Goal: Task Accomplishment & Management: Manage account settings

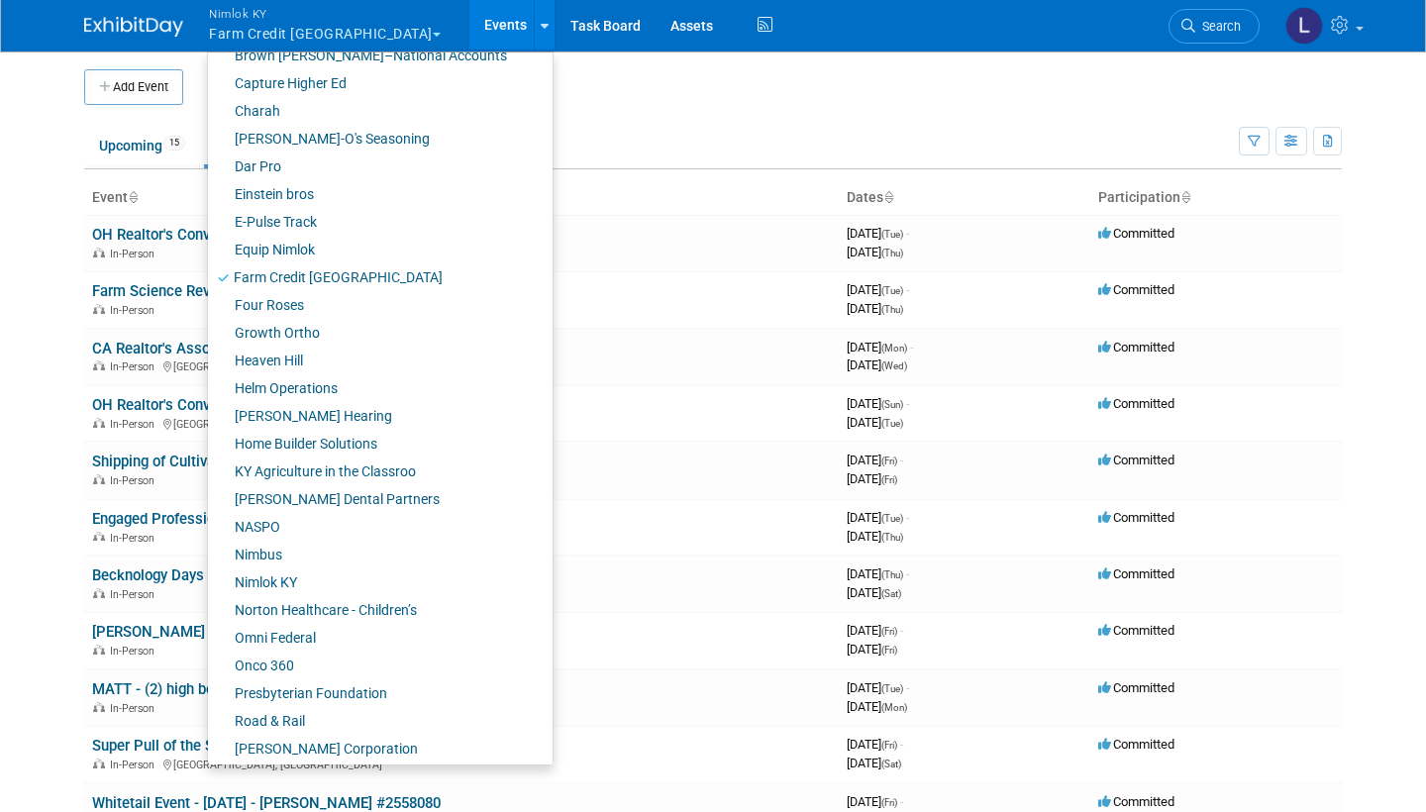
scroll to position [452, 0]
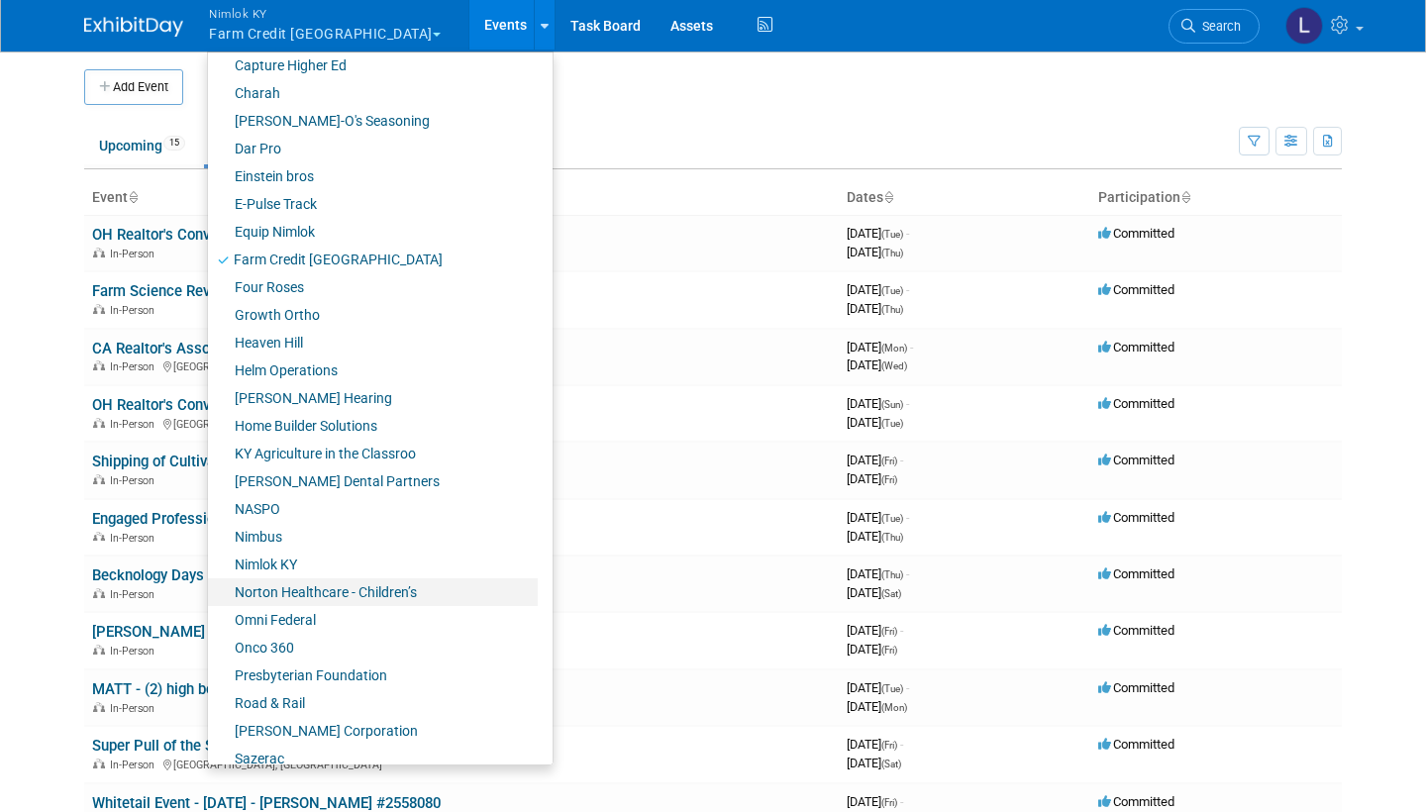
click at [300, 591] on link "Norton Healthcare - Children’s" at bounding box center [373, 592] width 330 height 28
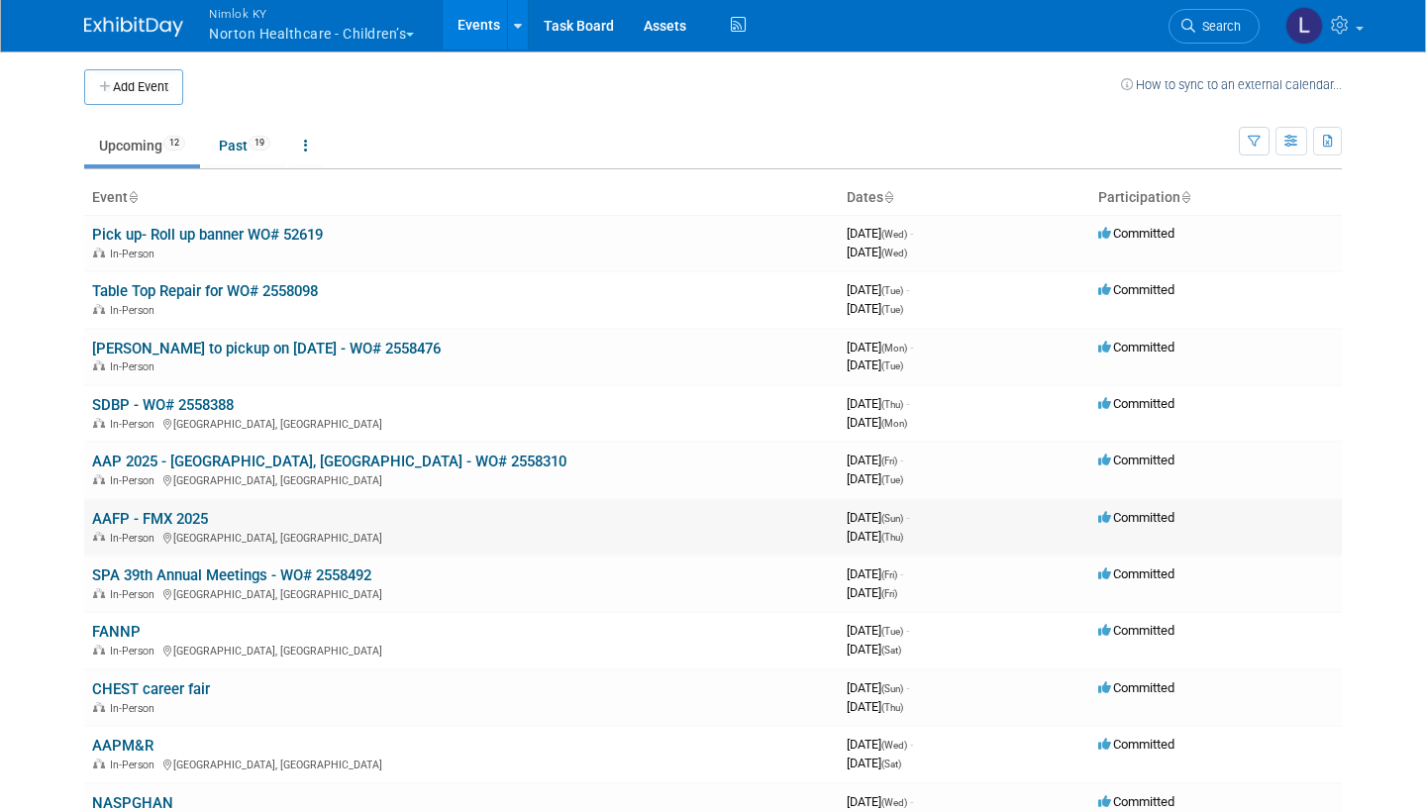
drag, startPoint x: 0, startPoint y: 0, endPoint x: 522, endPoint y: 515, distance: 733.2
click at [522, 515] on td "AAFP - FMX 2025 In-Person Anaheim, CA" at bounding box center [461, 527] width 755 height 56
click at [259, 348] on link "[PERSON_NAME] to pickup on [DATE] - WO# 2558476" at bounding box center [266, 349] width 349 height 18
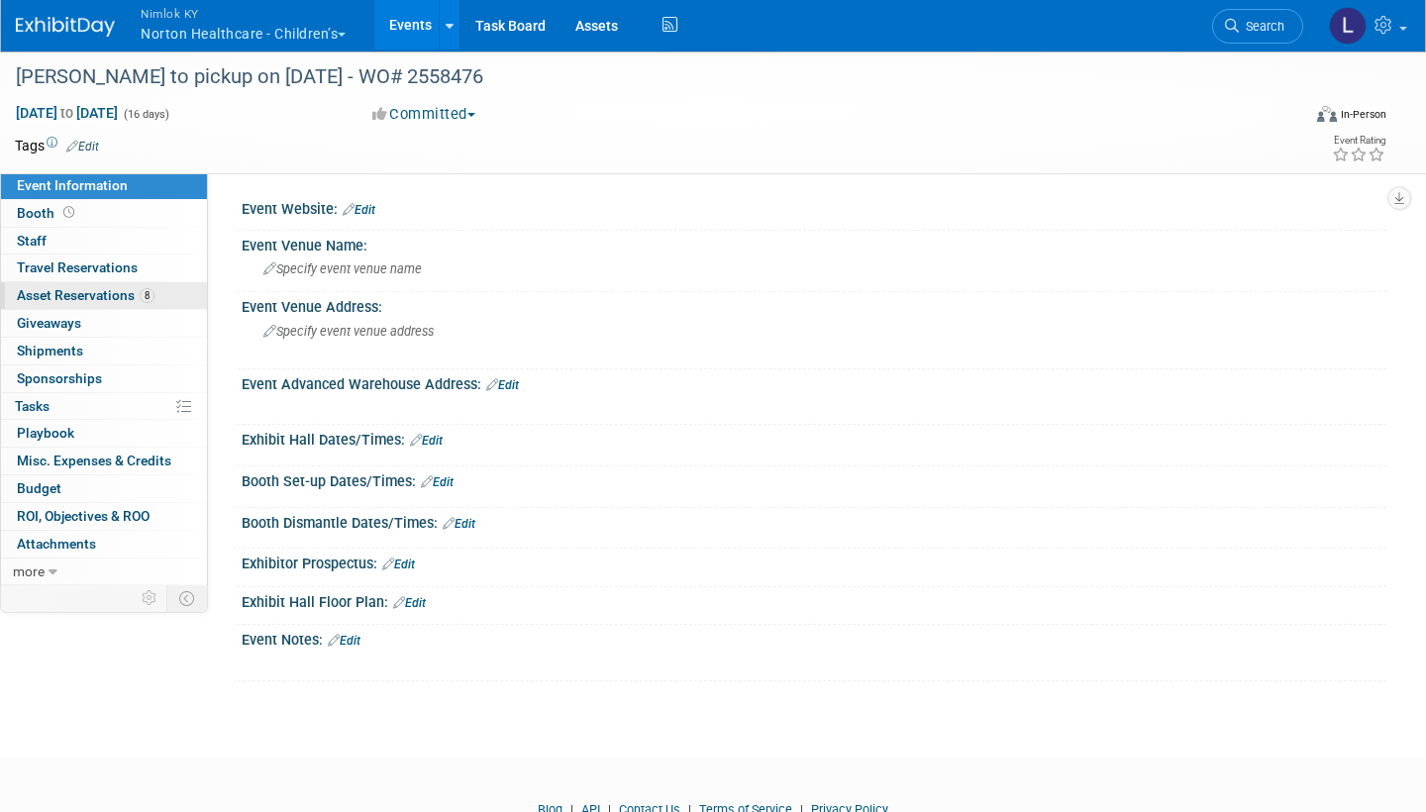
drag, startPoint x: 0, startPoint y: 0, endPoint x: 119, endPoint y: 297, distance: 320.0
click at [119, 297] on span "Asset Reservations 8" at bounding box center [86, 295] width 138 height 16
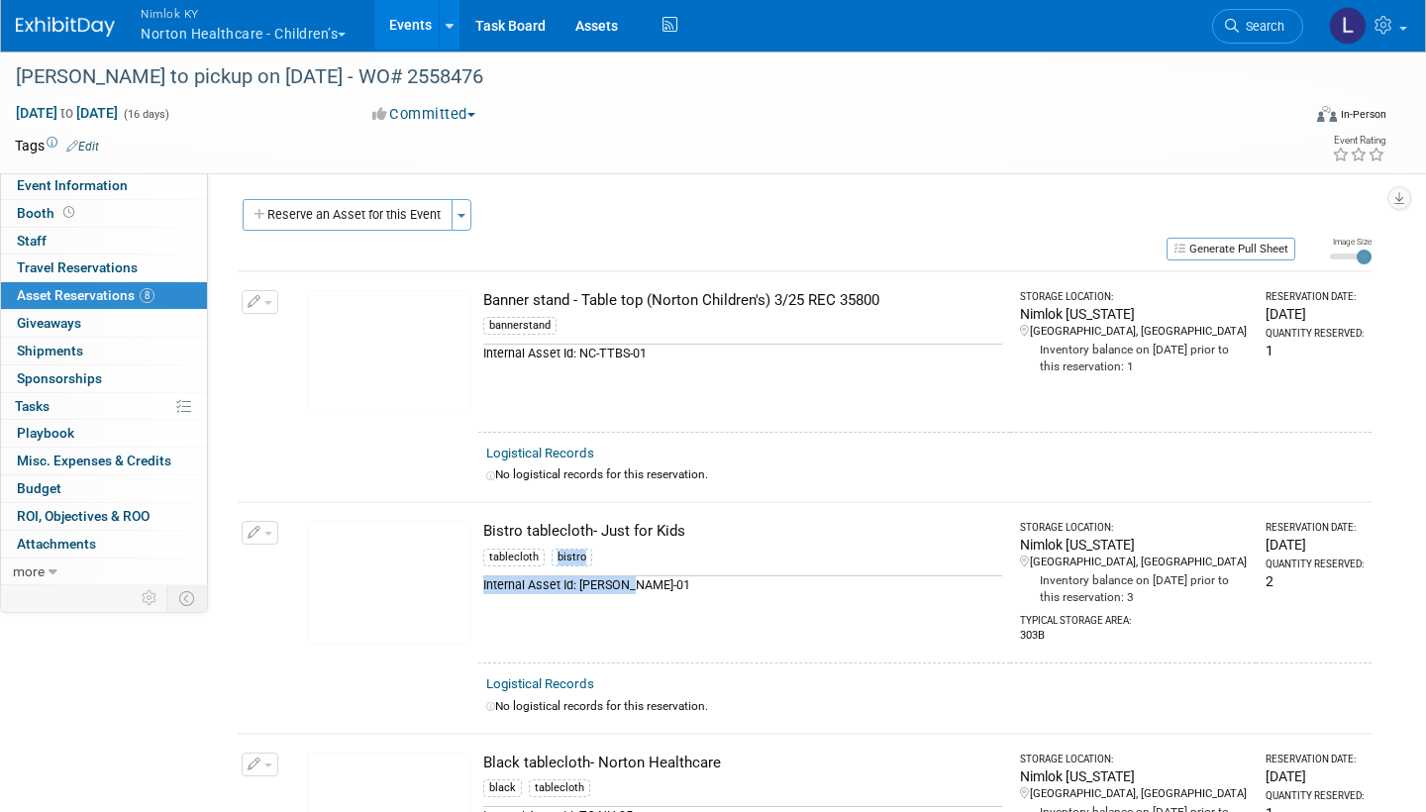
drag, startPoint x: 119, startPoint y: 297, endPoint x: 772, endPoint y: 561, distance: 704.7
click at [772, 561] on td "Bistro tablecloth- Just for Kids tablecloth bistro Internal Asset Id: BT-JK-01" at bounding box center [744, 582] width 532 height 160
click at [568, 449] on link "Logistical Records" at bounding box center [540, 453] width 108 height 15
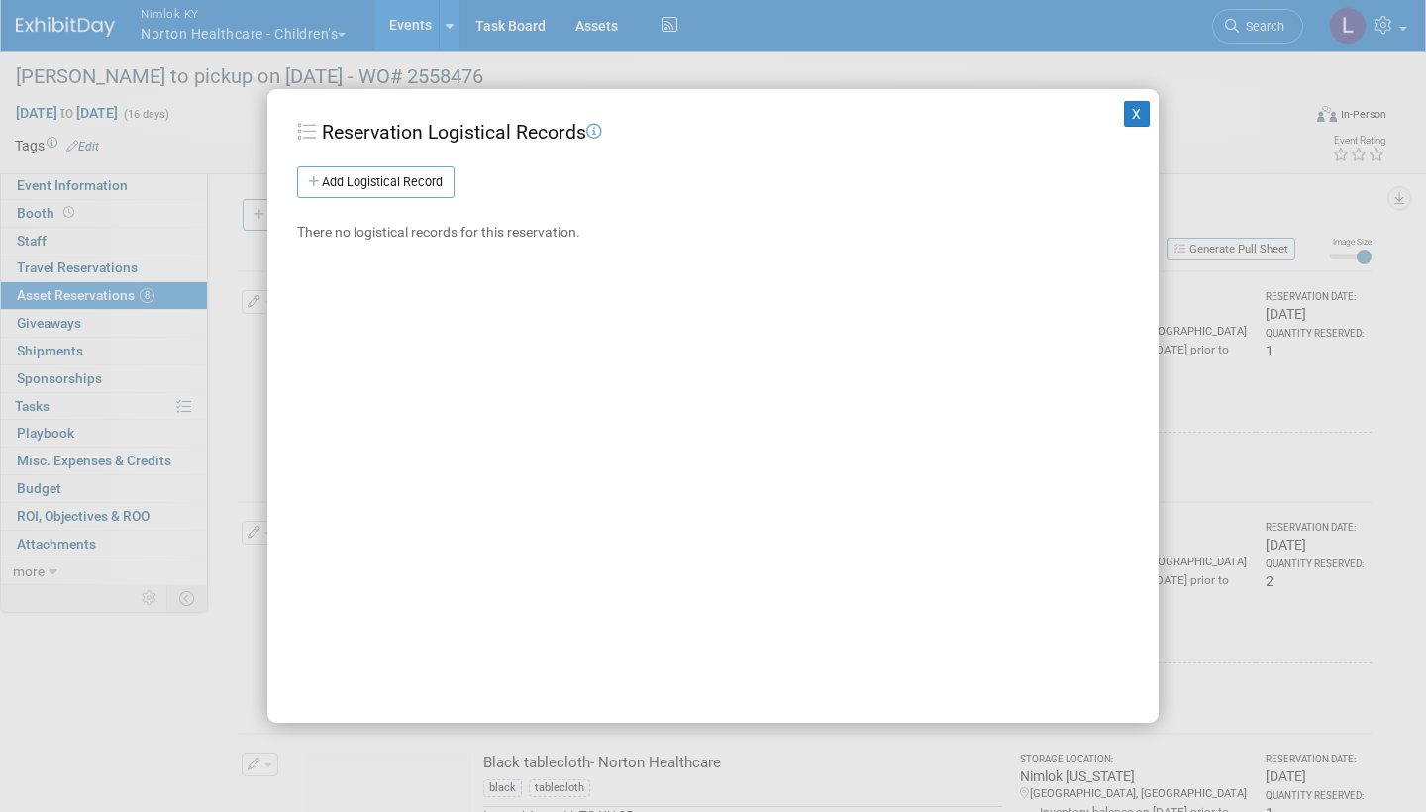
click at [391, 172] on link "Add Logistical Record" at bounding box center [375, 182] width 157 height 32
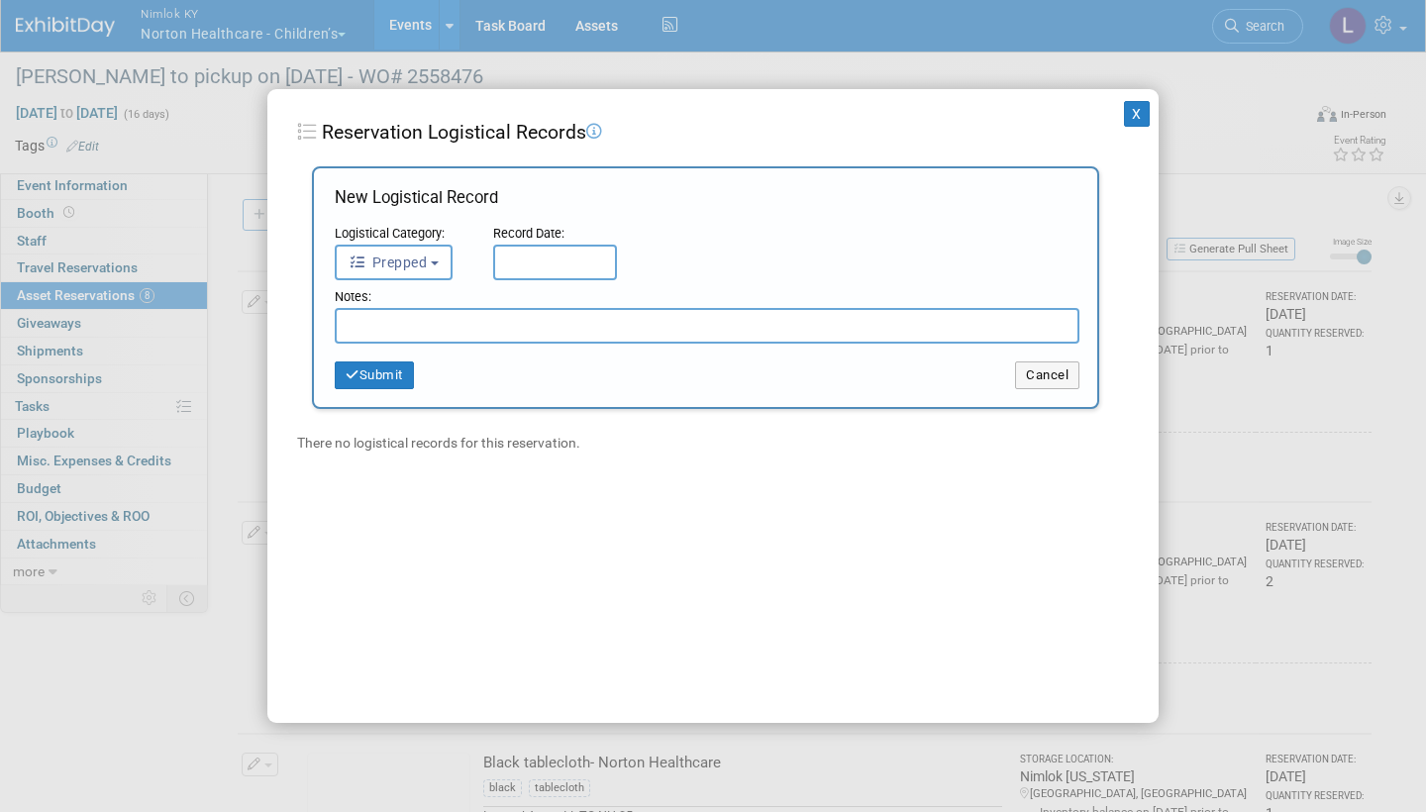
click at [440, 256] on button "Prepped" at bounding box center [394, 263] width 118 height 36
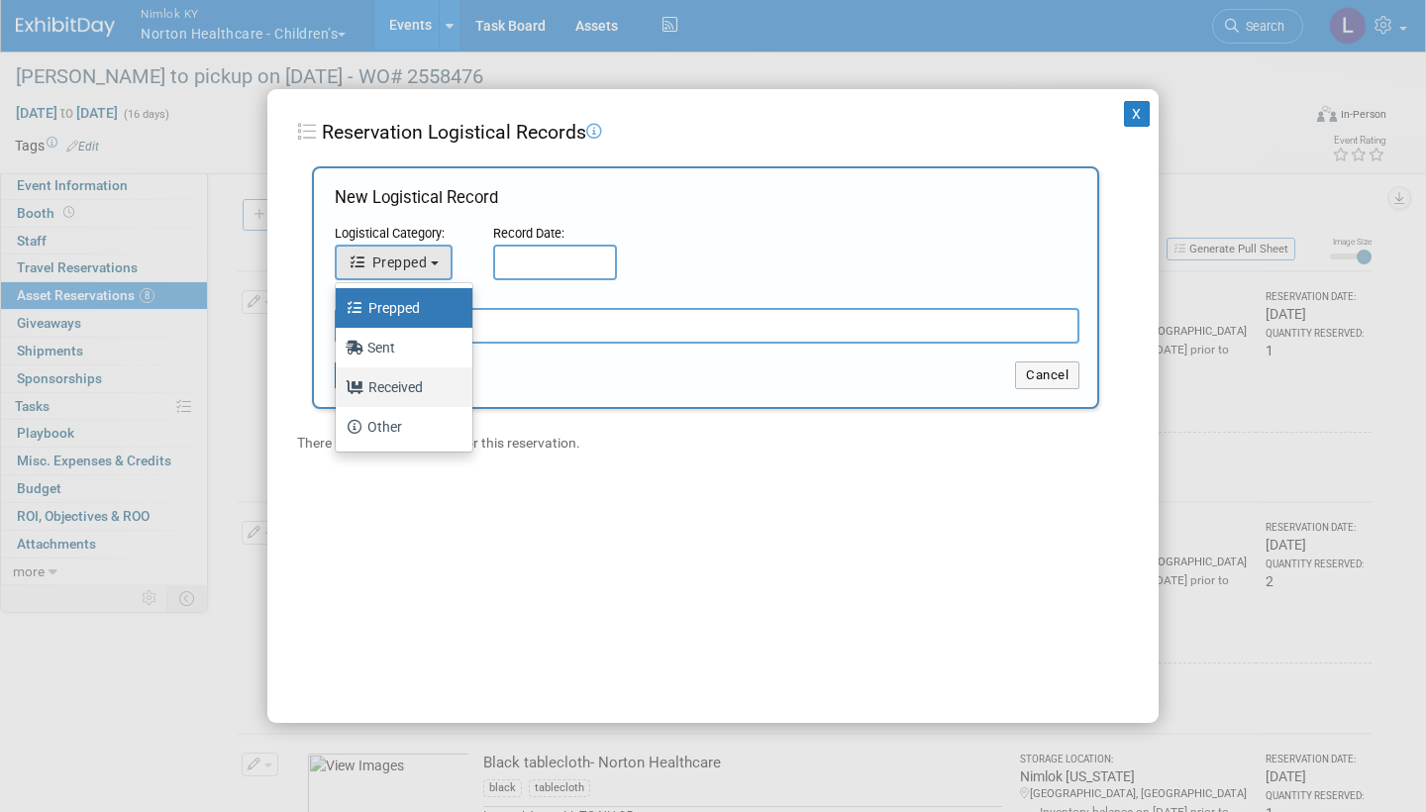
click at [404, 383] on label "Received" at bounding box center [399, 387] width 107 height 32
click at [339, 383] on input "Received" at bounding box center [332, 384] width 13 height 13
select select "3"
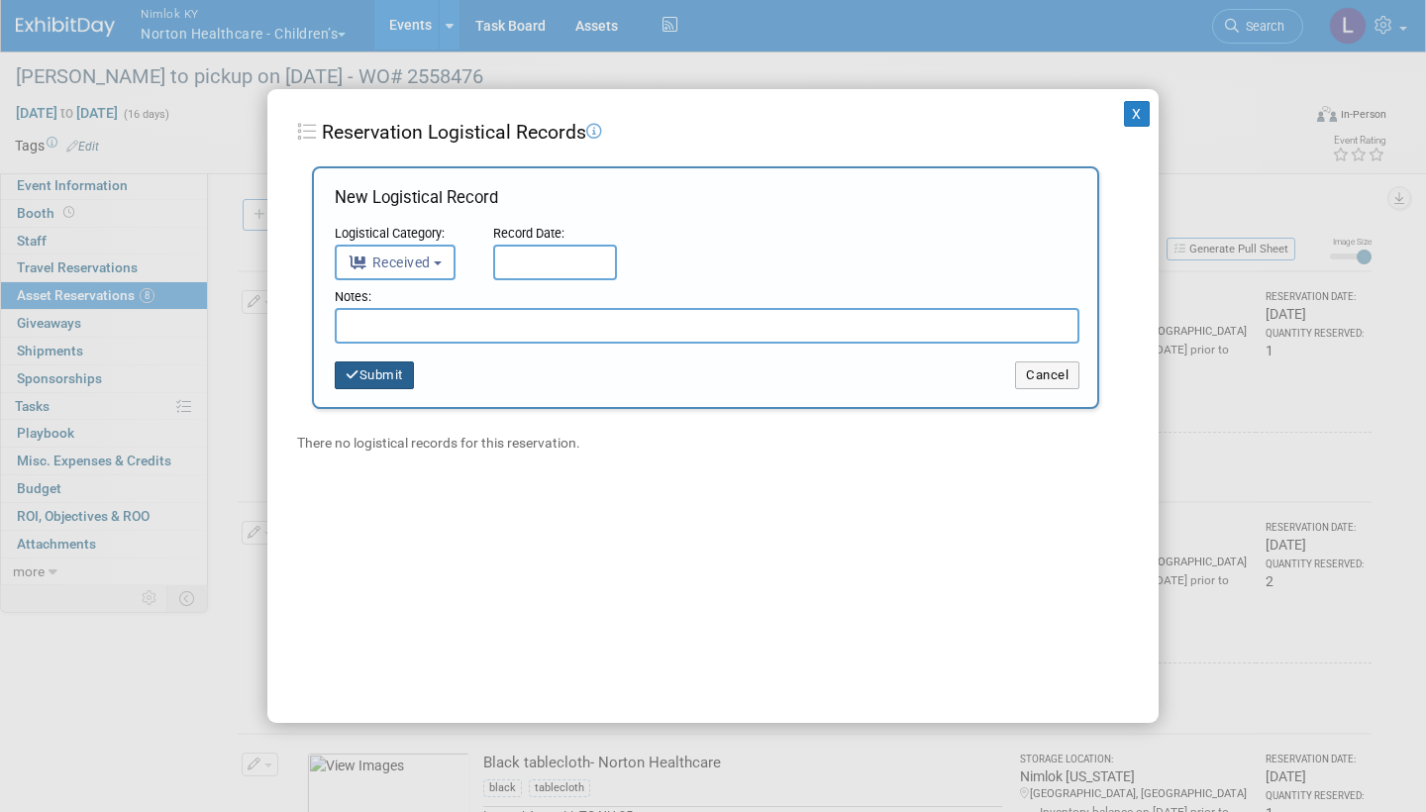
click at [529, 262] on input "text" at bounding box center [555, 263] width 124 height 36
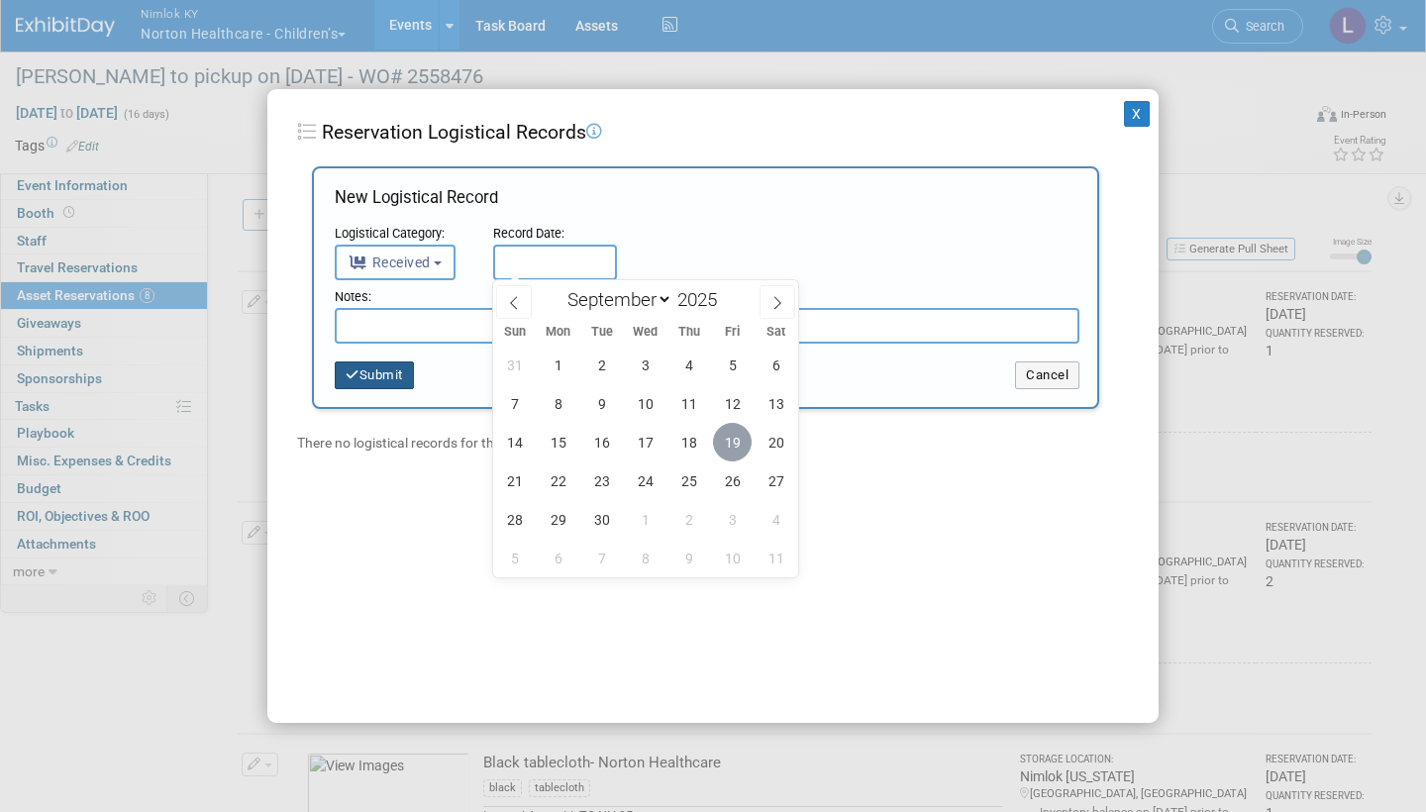
click at [738, 441] on span "19" at bounding box center [732, 442] width 39 height 39
type input "Sep 19, 2025"
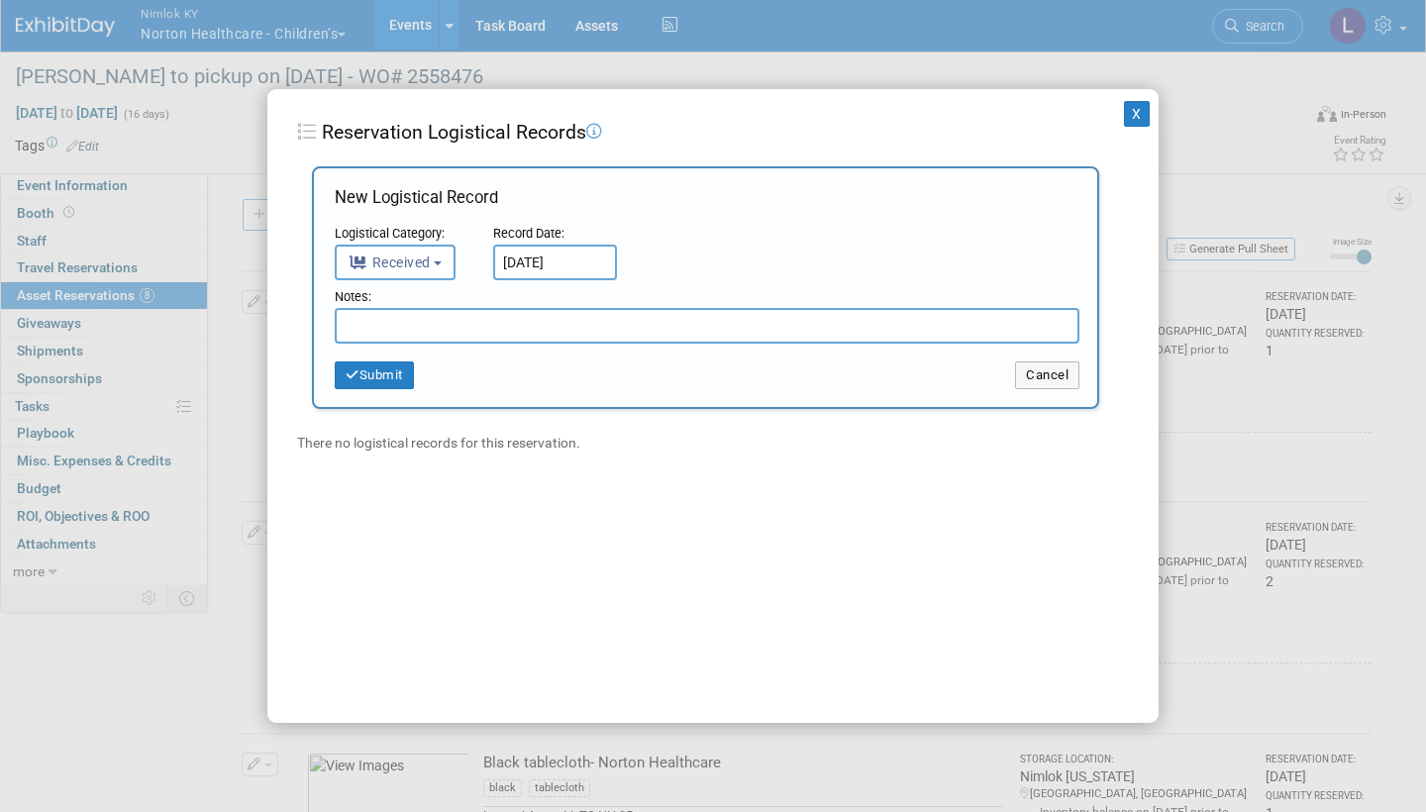
click at [512, 322] on input "text" at bounding box center [707, 326] width 745 height 36
drag, startPoint x: 738, startPoint y: 441, endPoint x: 299, endPoint y: 331, distance: 452.3
click at [299, 331] on div "Add Logistical Record New Logistical Record Logistical Category: <i class="fas …" at bounding box center [705, 309] width 817 height 287
type input "Received in good condition"
click at [390, 377] on button "Submit" at bounding box center [374, 375] width 79 height 28
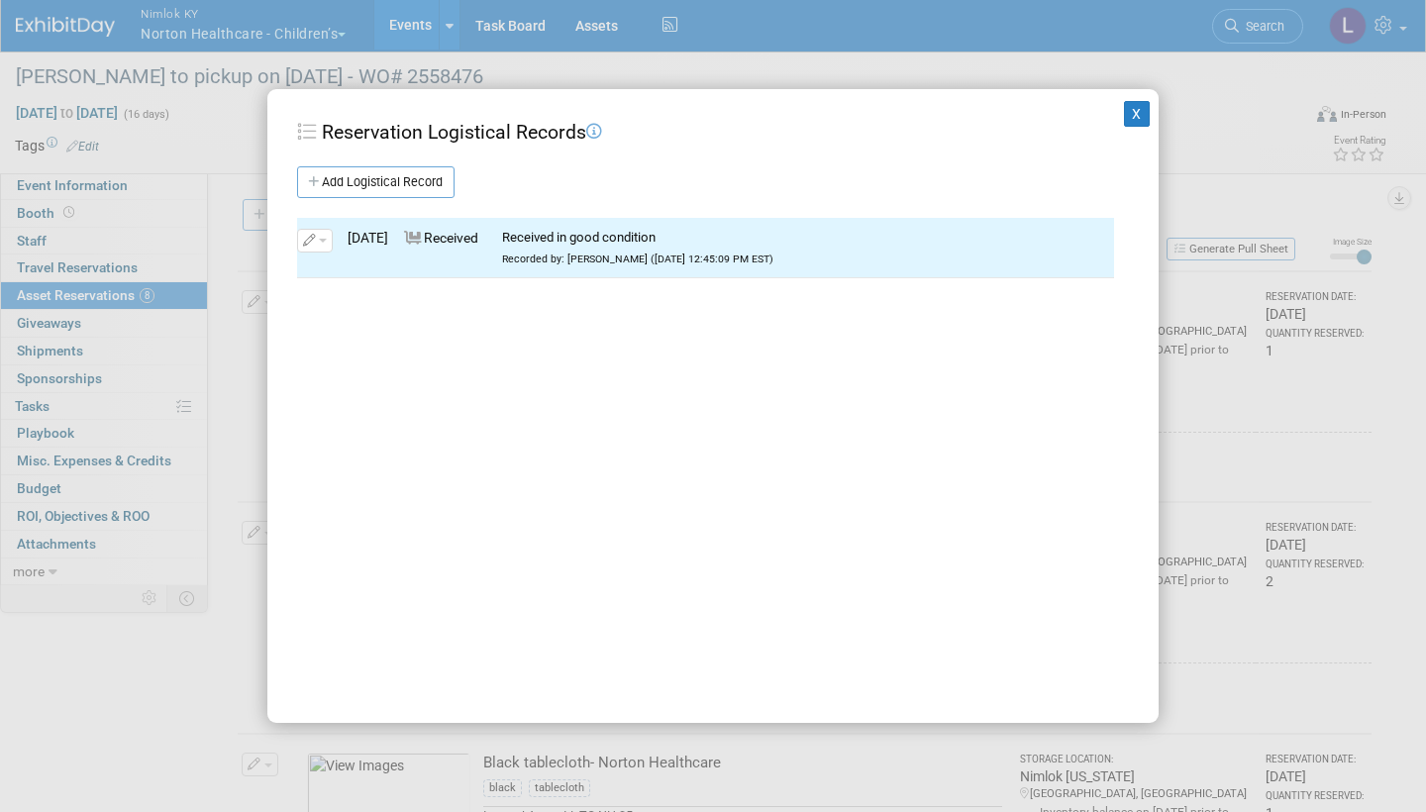
click at [1143, 116] on button "X" at bounding box center [1137, 114] width 26 height 26
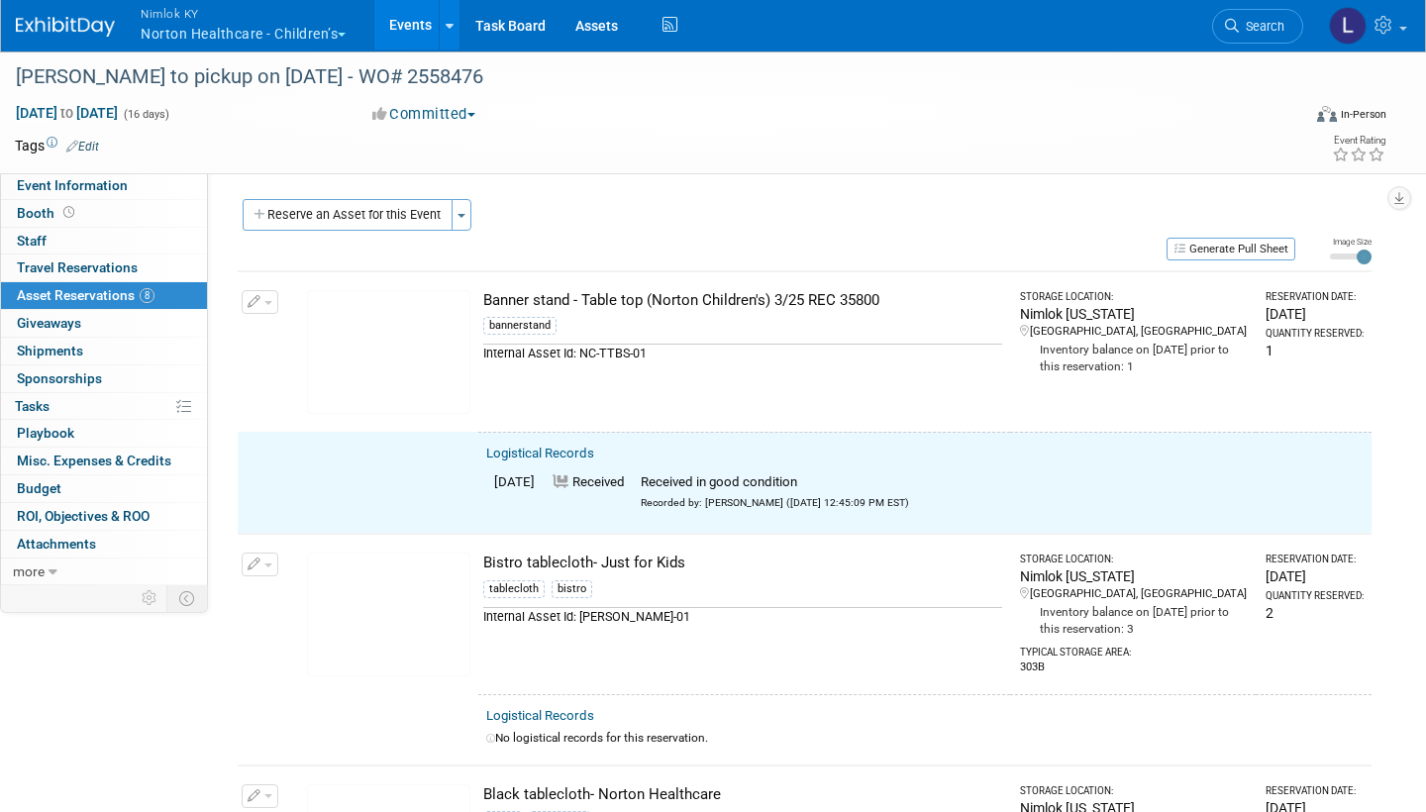
drag, startPoint x: 1143, startPoint y: 116, endPoint x: 264, endPoint y: 299, distance: 897.3
click at [264, 301] on span "button" at bounding box center [268, 303] width 8 height 4
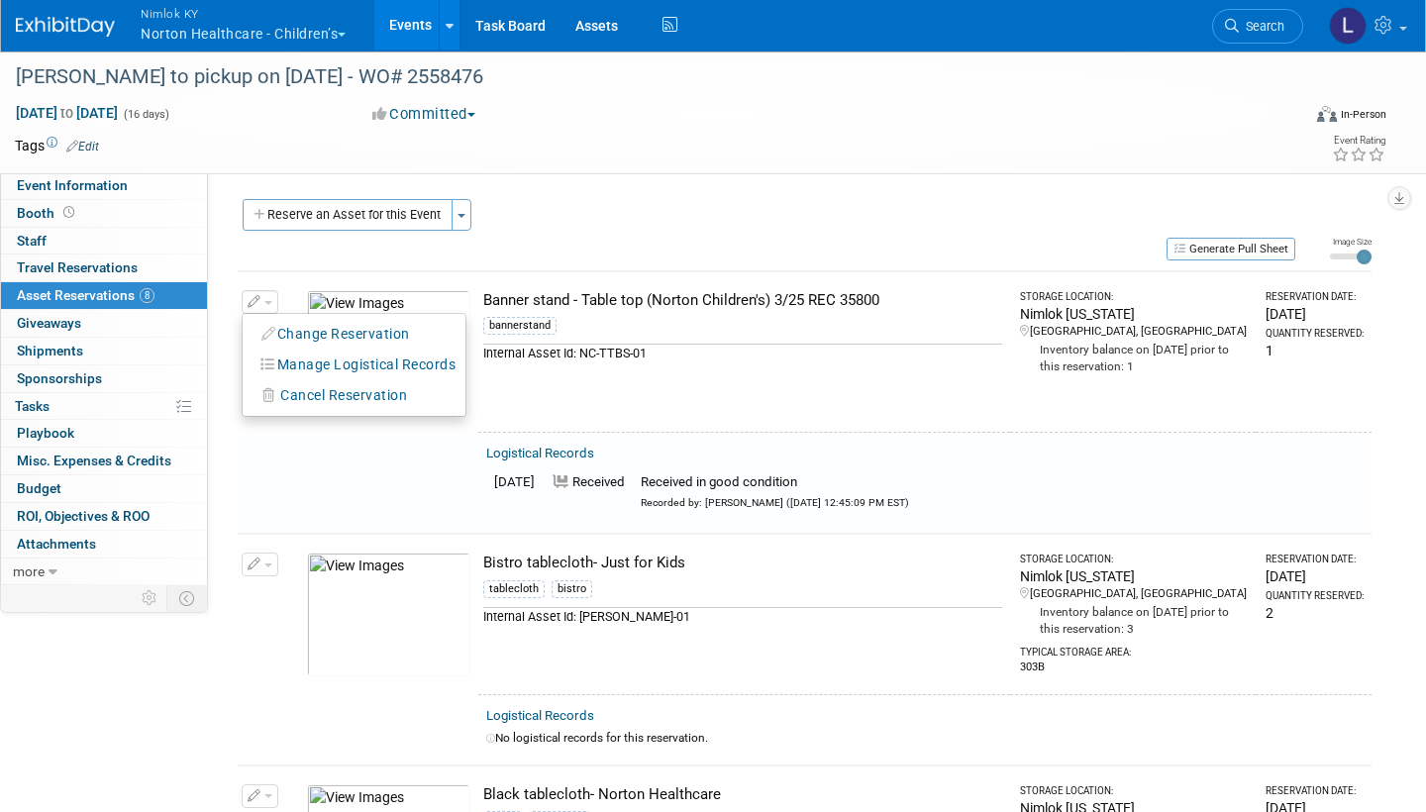
click at [309, 329] on button "Change Reservation" at bounding box center [336, 334] width 167 height 27
select select "8"
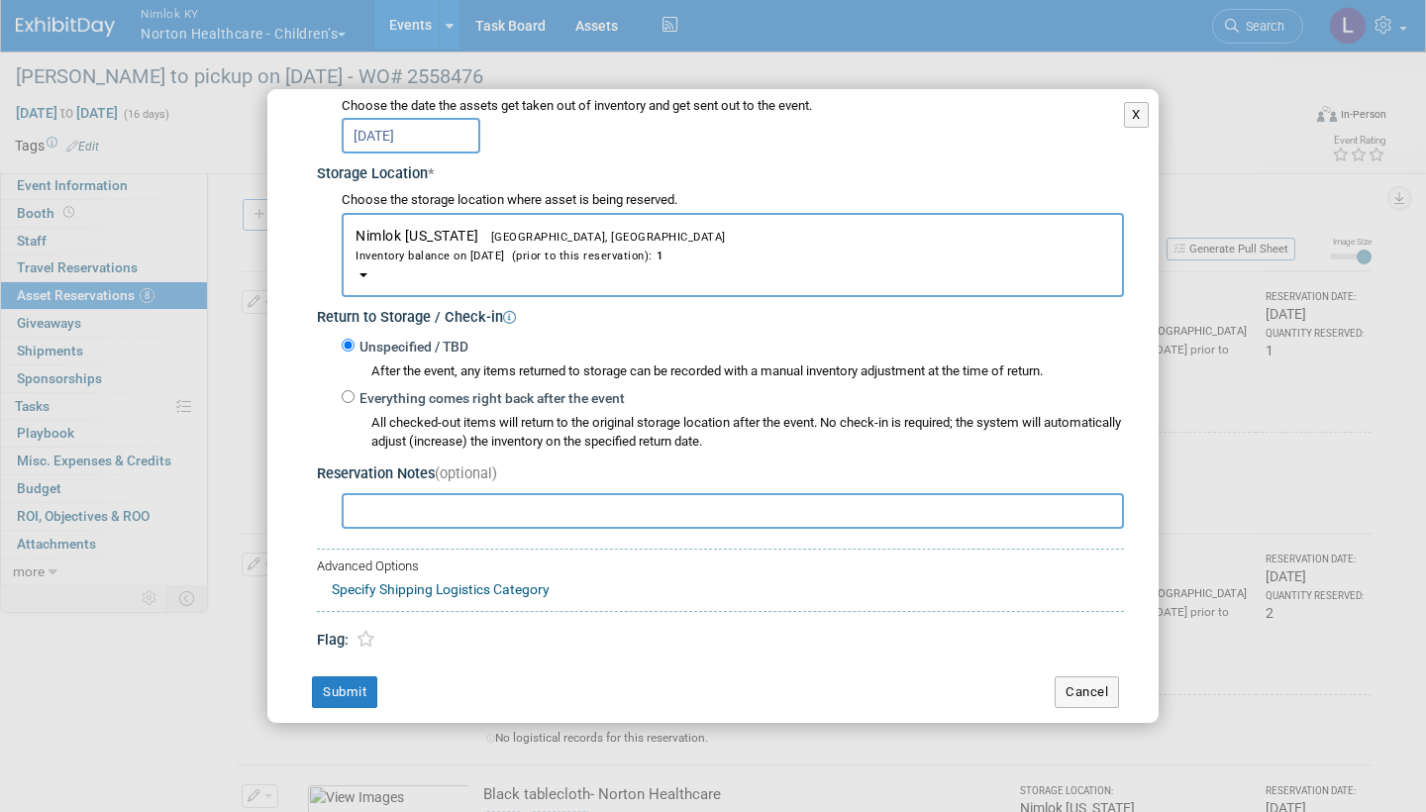
scroll to position [269, 0]
click at [347, 392] on input "Everything comes right back after the event" at bounding box center [348, 397] width 13 height 13
radio input "true"
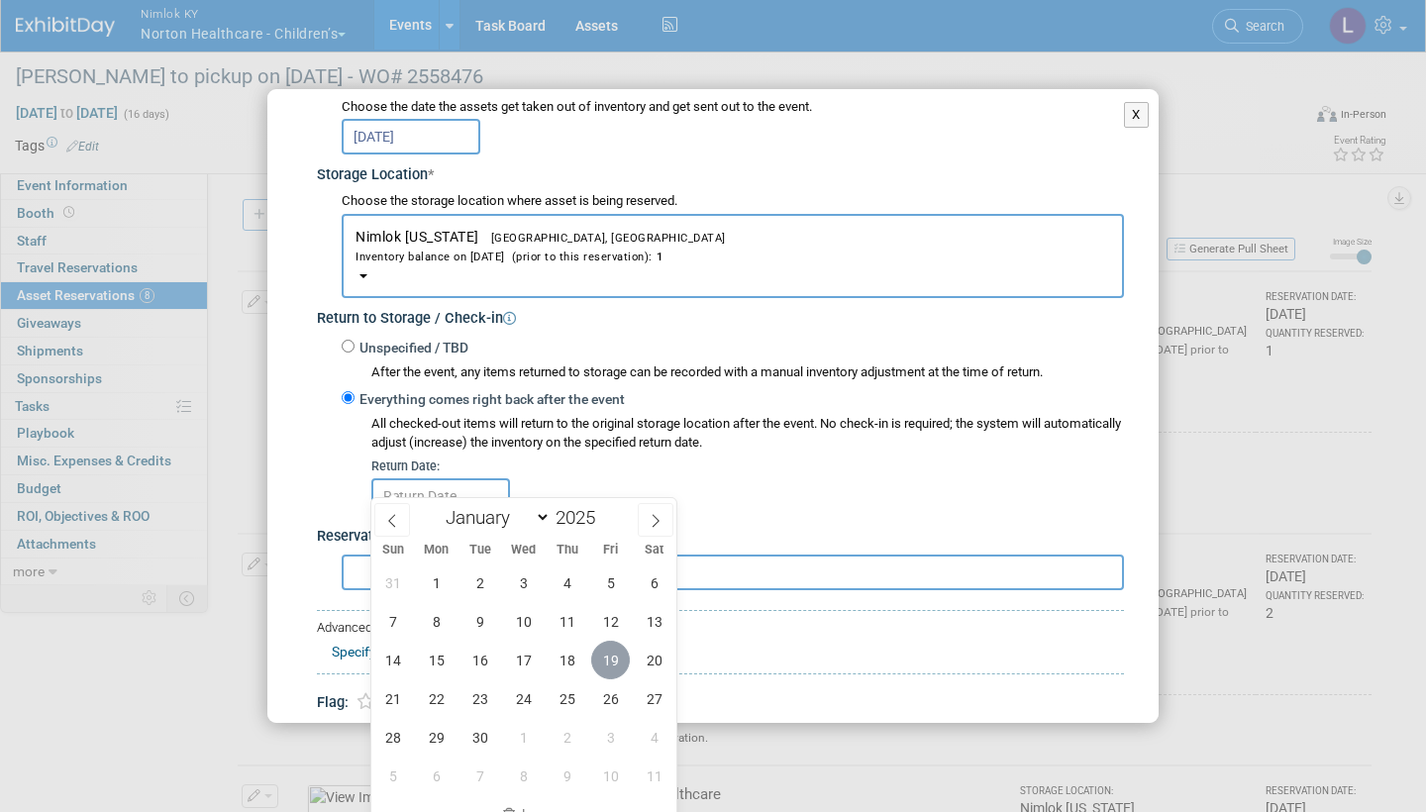
drag, startPoint x: 518, startPoint y: 485, endPoint x: 603, endPoint y: 657, distance: 191.3
click at [603, 657] on span "19" at bounding box center [610, 660] width 39 height 39
type input "Sep 19, 2025"
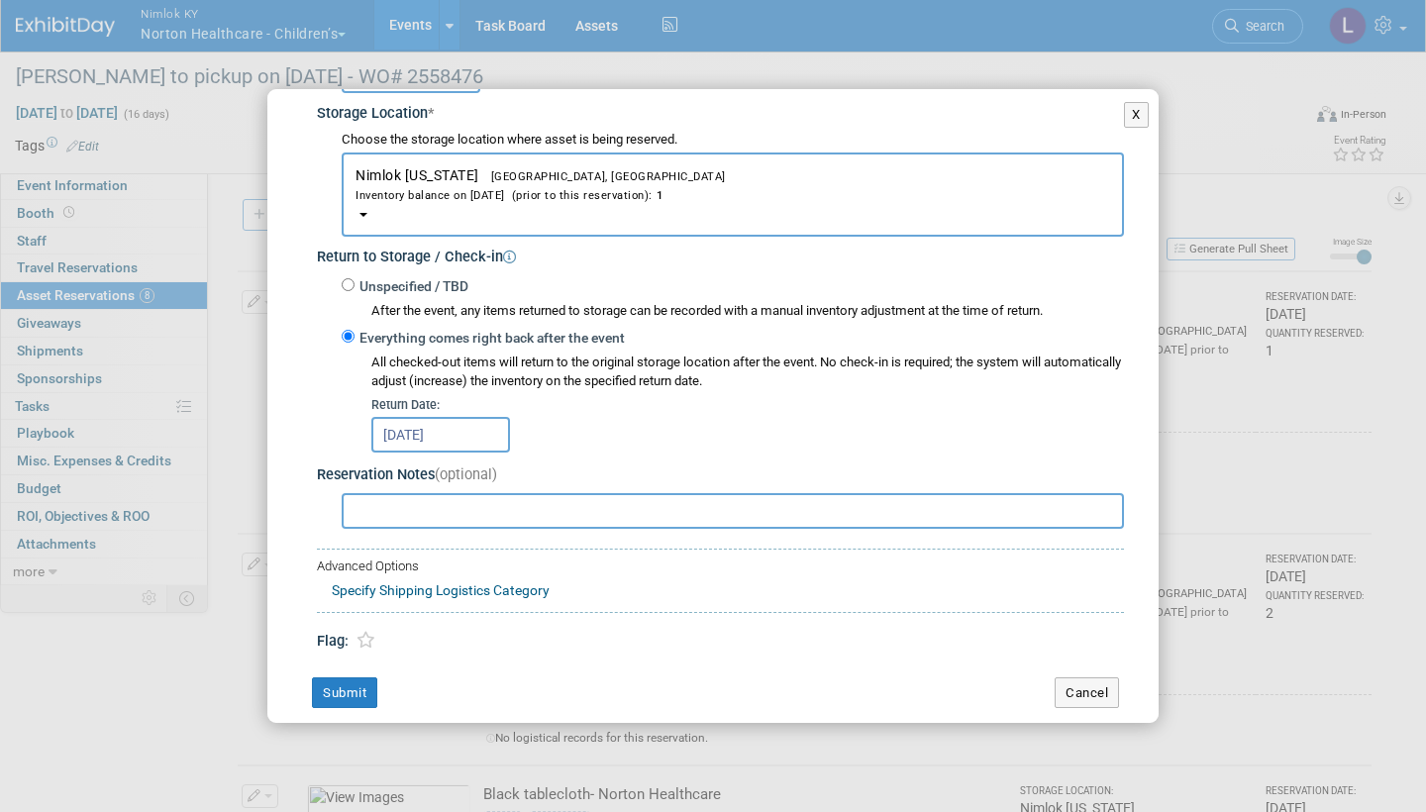
scroll to position [330, 0]
click at [359, 678] on button "Submit" at bounding box center [344, 694] width 65 height 32
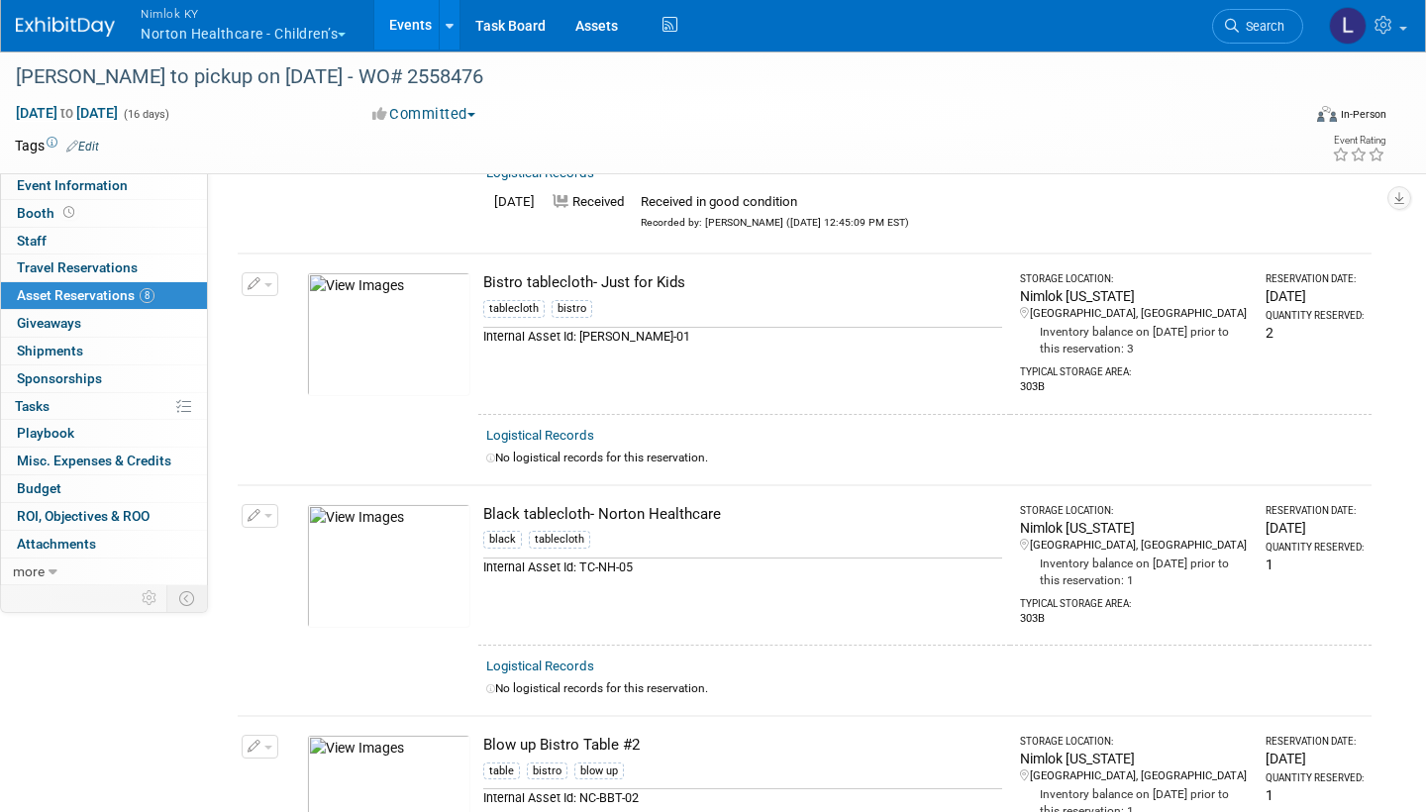
scroll to position [282, 0]
click at [564, 427] on link "Logistical Records" at bounding box center [540, 433] width 108 height 15
select select "8"
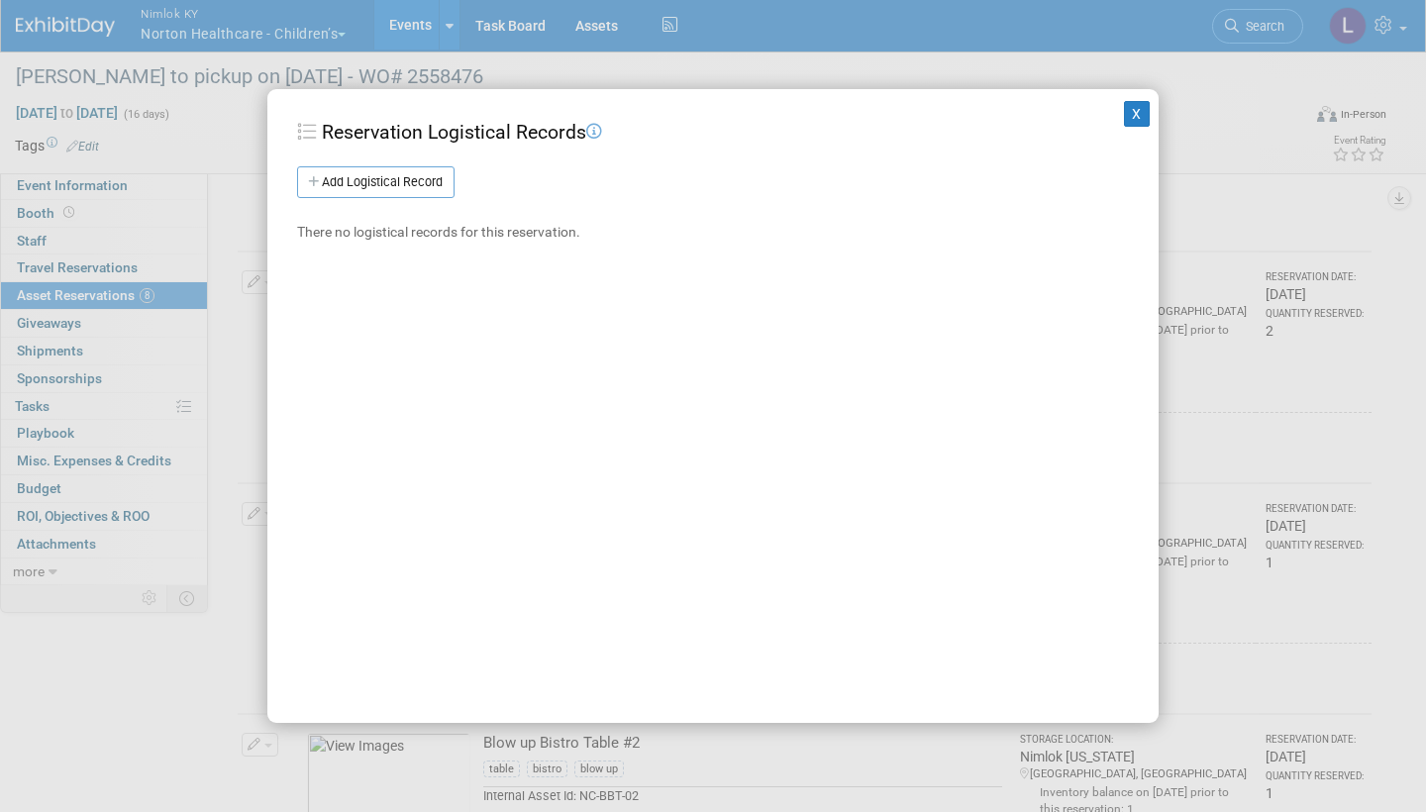
click at [425, 175] on link "Add Logistical Record" at bounding box center [375, 182] width 157 height 32
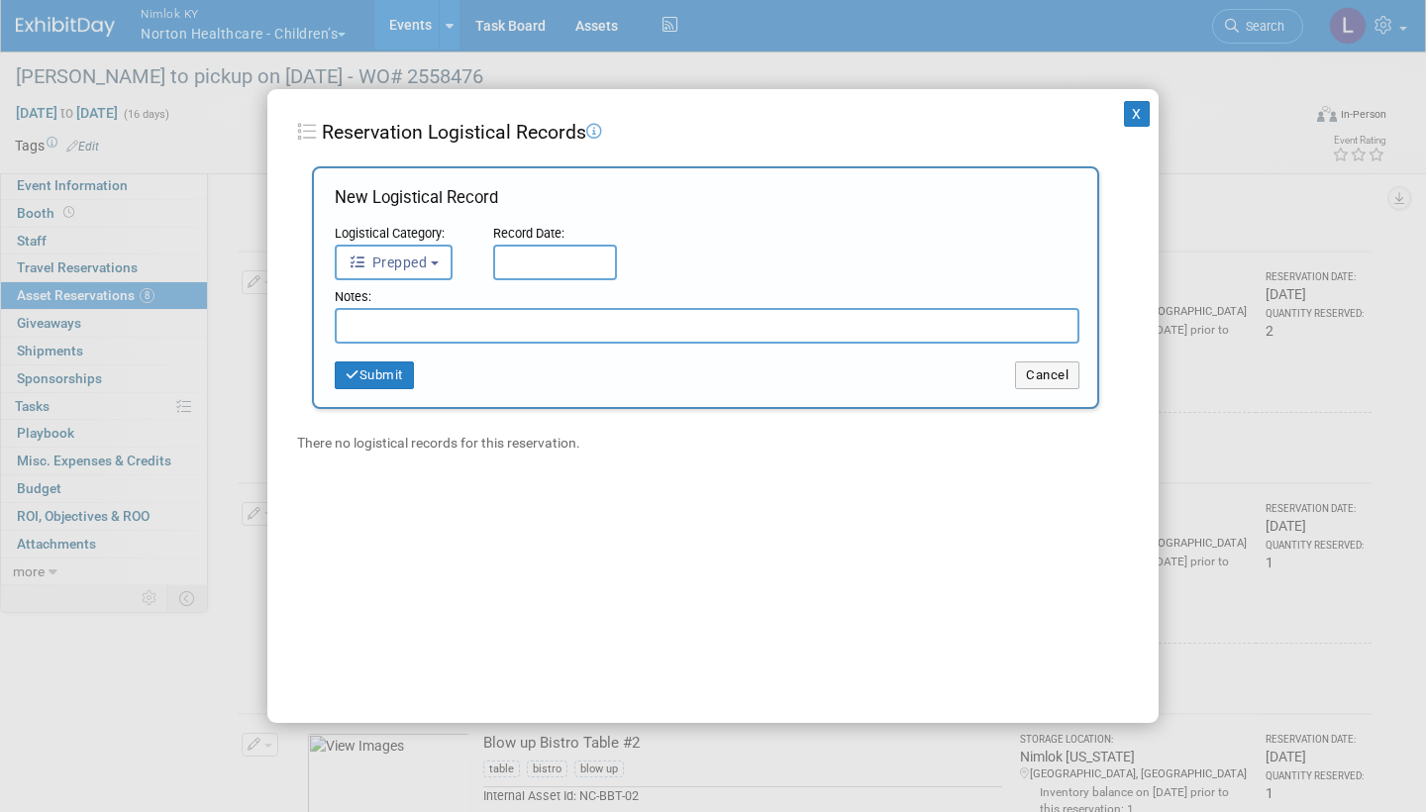
click at [442, 254] on button "Prepped" at bounding box center [394, 263] width 118 height 36
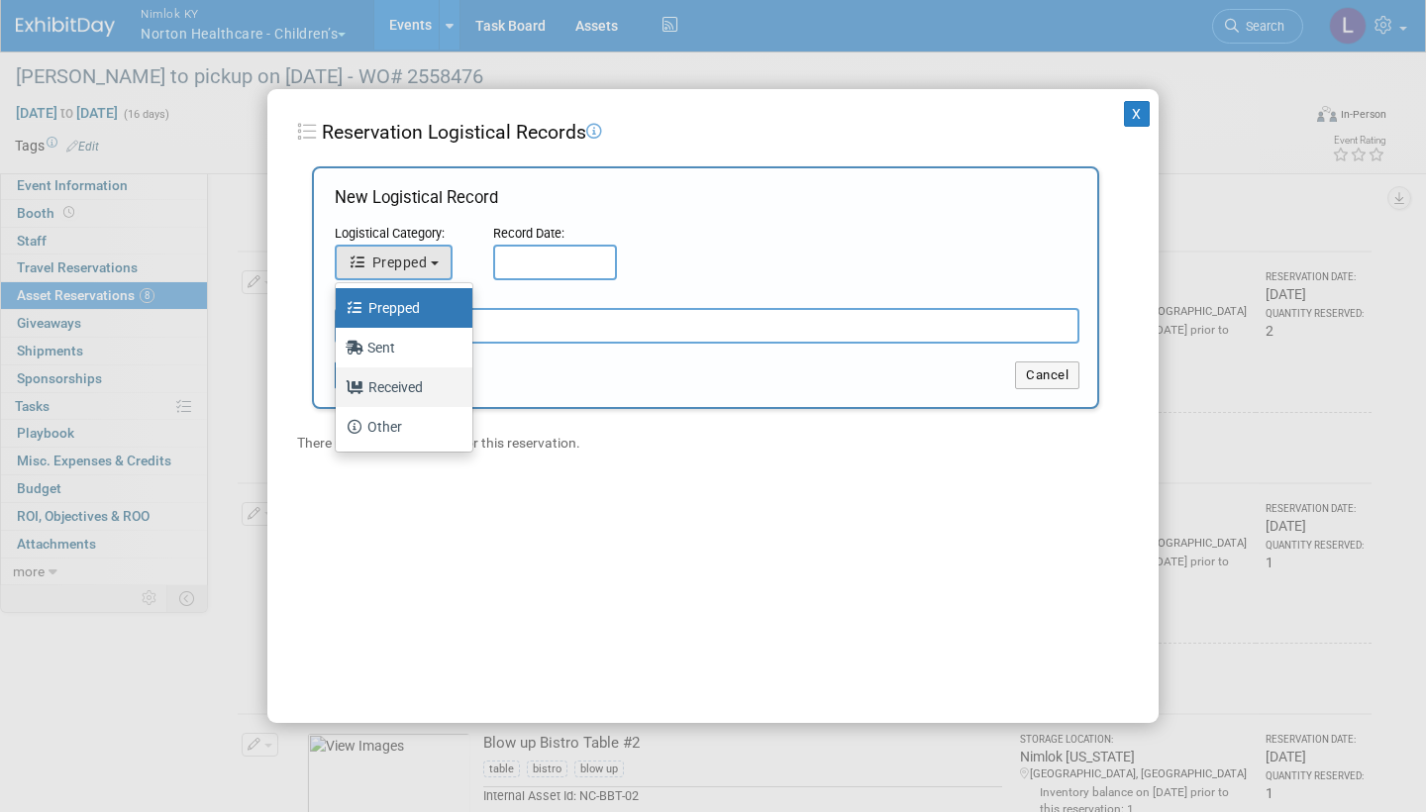
click at [398, 386] on label "Received" at bounding box center [399, 387] width 107 height 32
click at [339, 386] on input "Received" at bounding box center [332, 384] width 13 height 13
select select "3"
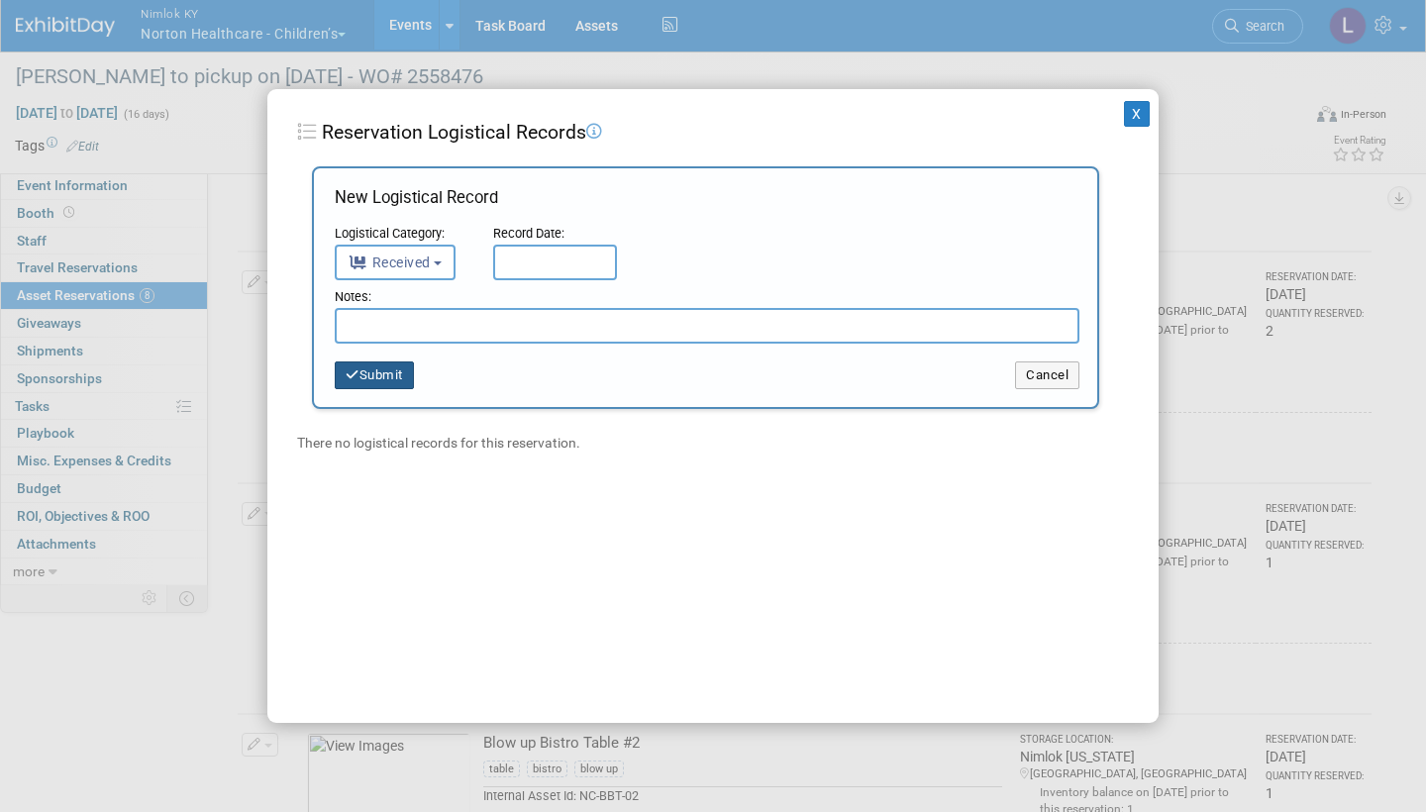
click at [534, 266] on input "text" at bounding box center [555, 263] width 124 height 36
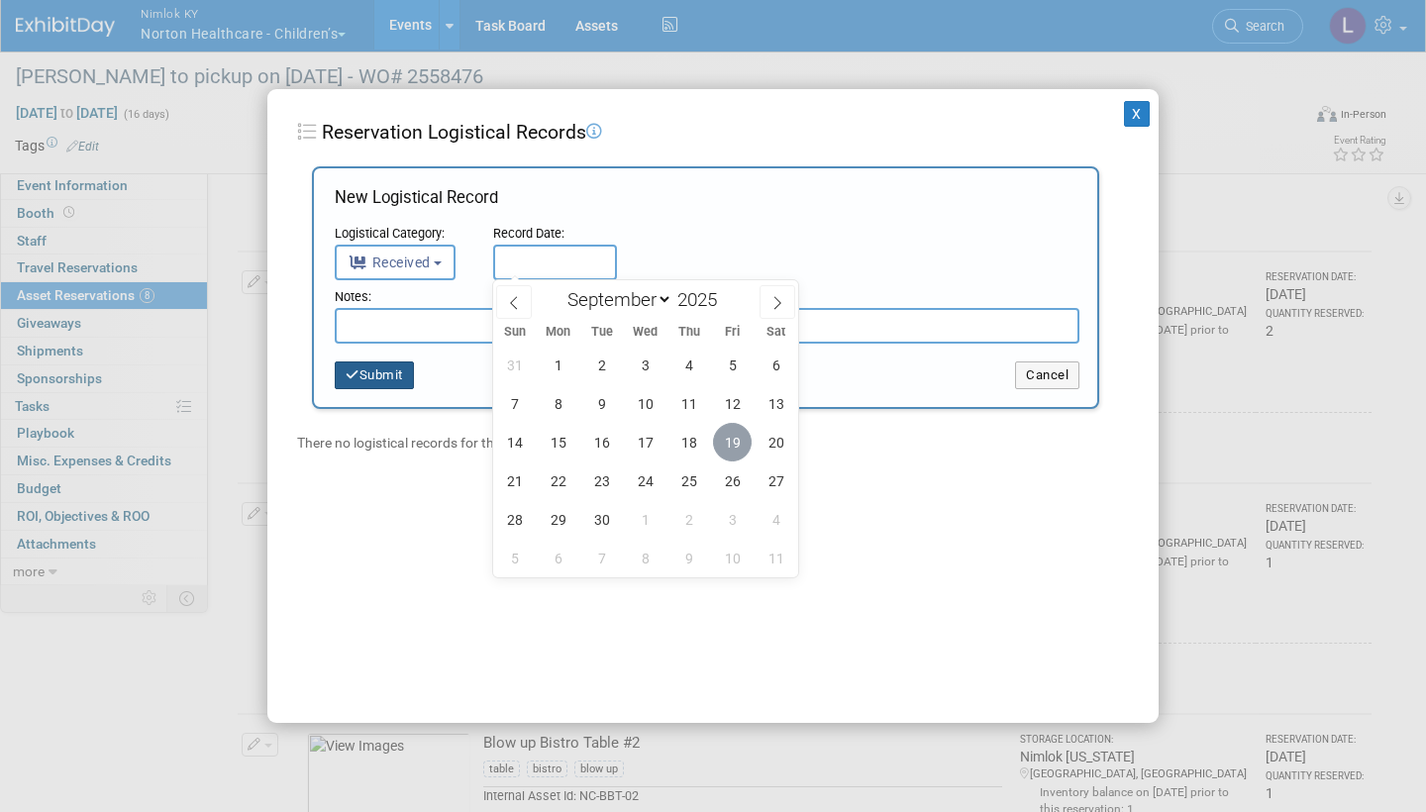
click at [738, 438] on span "19" at bounding box center [732, 442] width 39 height 39
type input "Sep 19, 2025"
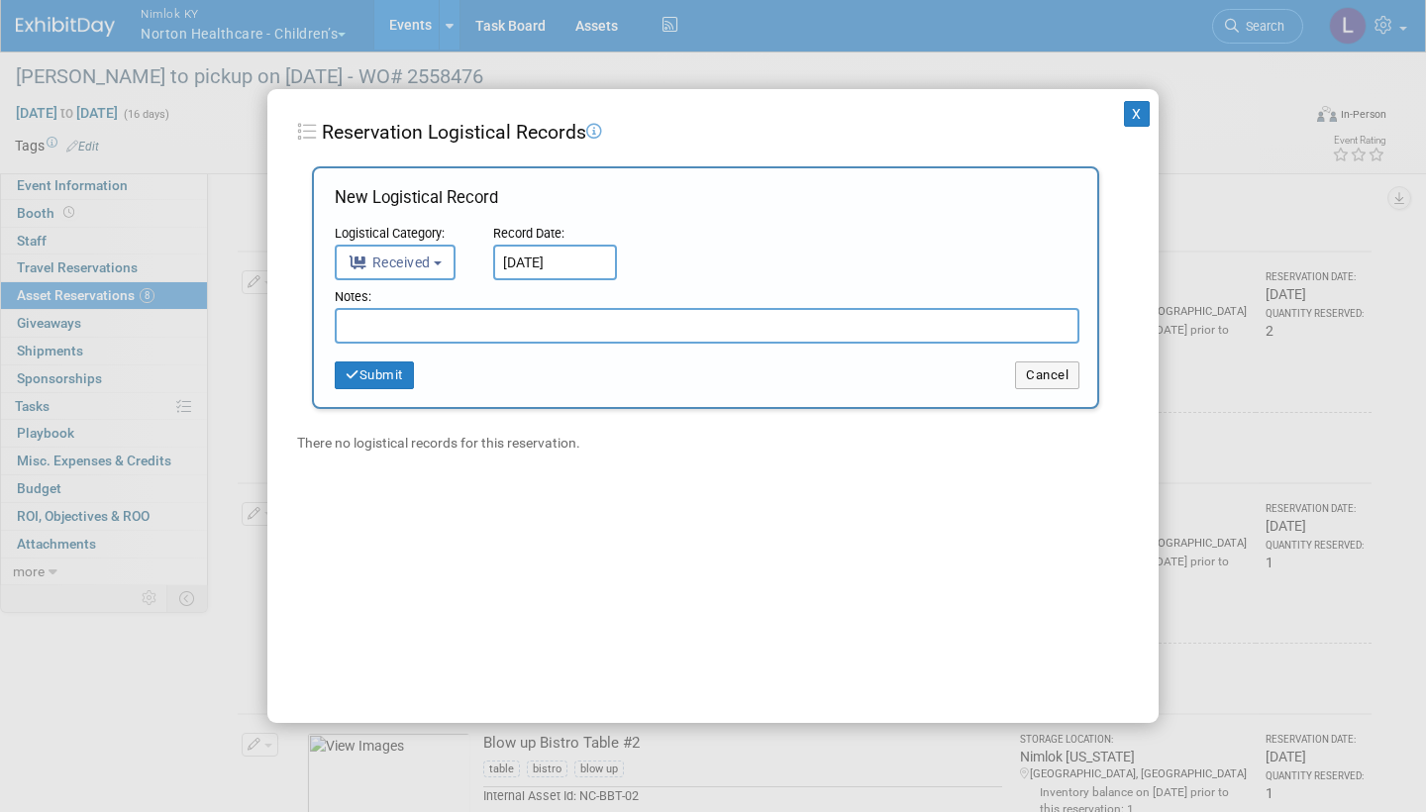
click at [379, 321] on input "text" at bounding box center [707, 326] width 745 height 36
type input "(1) Has stains and will be dry cleaned"
click at [385, 371] on button "Submit" at bounding box center [374, 375] width 79 height 28
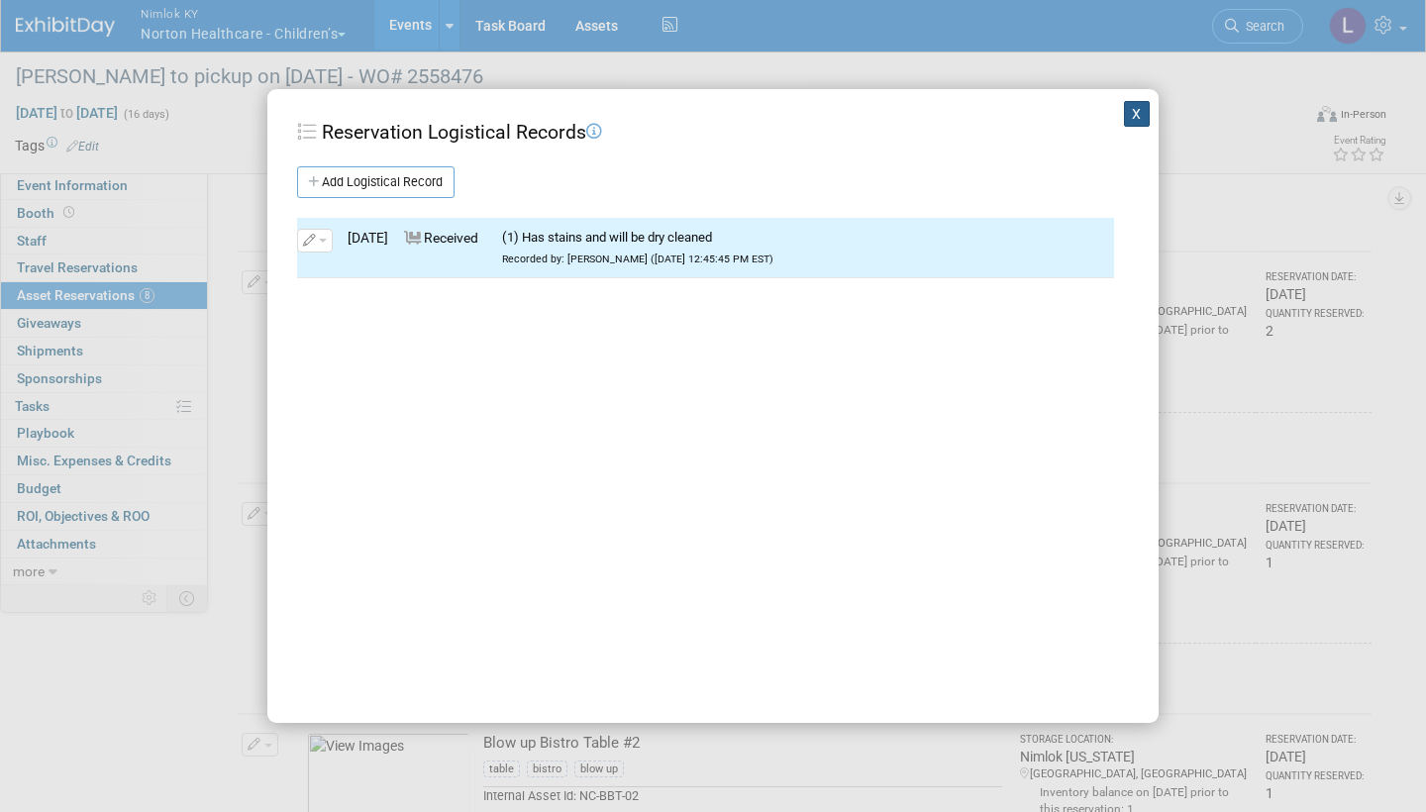
drag, startPoint x: 385, startPoint y: 371, endPoint x: 1133, endPoint y: 119, distance: 789.2
click at [1133, 119] on button "X" at bounding box center [1137, 114] width 26 height 26
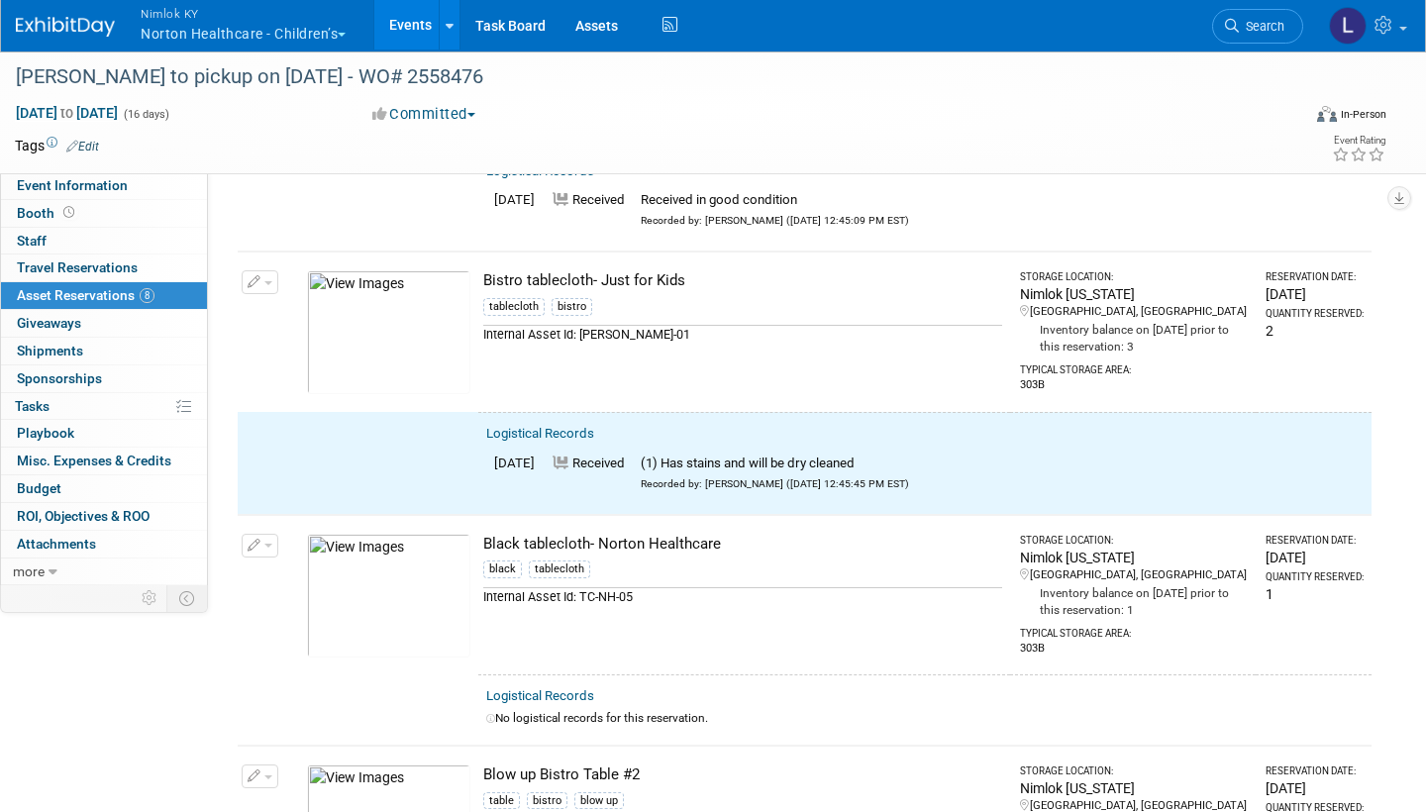
drag, startPoint x: 1133, startPoint y: 119, endPoint x: 261, endPoint y: 277, distance: 885.8
click at [261, 277] on button "button" at bounding box center [260, 282] width 37 height 24
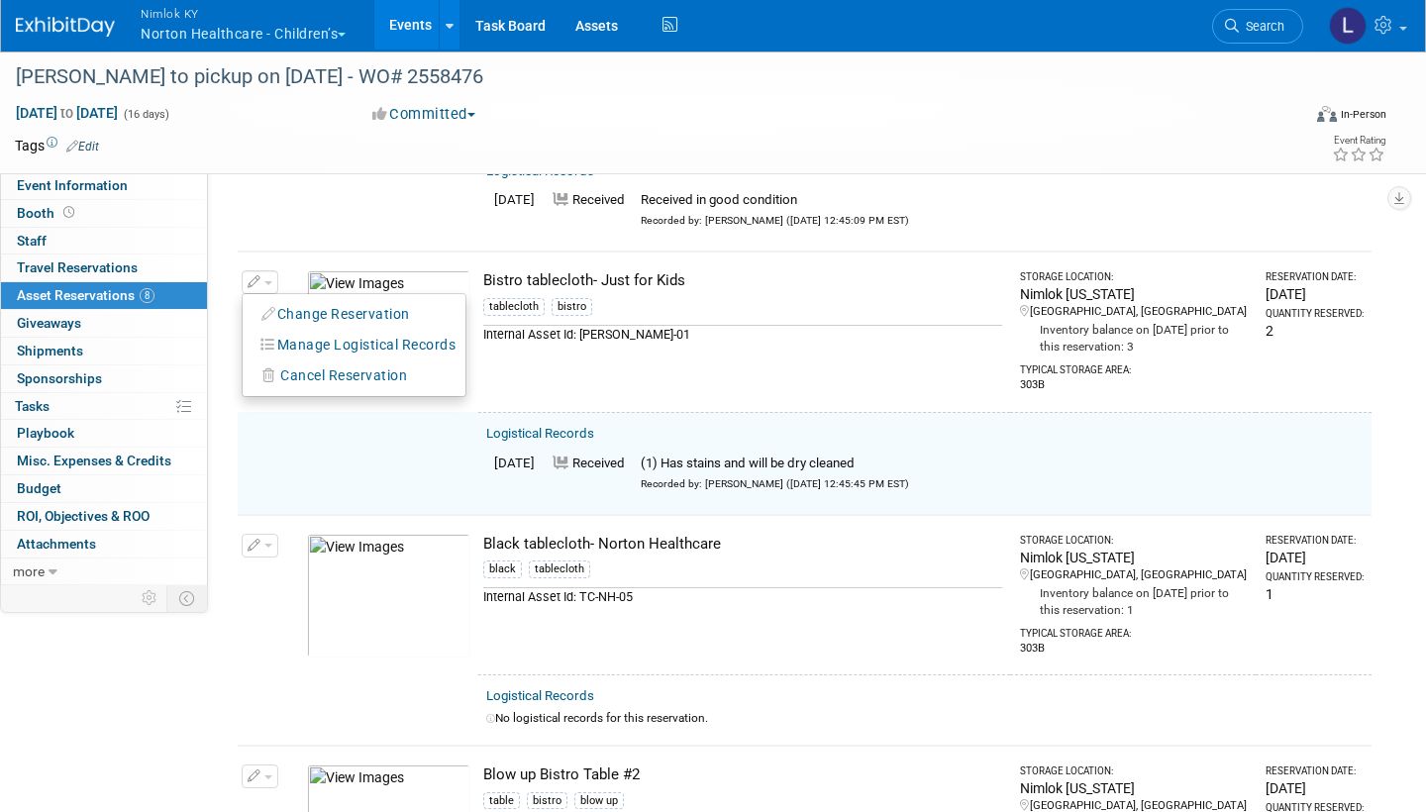
click at [330, 301] on button "Change Reservation" at bounding box center [336, 314] width 167 height 27
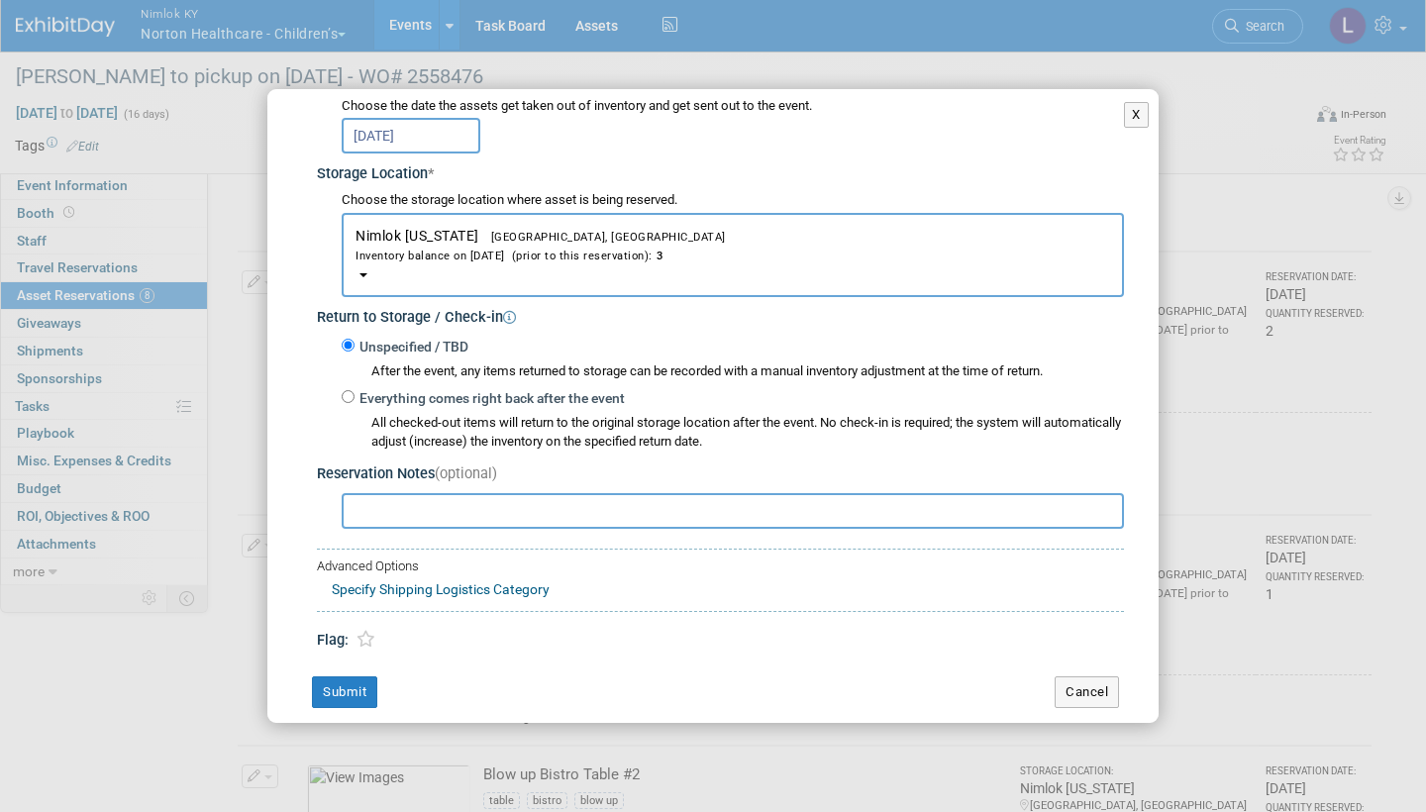
scroll to position [269, 0]
click at [348, 391] on input "Everything comes right back after the event" at bounding box center [348, 397] width 13 height 13
radio input "true"
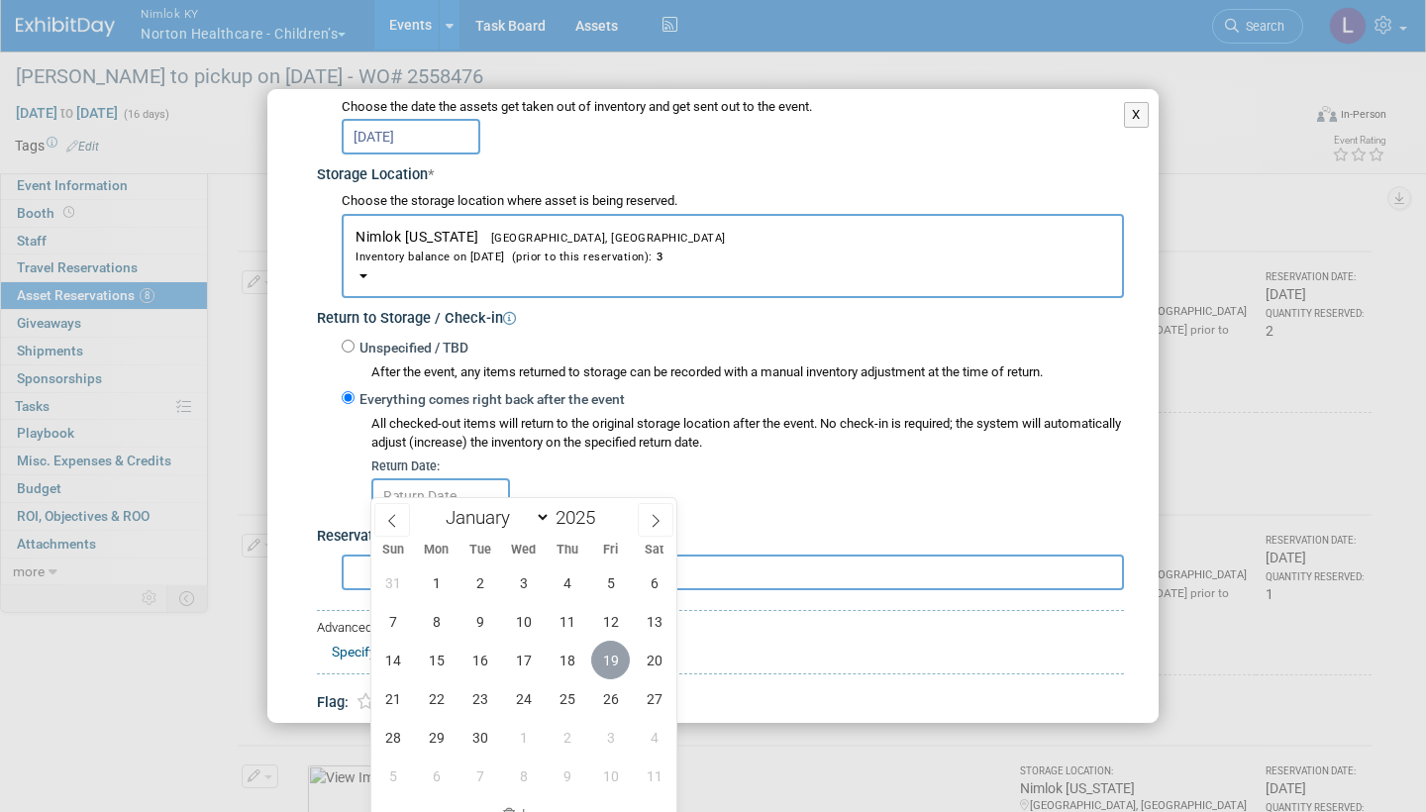
click at [614, 658] on span "19" at bounding box center [610, 660] width 39 height 39
type input "Sep 19, 2025"
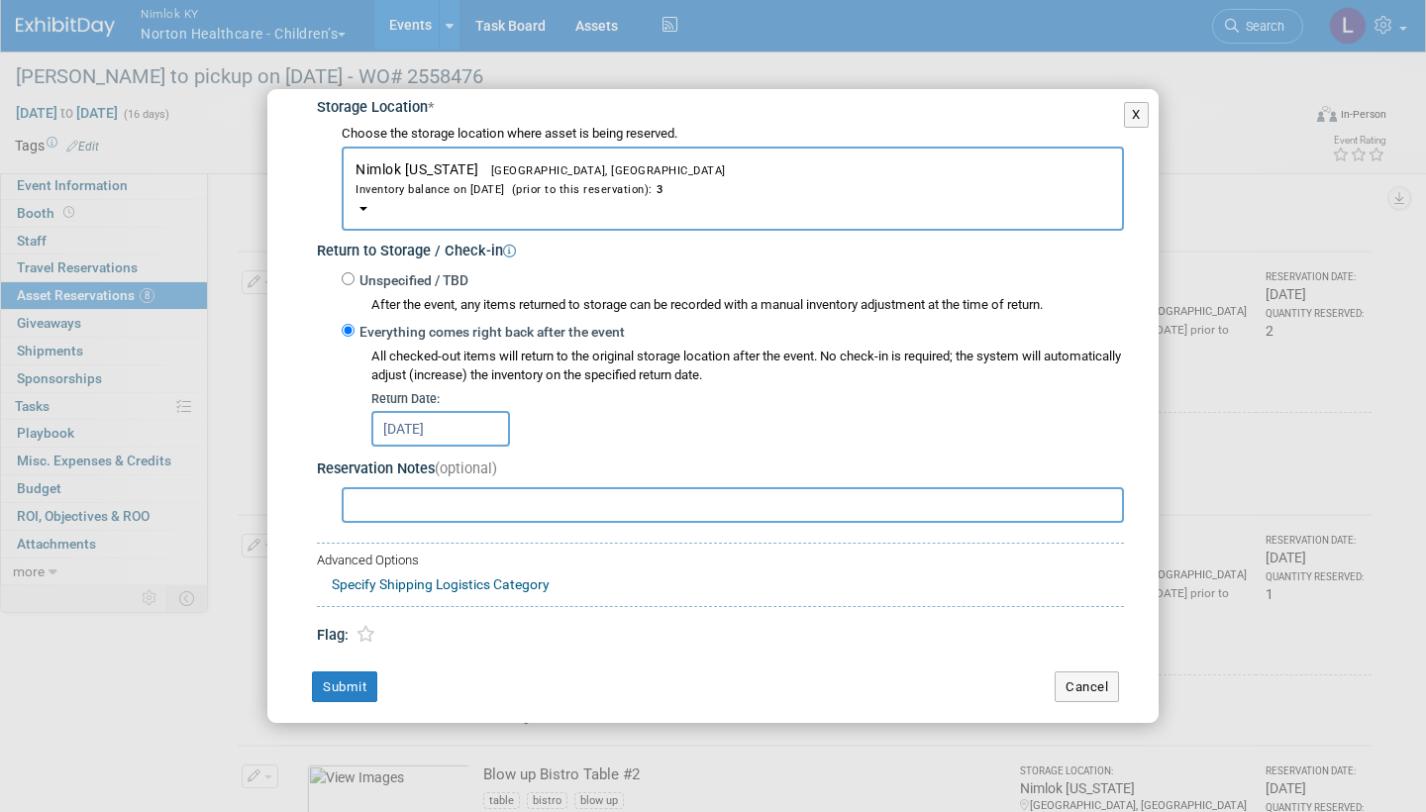
scroll to position [330, 0]
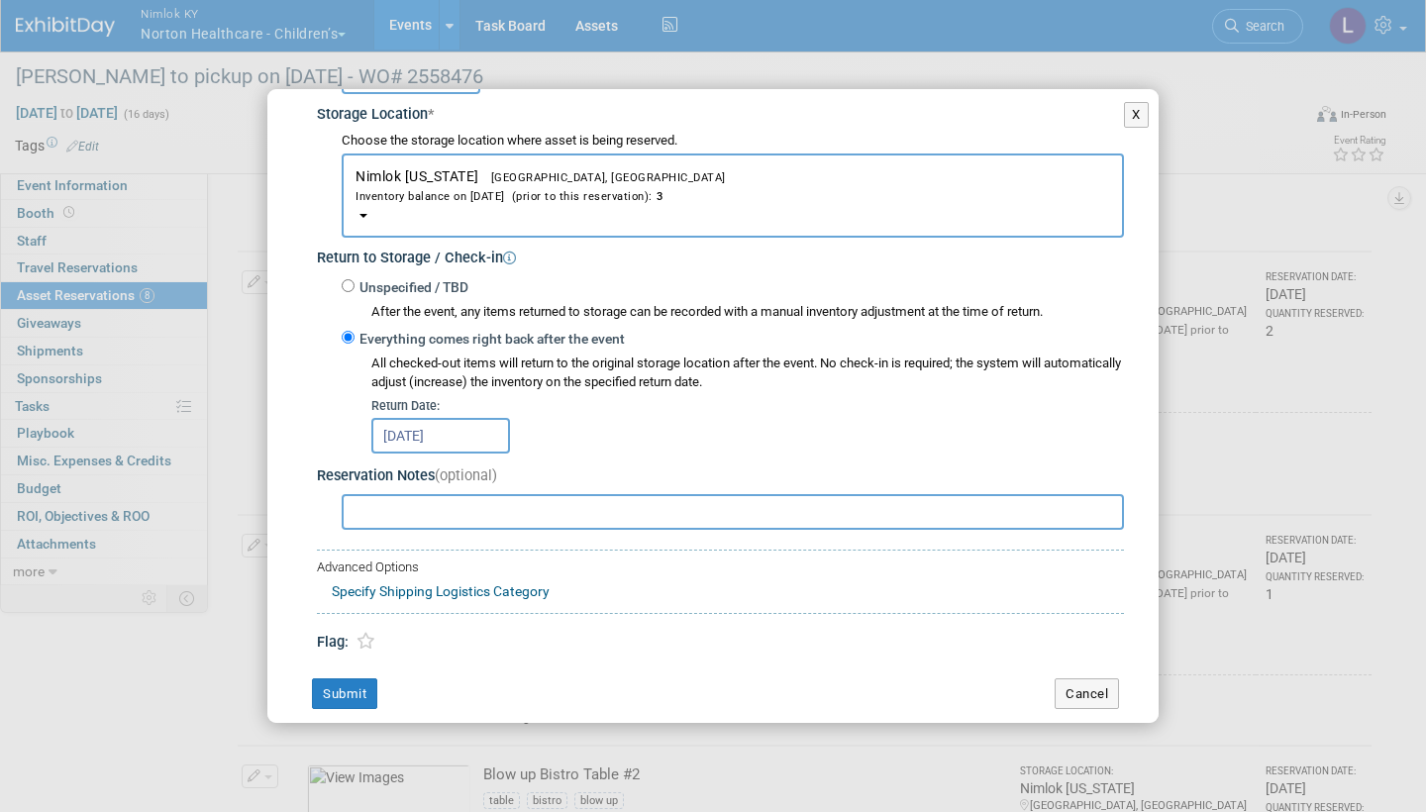
click at [352, 678] on button "Submit" at bounding box center [344, 694] width 65 height 32
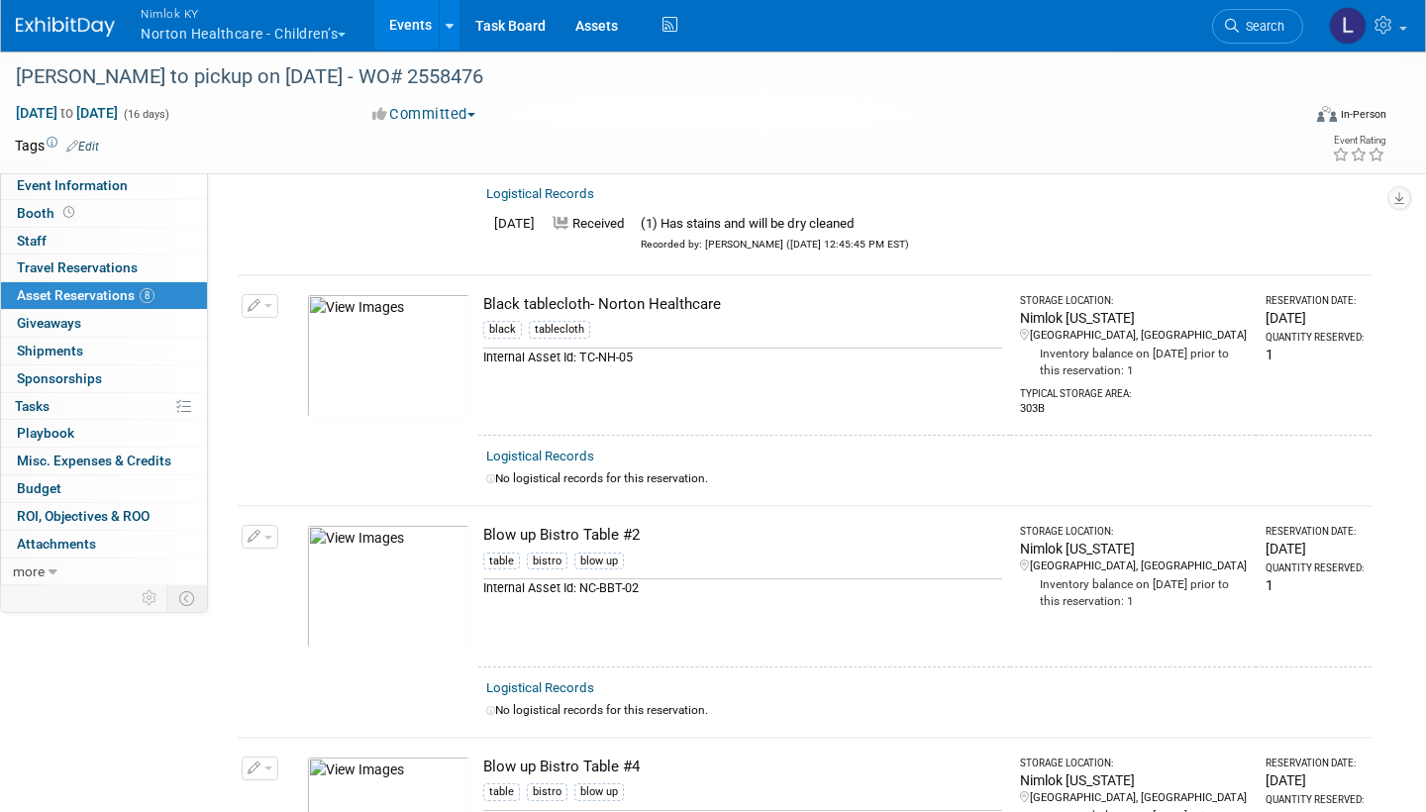
scroll to position [522, 0]
click at [560, 446] on div "Logistical Records" at bounding box center [924, 456] width 877 height 21
click at [552, 450] on link "Logistical Records" at bounding box center [540, 456] width 108 height 15
select select "8"
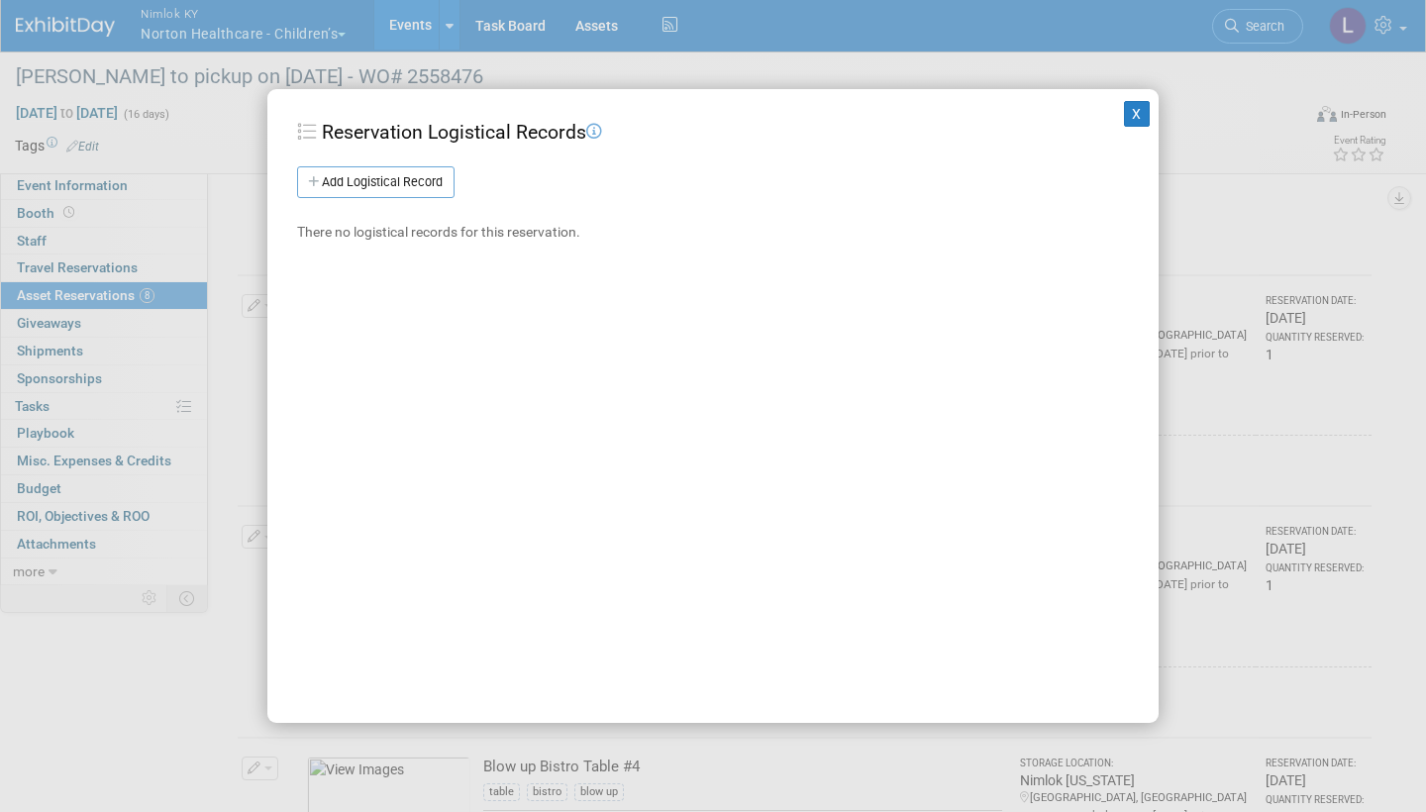
click at [415, 175] on link "Add Logistical Record" at bounding box center [375, 182] width 157 height 32
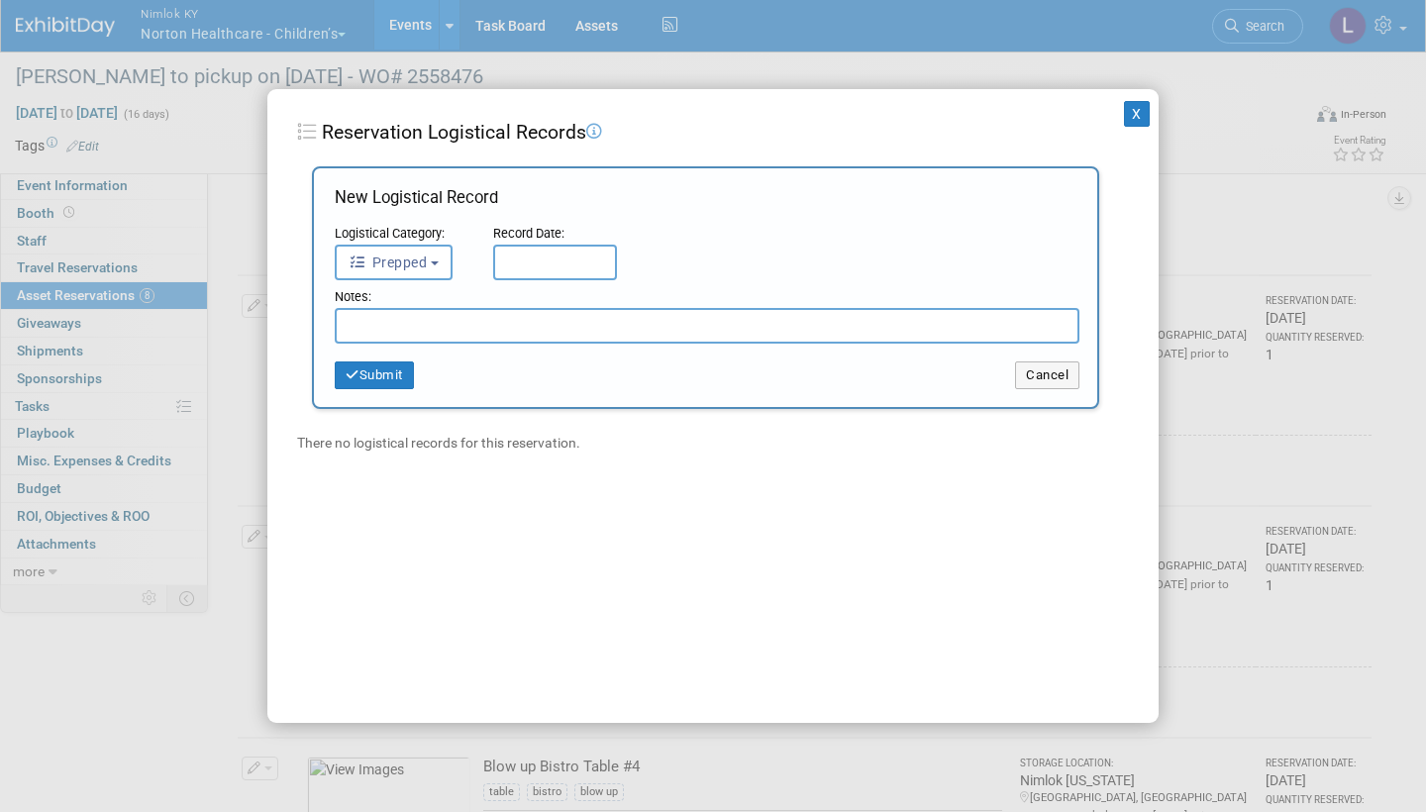
click at [412, 261] on span "Prepped" at bounding box center [388, 263] width 78 height 16
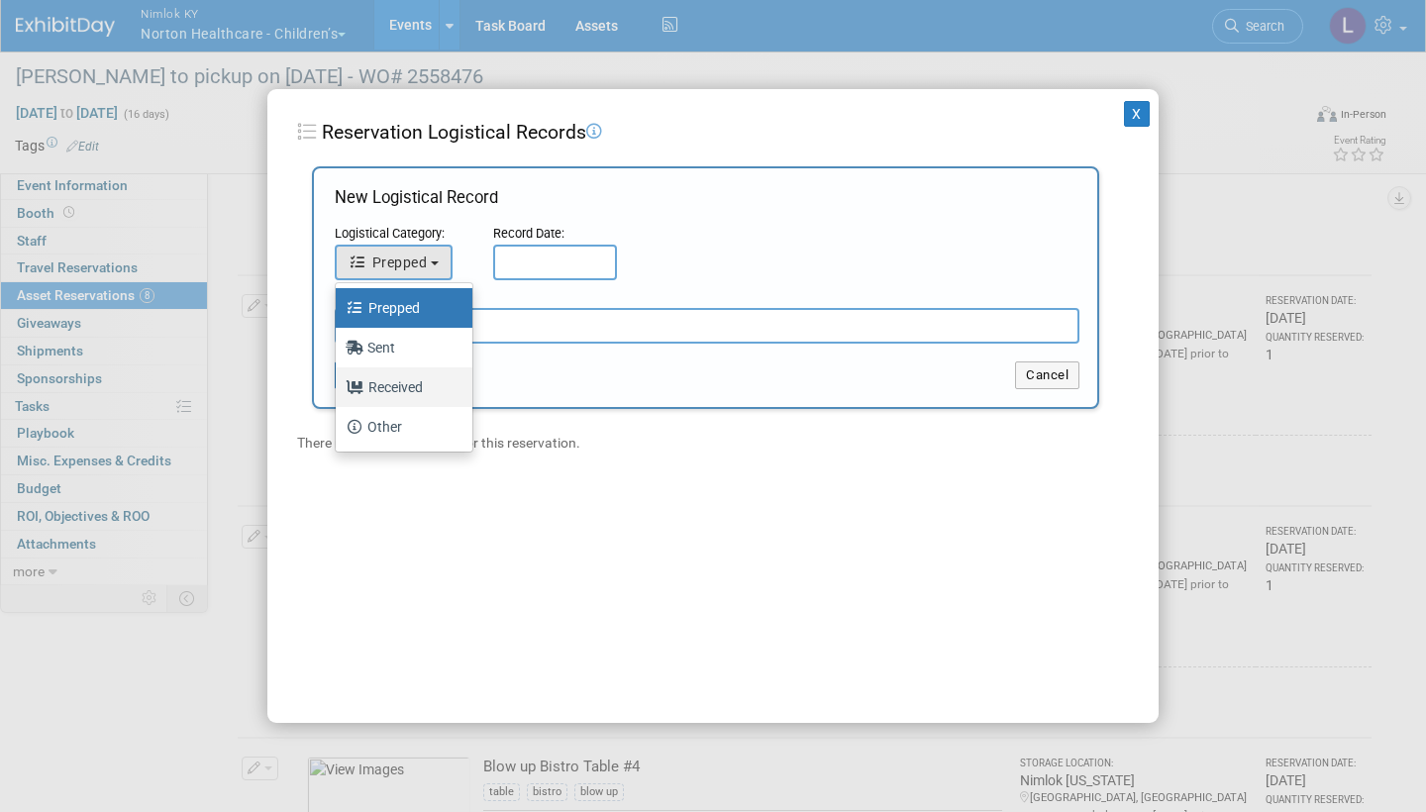
click at [417, 387] on label "Received" at bounding box center [399, 387] width 107 height 32
click at [339, 387] on input "Received" at bounding box center [332, 384] width 13 height 13
select select "3"
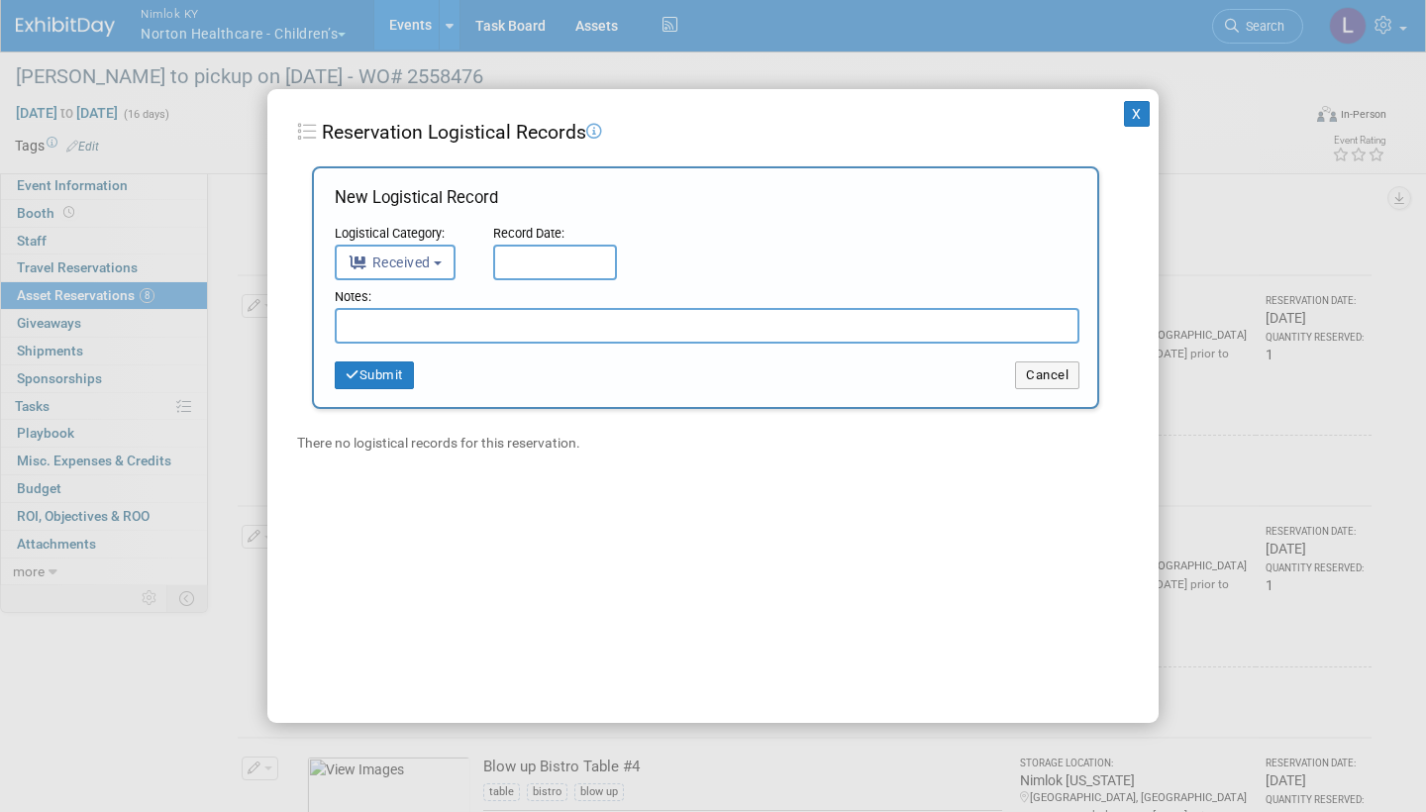
click at [558, 255] on input "text" at bounding box center [555, 263] width 124 height 36
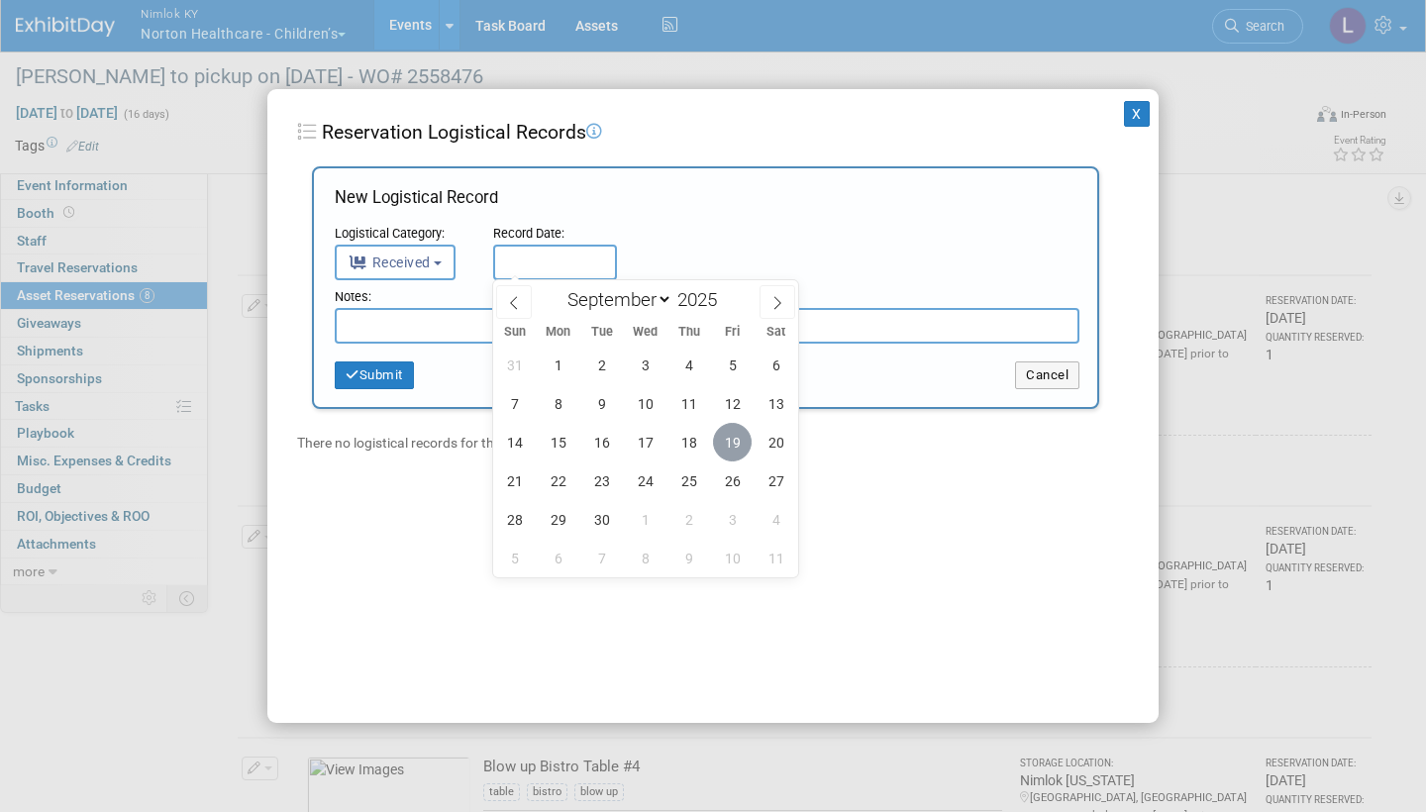
click at [735, 443] on span "19" at bounding box center [732, 442] width 39 height 39
type input "Sep 19, 2025"
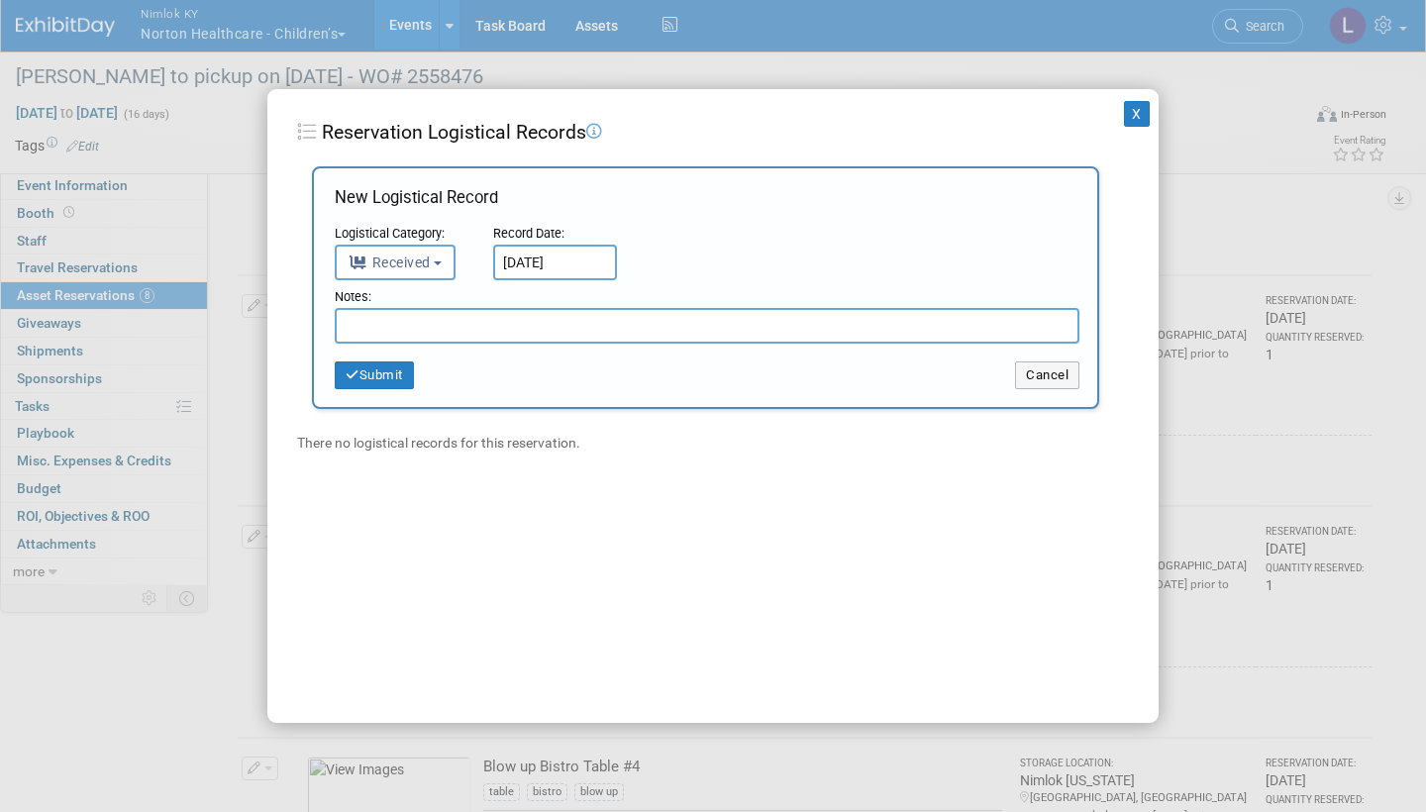
click at [491, 327] on input "text" at bounding box center [707, 326] width 745 height 36
type input "Received with stains - will be dry cleaned"
click at [395, 371] on button "Submit" at bounding box center [374, 375] width 79 height 28
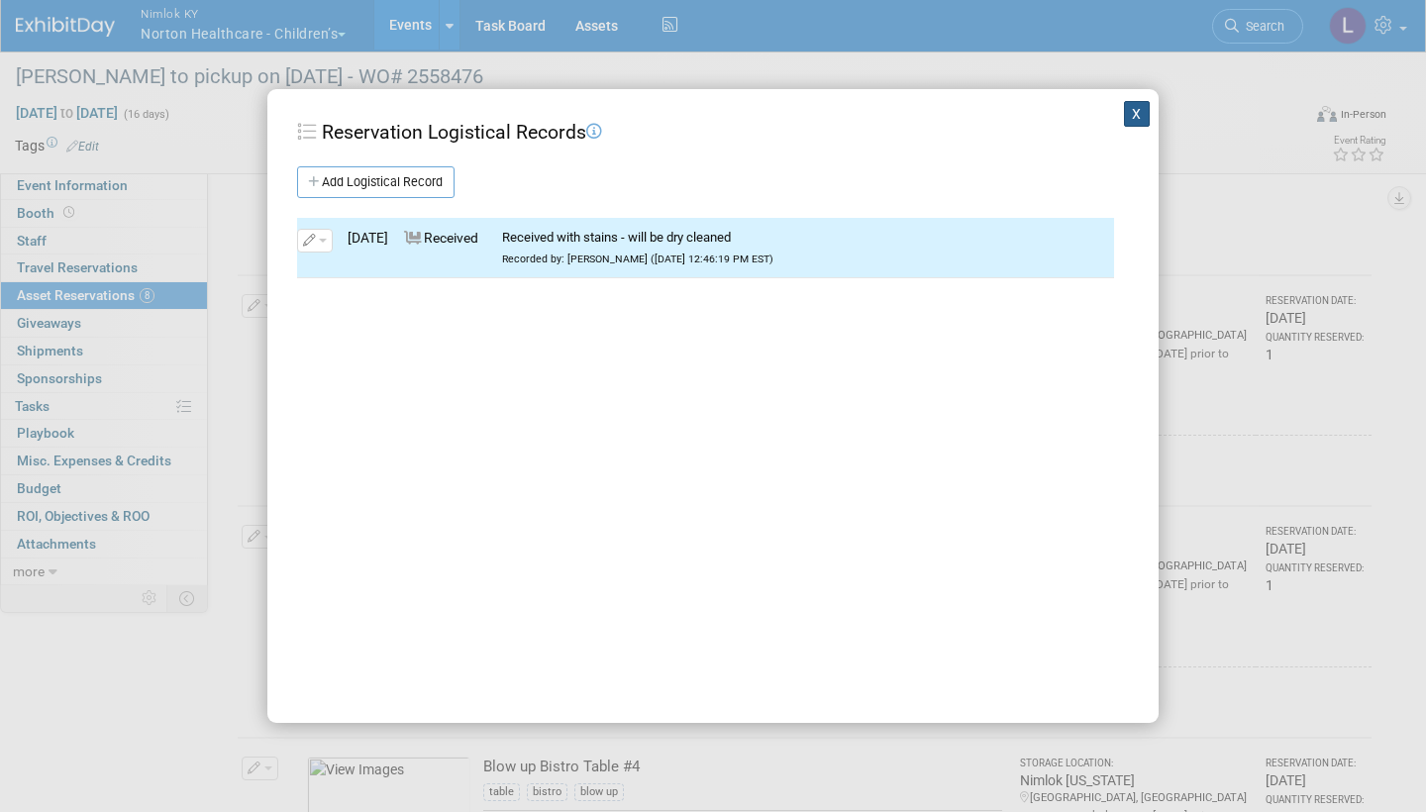
drag, startPoint x: 395, startPoint y: 371, endPoint x: 1127, endPoint y: 113, distance: 776.2
click at [1127, 113] on button "X" at bounding box center [1137, 114] width 26 height 26
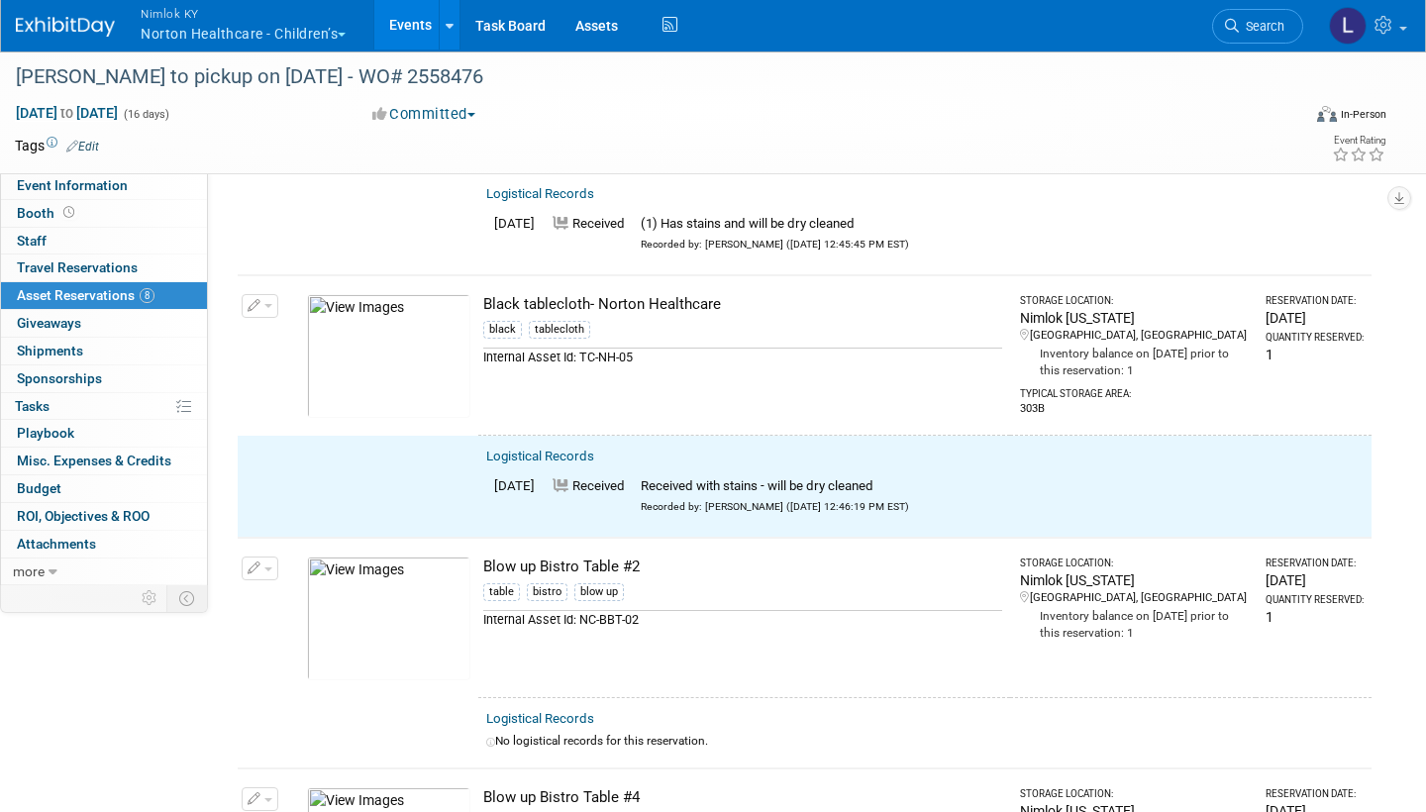
click at [268, 304] on span "button" at bounding box center [268, 306] width 8 height 4
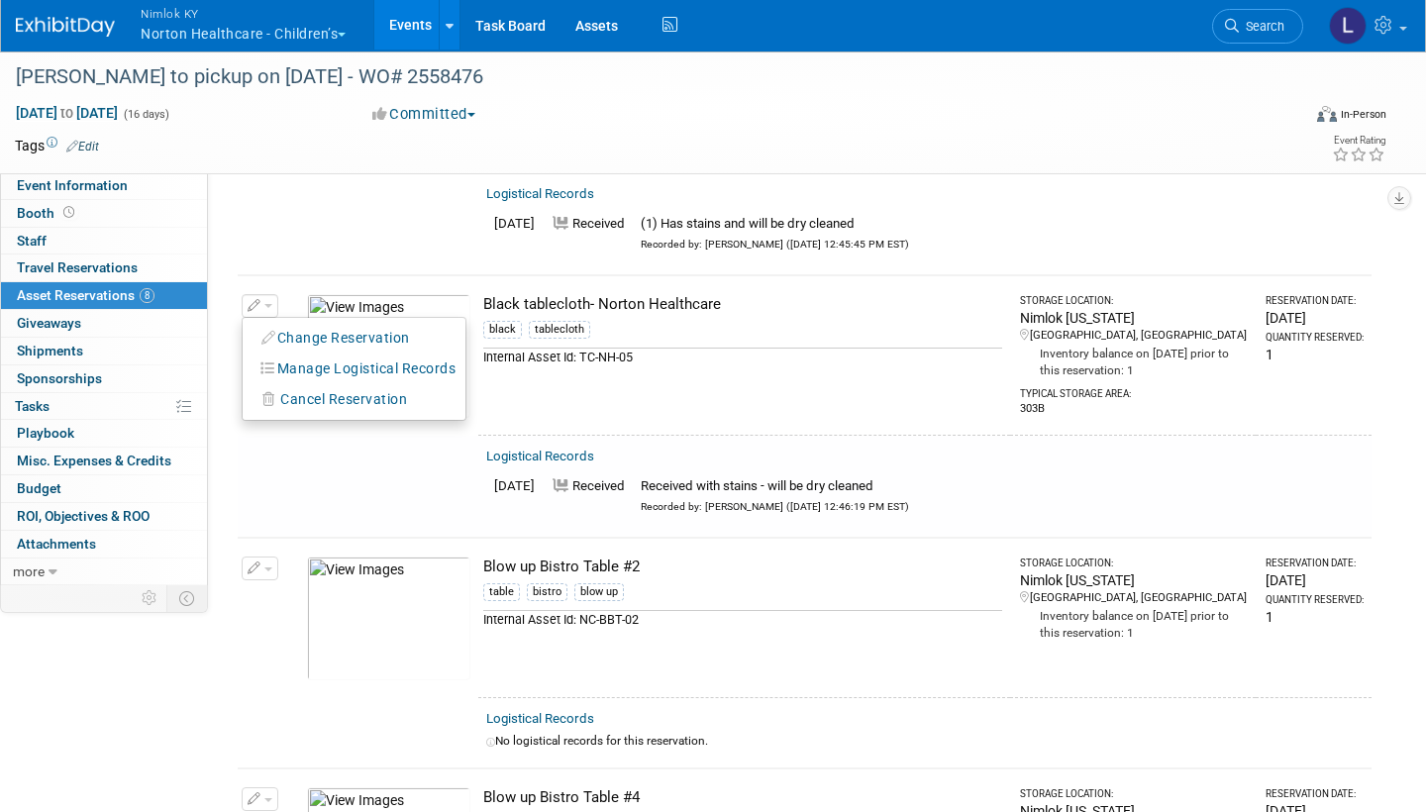
click at [329, 331] on button "Change Reservation" at bounding box center [336, 338] width 167 height 27
select select "8"
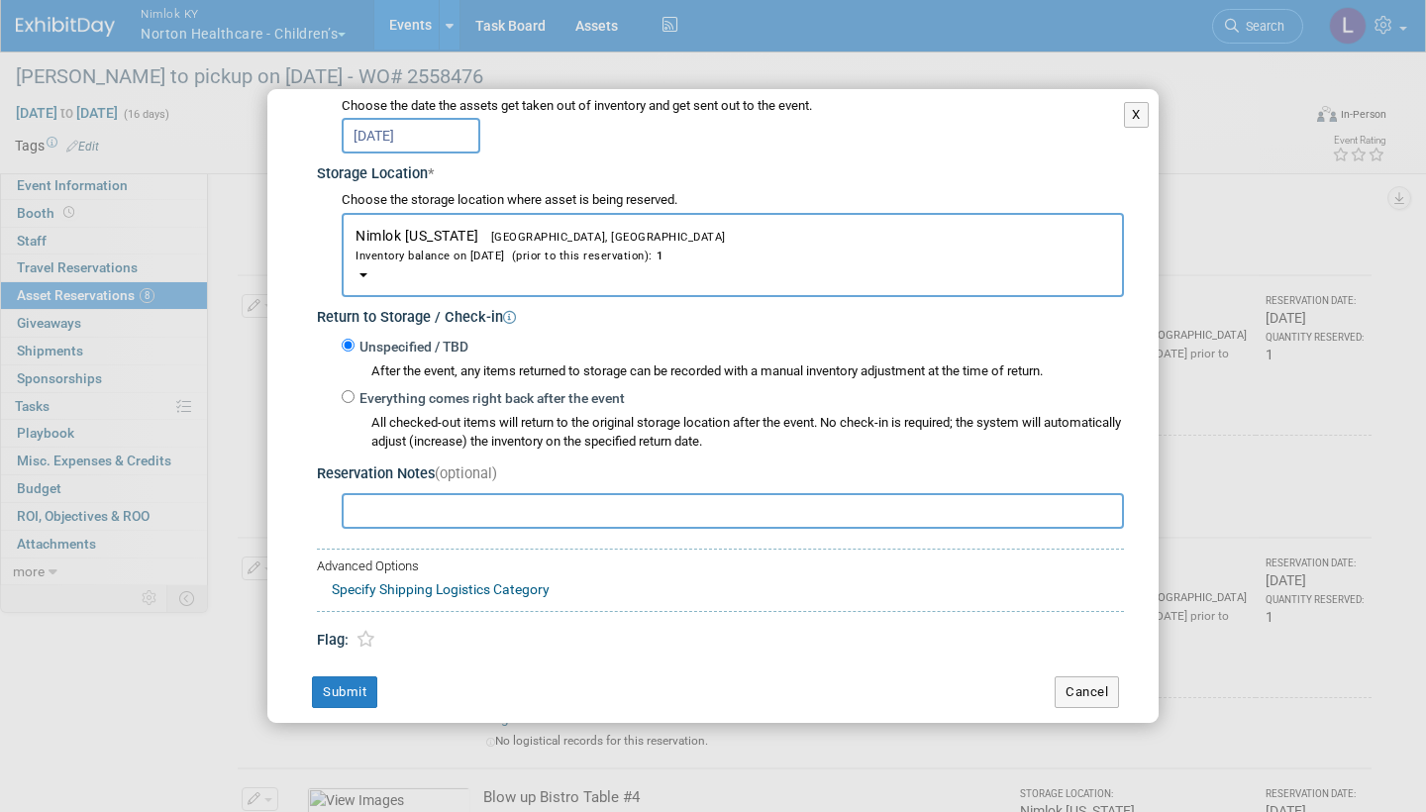
scroll to position [269, 0]
click at [352, 391] on input "Everything comes right back after the event" at bounding box center [348, 397] width 13 height 13
radio input "true"
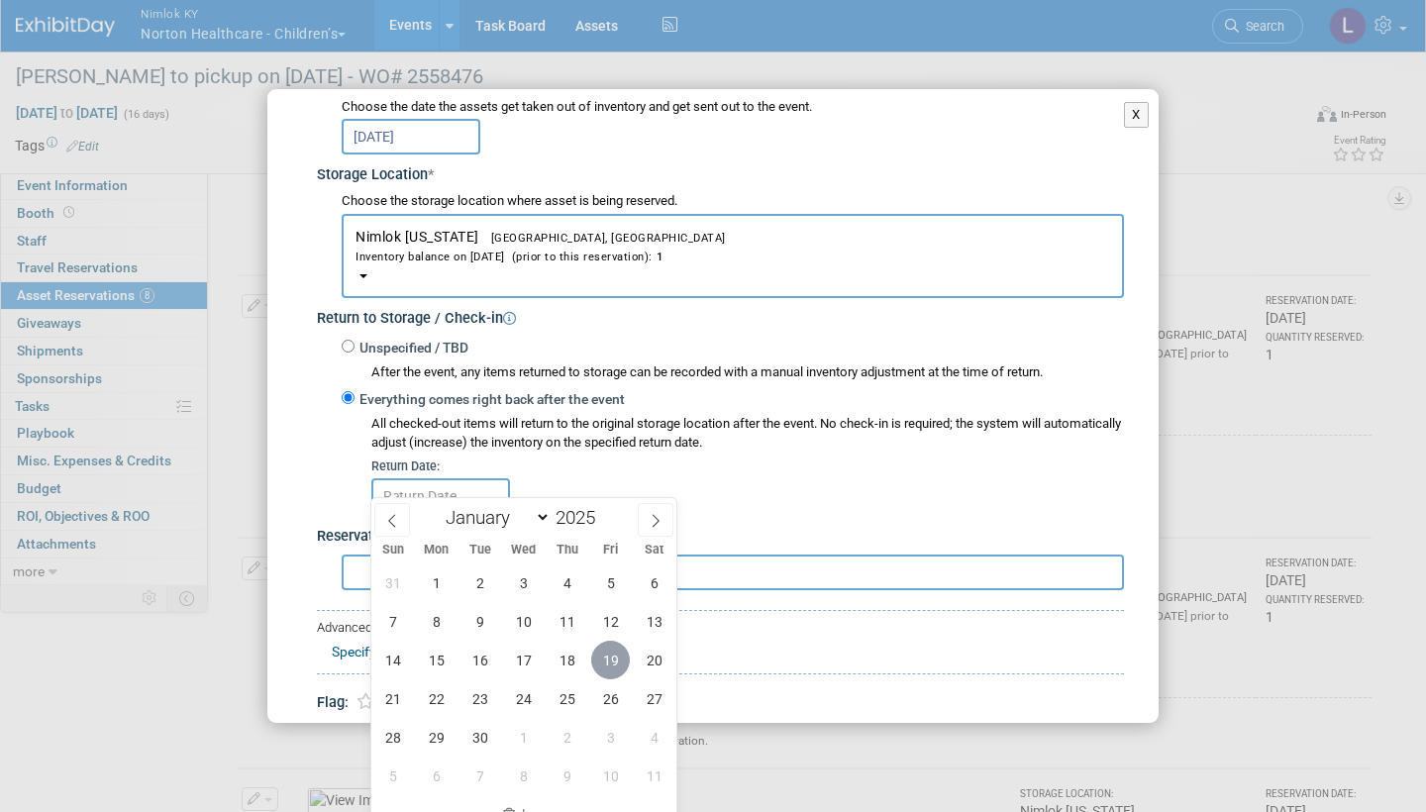
click at [618, 658] on span "19" at bounding box center [610, 660] width 39 height 39
type input "Sep 19, 2025"
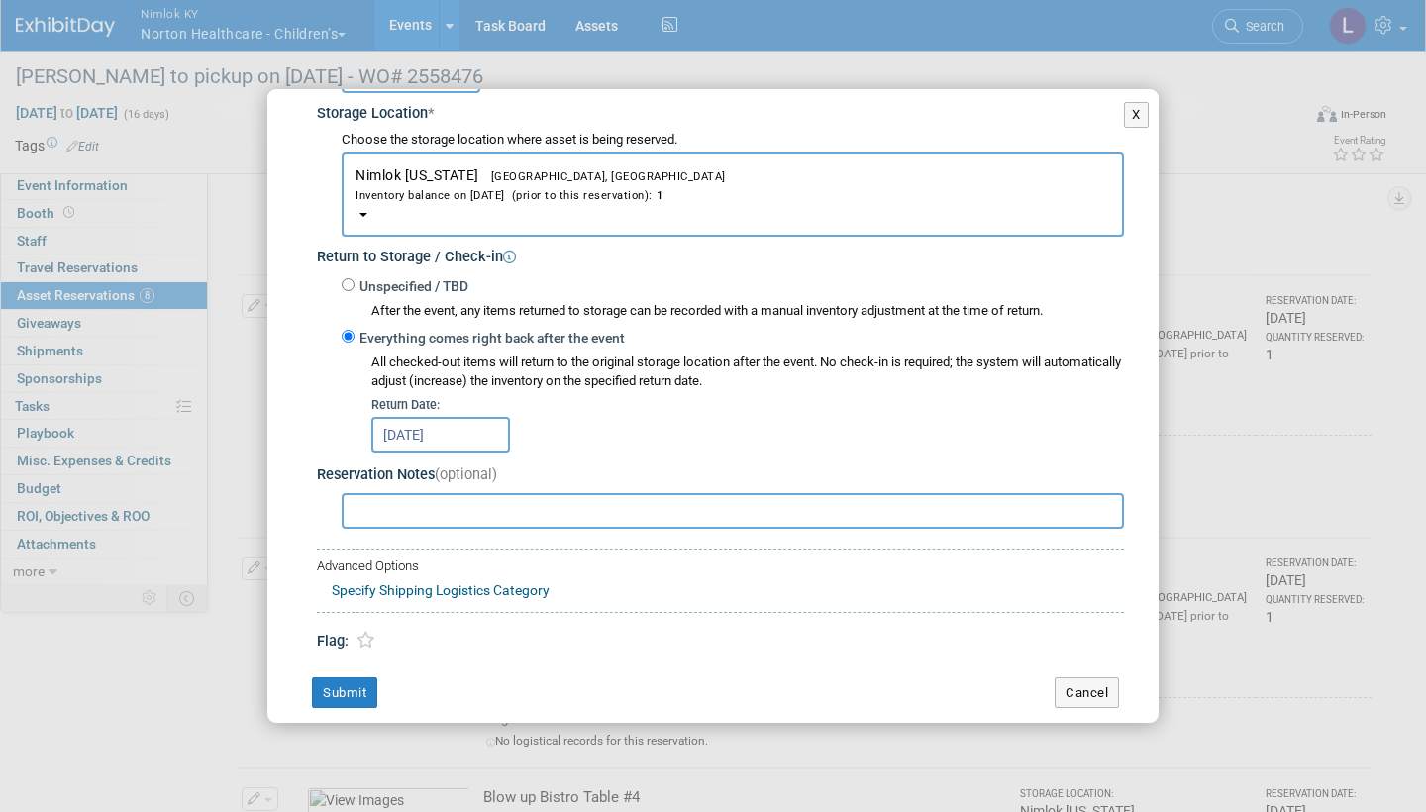
scroll to position [330, 0]
drag, startPoint x: 618, startPoint y: 658, endPoint x: 345, endPoint y: 666, distance: 273.4
click at [345, 678] on button "Submit" at bounding box center [344, 694] width 65 height 32
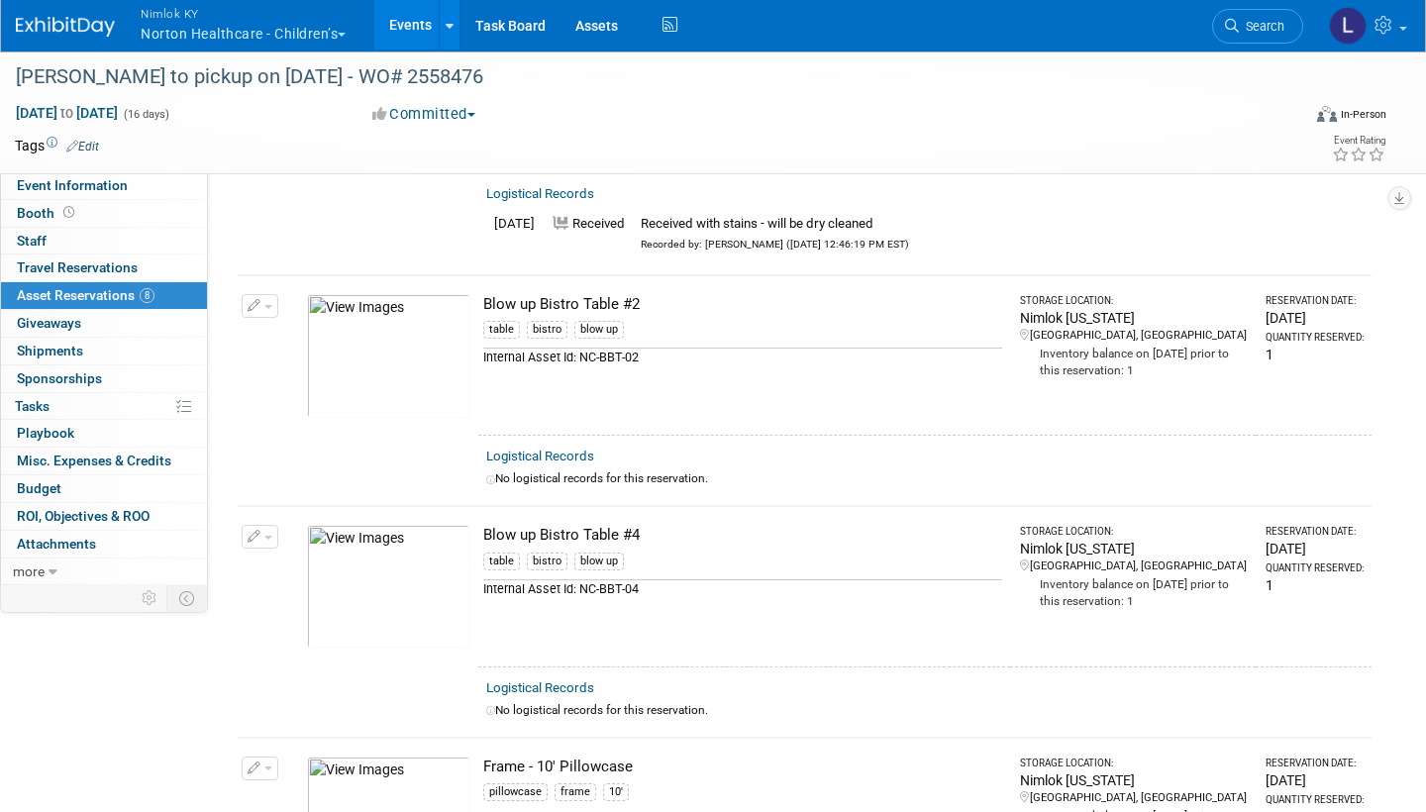
scroll to position [801, 0]
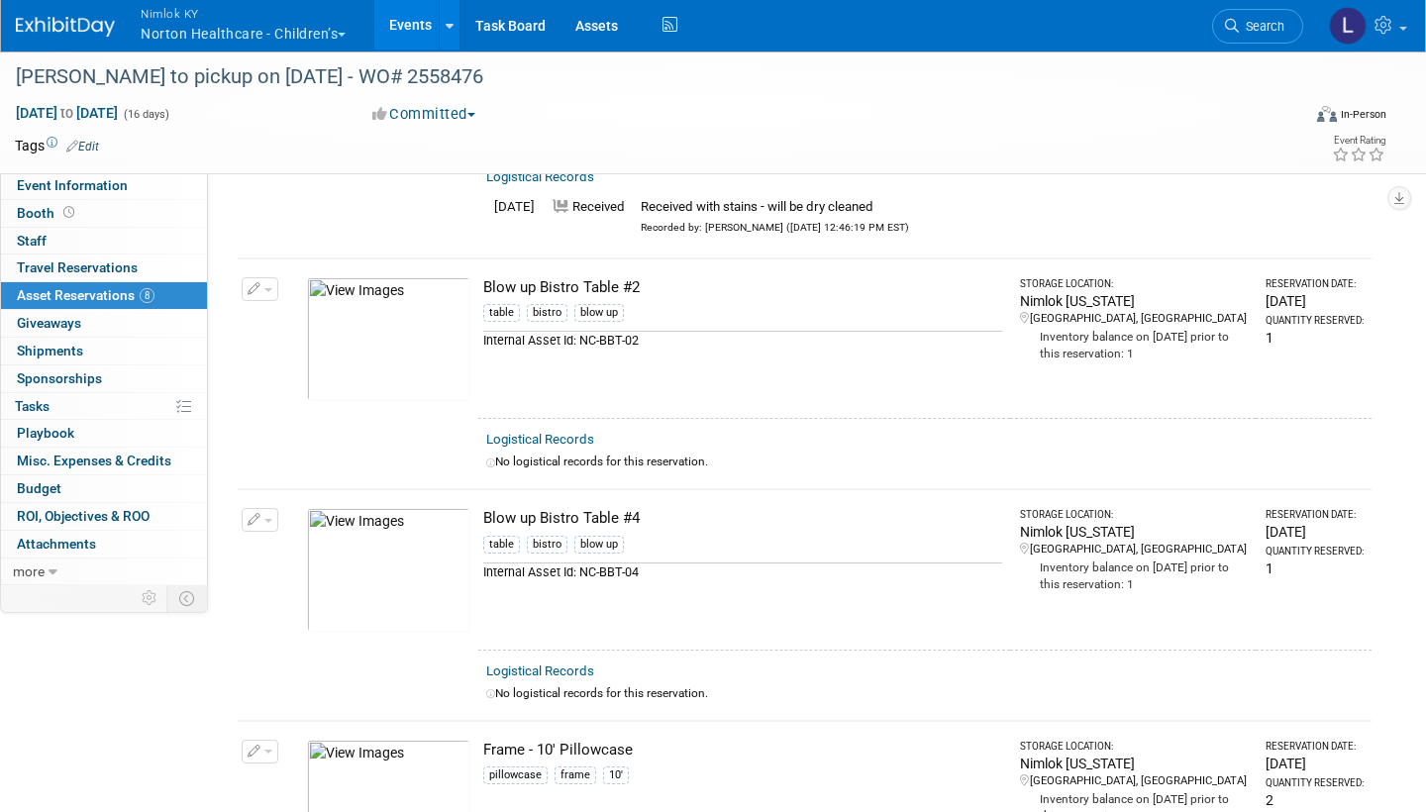
click at [554, 432] on link "Logistical Records" at bounding box center [540, 439] width 108 height 15
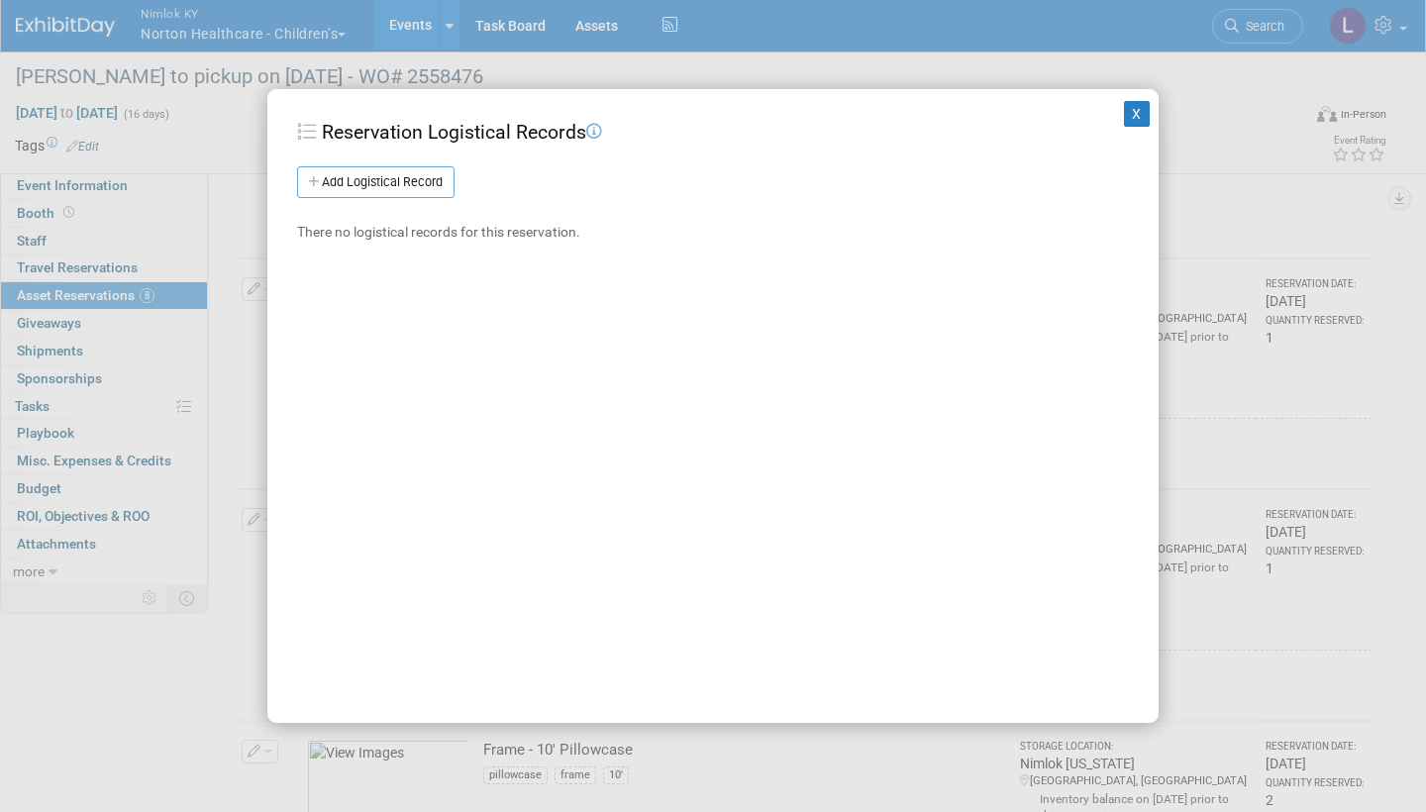
click at [432, 184] on link "Add Logistical Record" at bounding box center [375, 182] width 157 height 32
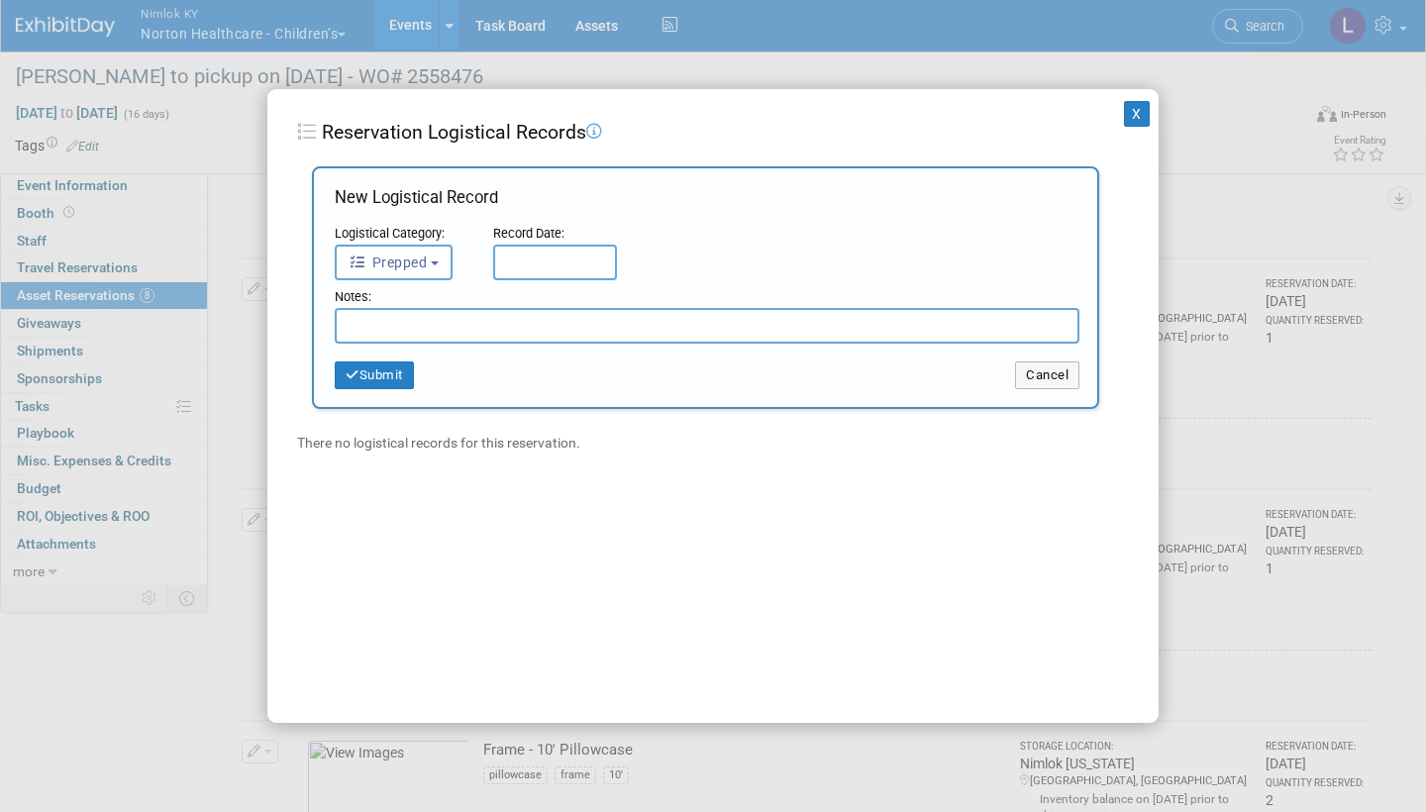
click at [430, 267] on button "Prepped" at bounding box center [394, 263] width 118 height 36
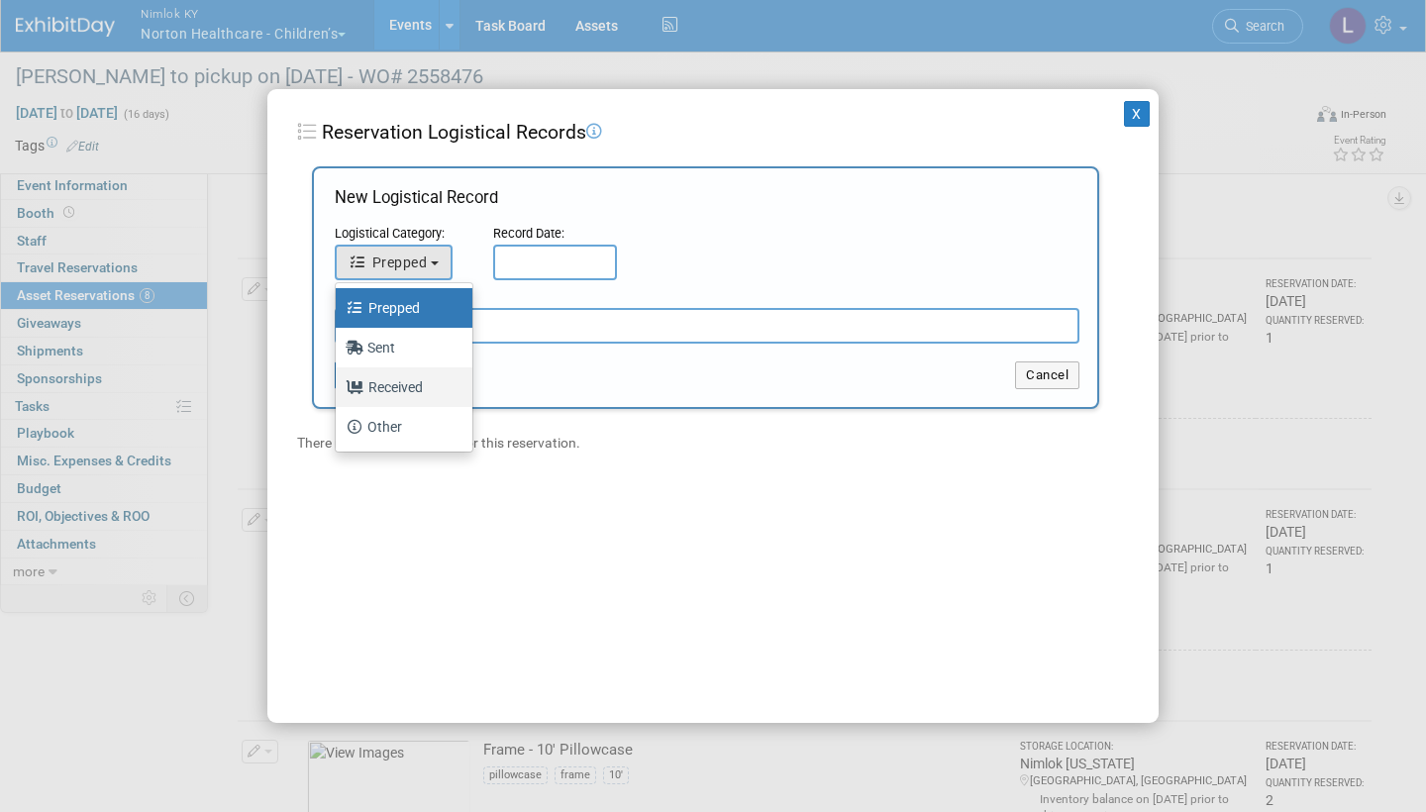
click at [418, 386] on label "Received" at bounding box center [399, 387] width 107 height 32
click at [339, 386] on input "Received" at bounding box center [332, 384] width 13 height 13
select select "3"
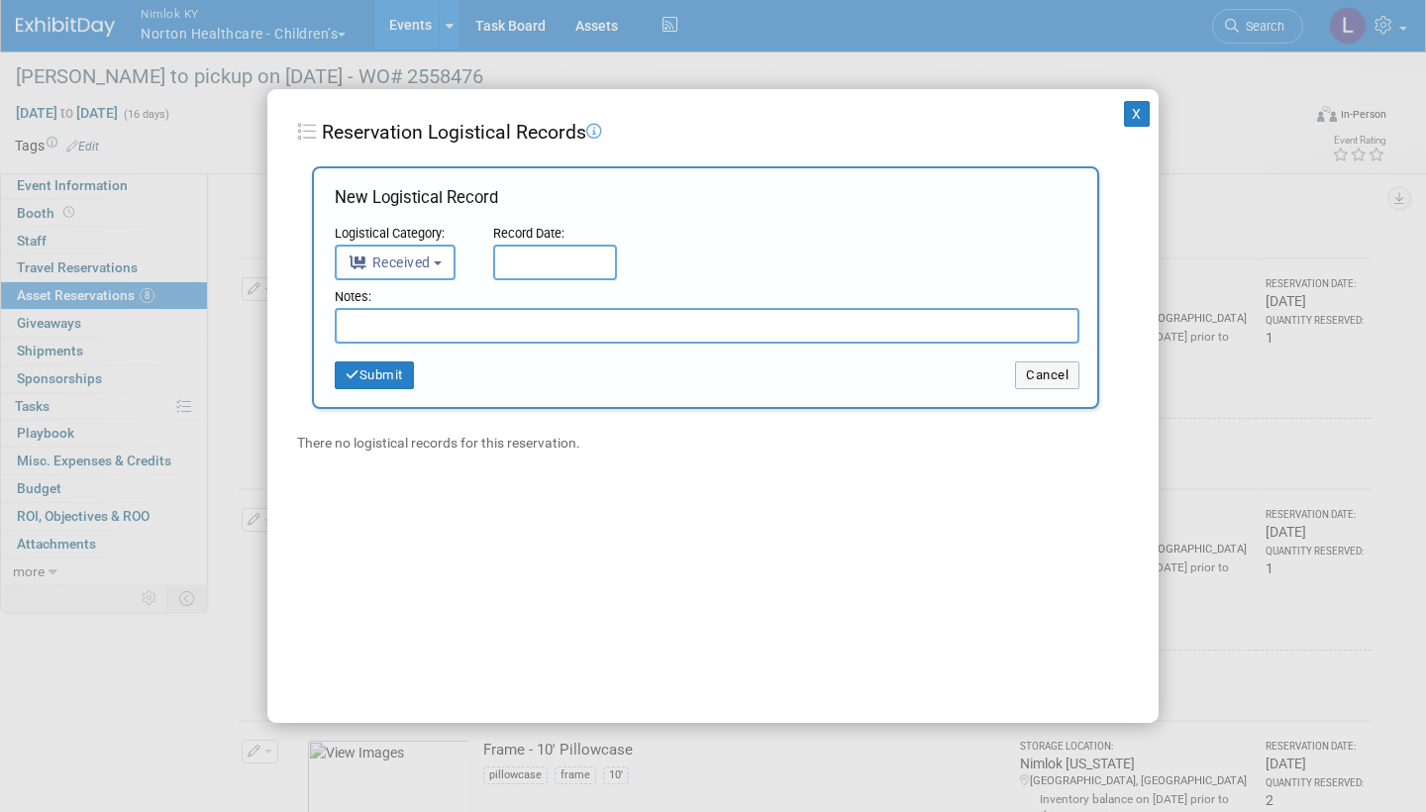
drag, startPoint x: 418, startPoint y: 386, endPoint x: 536, endPoint y: 251, distance: 179.7
click at [536, 251] on input "text" at bounding box center [555, 263] width 124 height 36
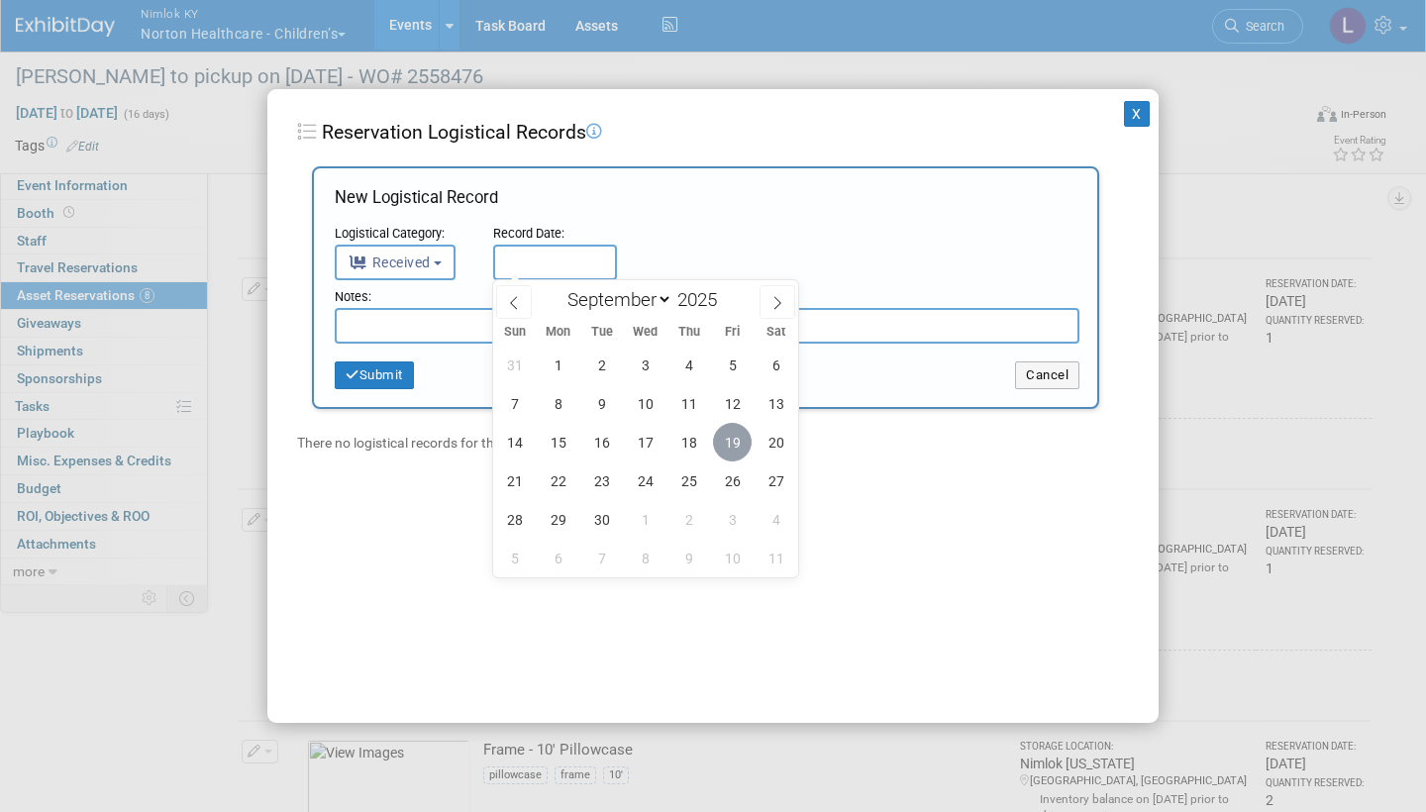
click at [738, 441] on span "19" at bounding box center [732, 442] width 39 height 39
type input "Sep 19, 2025"
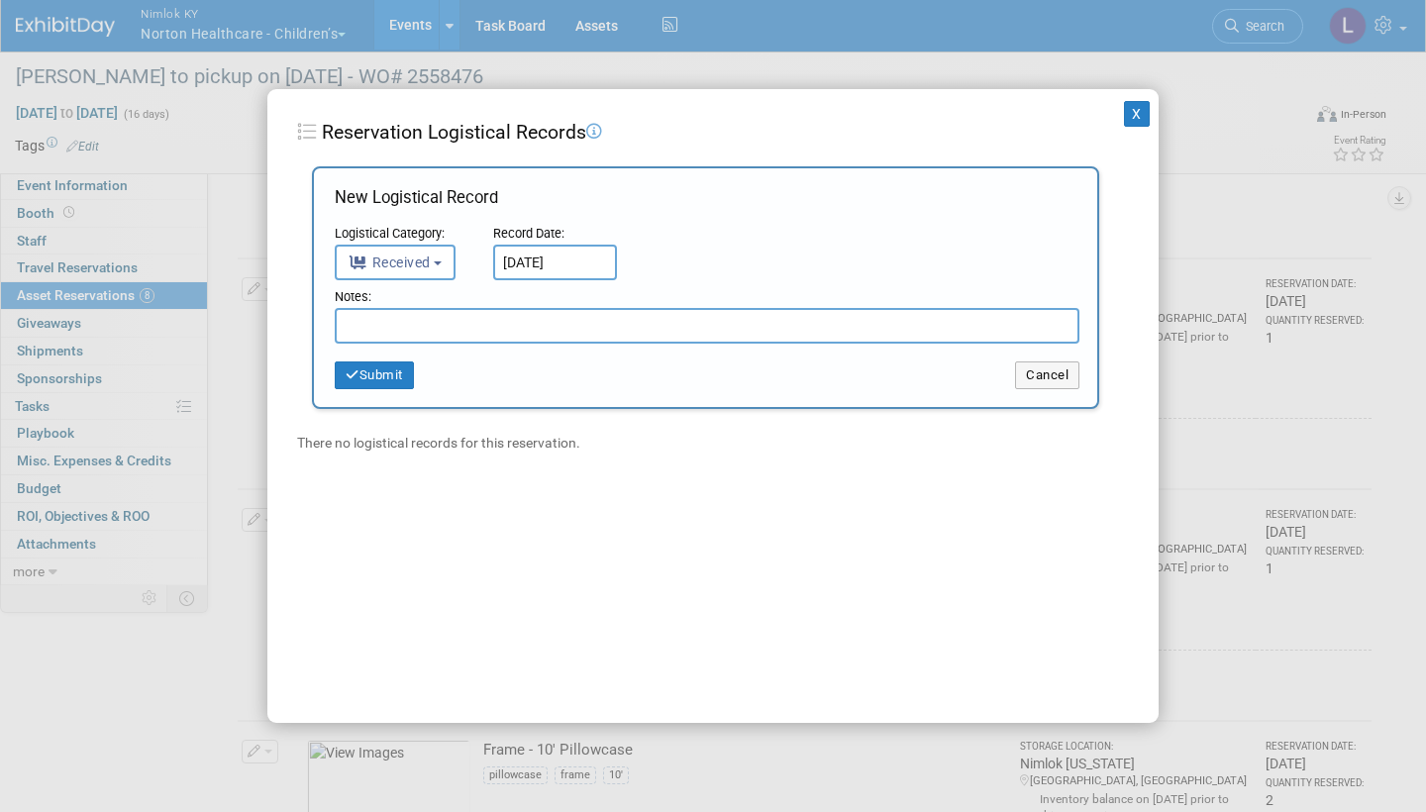
click at [521, 326] on input "text" at bounding box center [707, 326] width 745 height 36
paste input "Received in good condition"
type input "Received in good condition"
click at [382, 367] on button "Submit" at bounding box center [374, 375] width 79 height 28
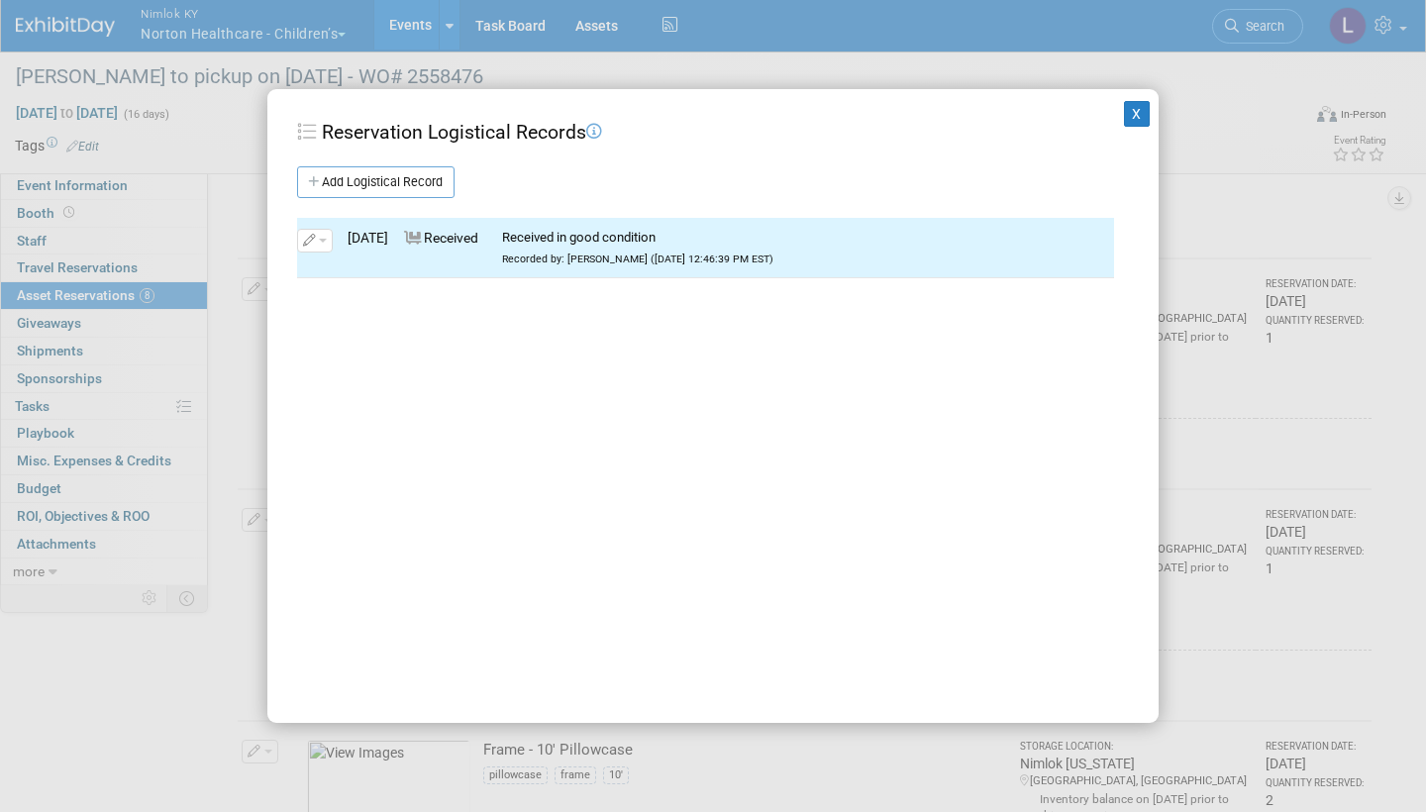
click at [1136, 115] on button "X" at bounding box center [1137, 114] width 26 height 26
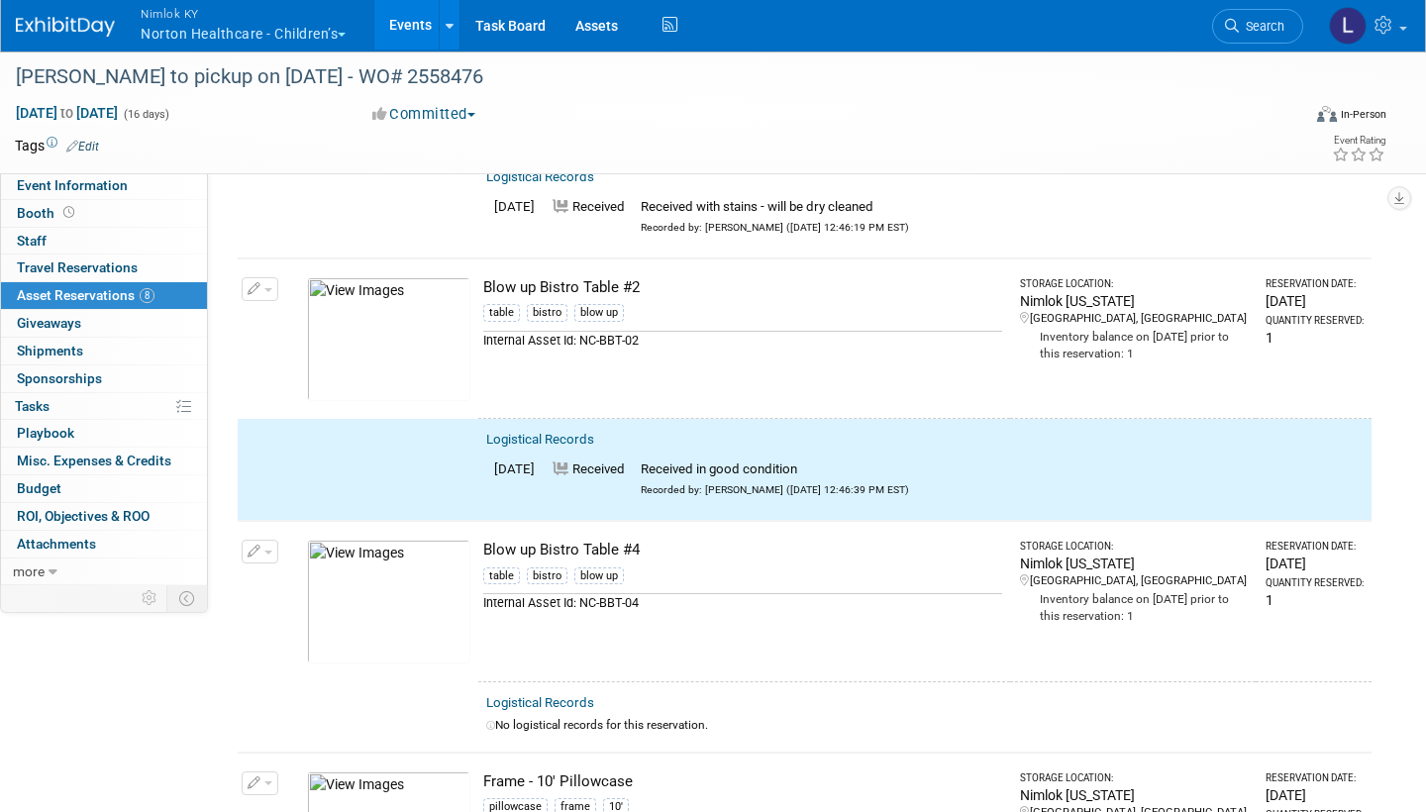
click at [266, 288] on span "button" at bounding box center [268, 290] width 8 height 4
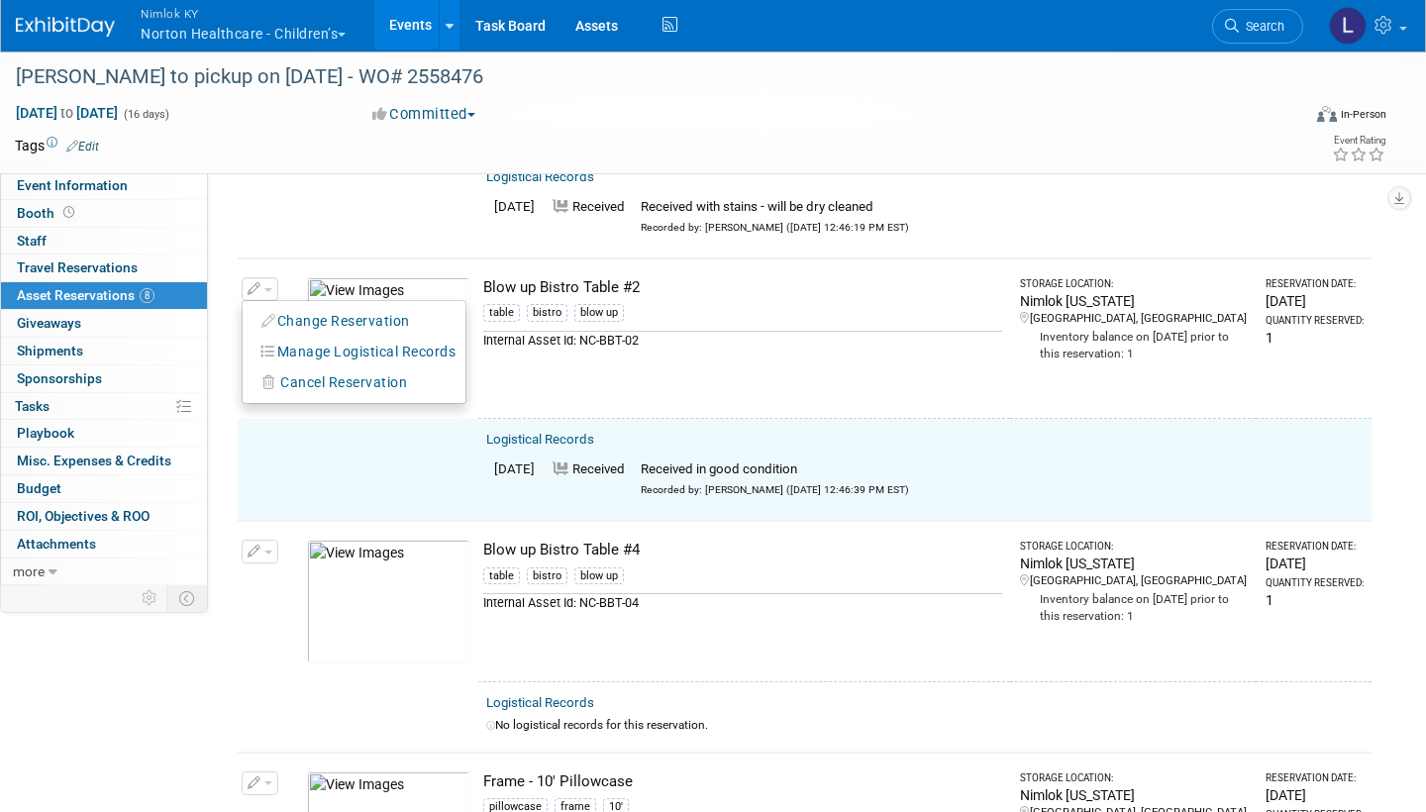
click at [317, 308] on button "Change Reservation" at bounding box center [336, 321] width 167 height 27
select select "8"
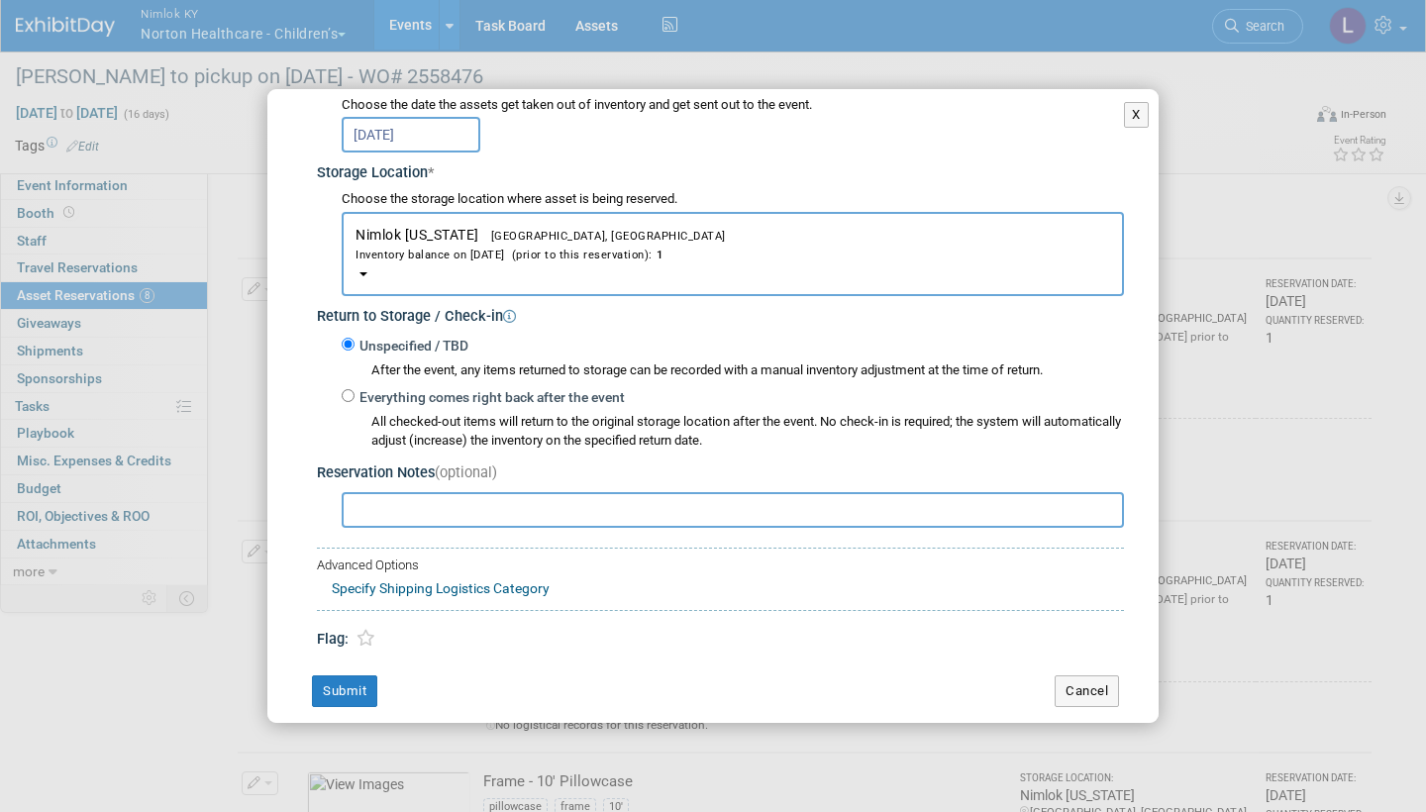
scroll to position [269, 0]
click at [348, 391] on input "Everything comes right back after the event" at bounding box center [348, 397] width 13 height 13
radio input "true"
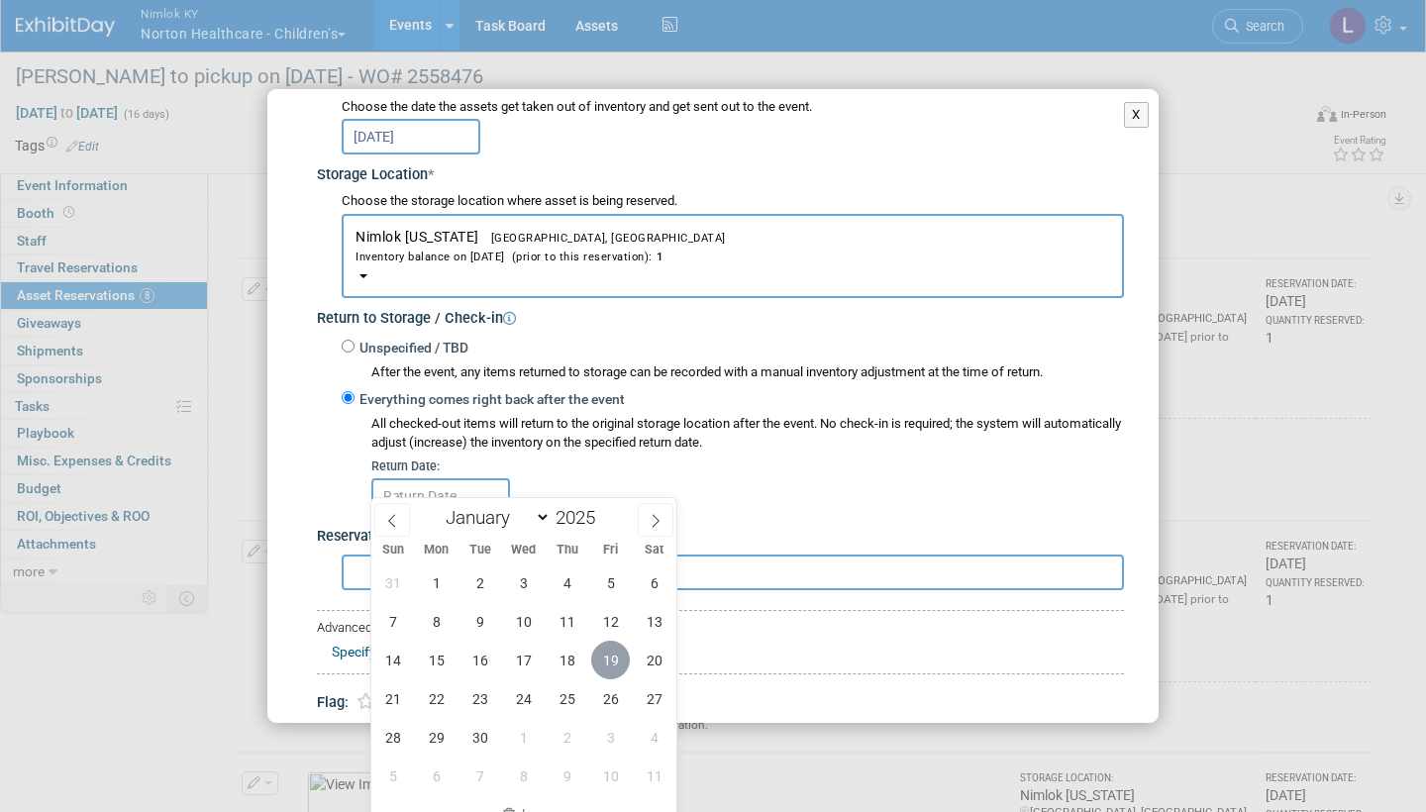
drag, startPoint x: 526, startPoint y: 531, endPoint x: 618, endPoint y: 658, distance: 156.7
click at [618, 658] on span "19" at bounding box center [610, 660] width 39 height 39
type input "Sep 19, 2025"
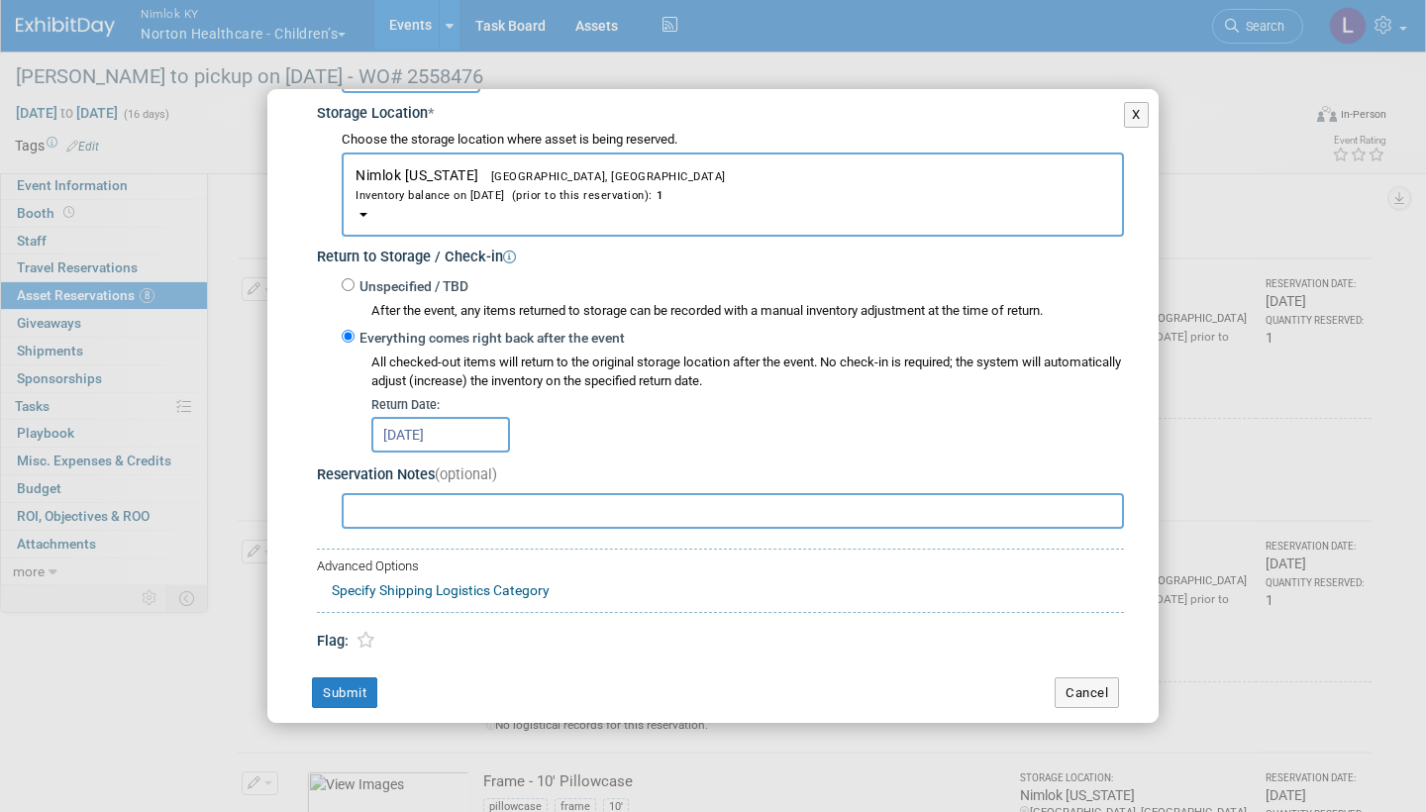
scroll to position [330, 0]
click at [365, 678] on button "Submit" at bounding box center [344, 694] width 65 height 32
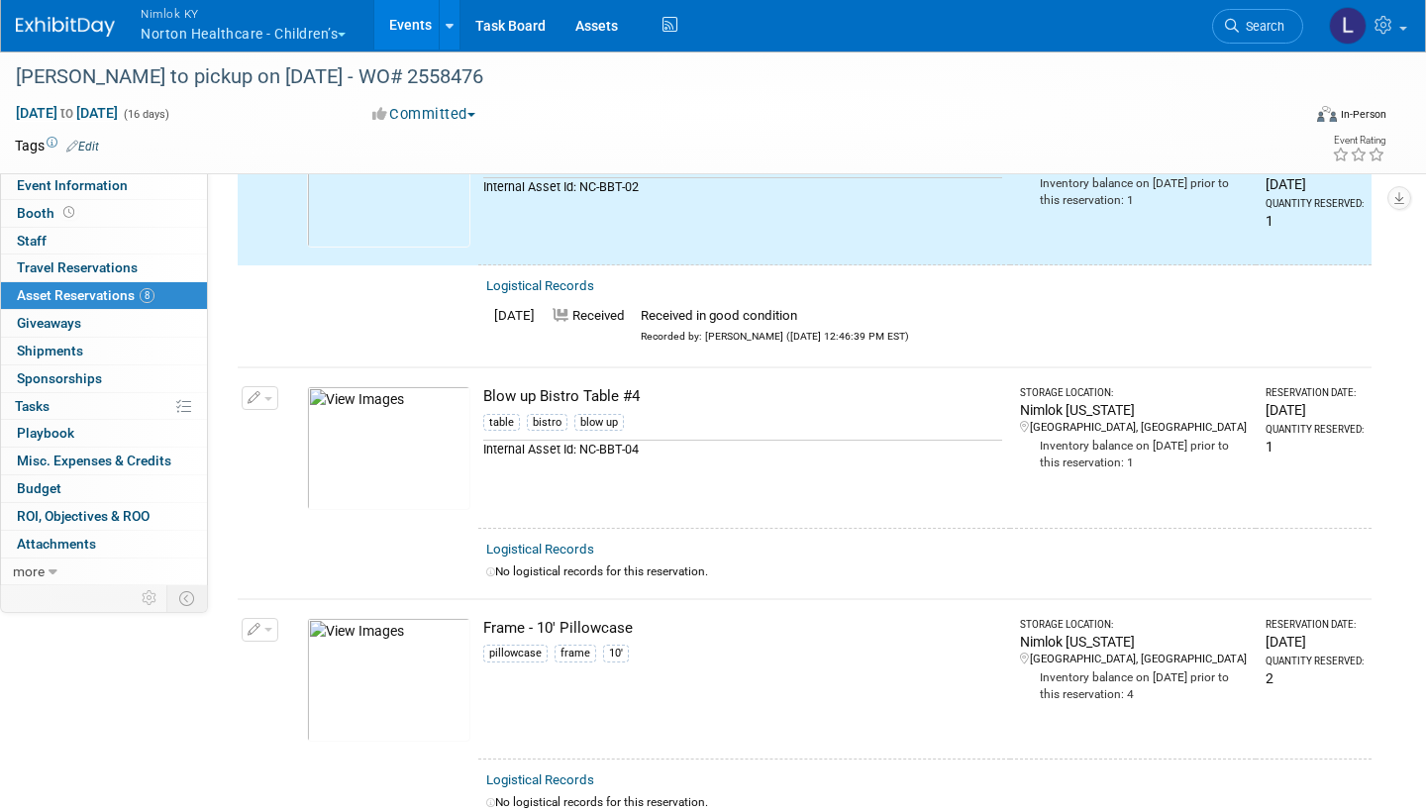
scroll to position [983, 0]
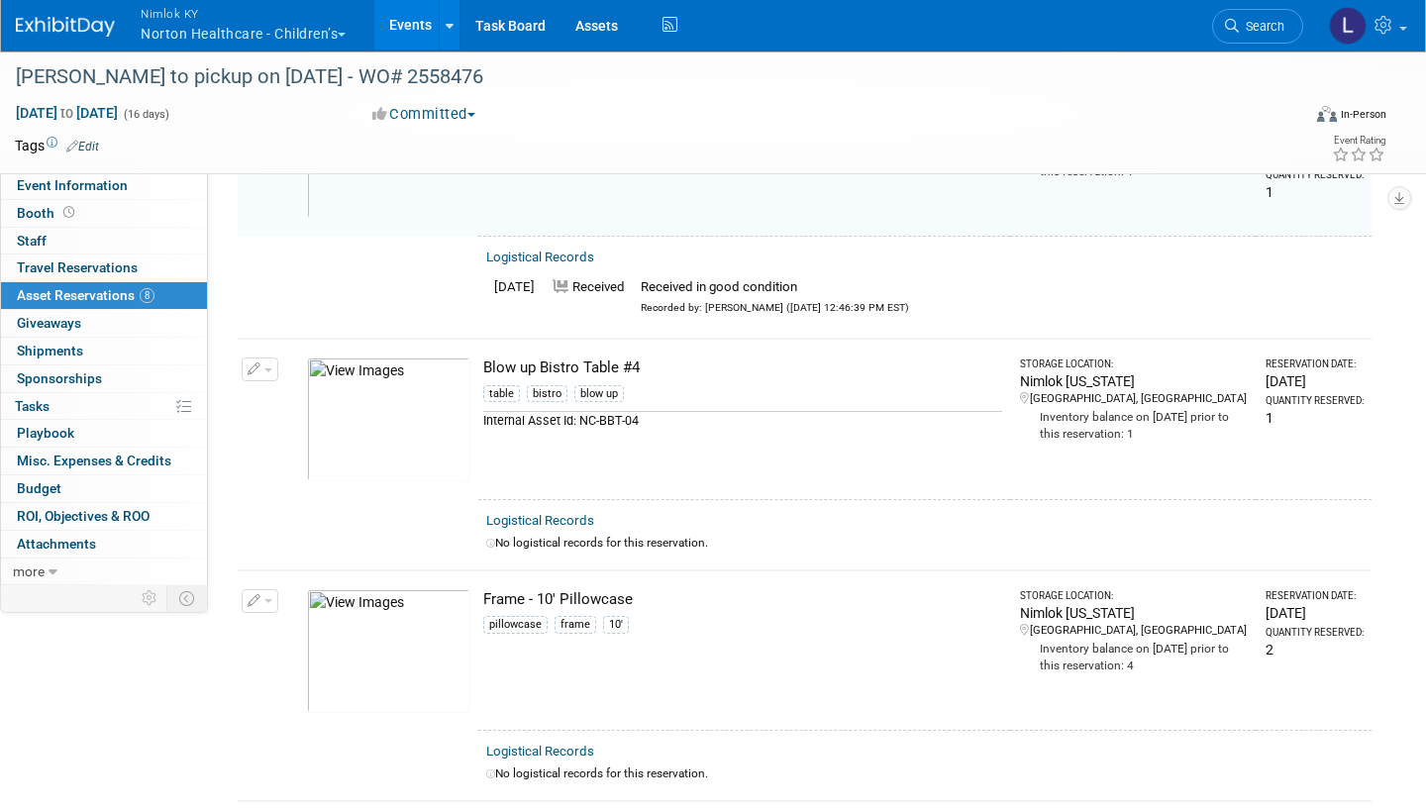
click at [574, 513] on link "Logistical Records" at bounding box center [540, 520] width 108 height 15
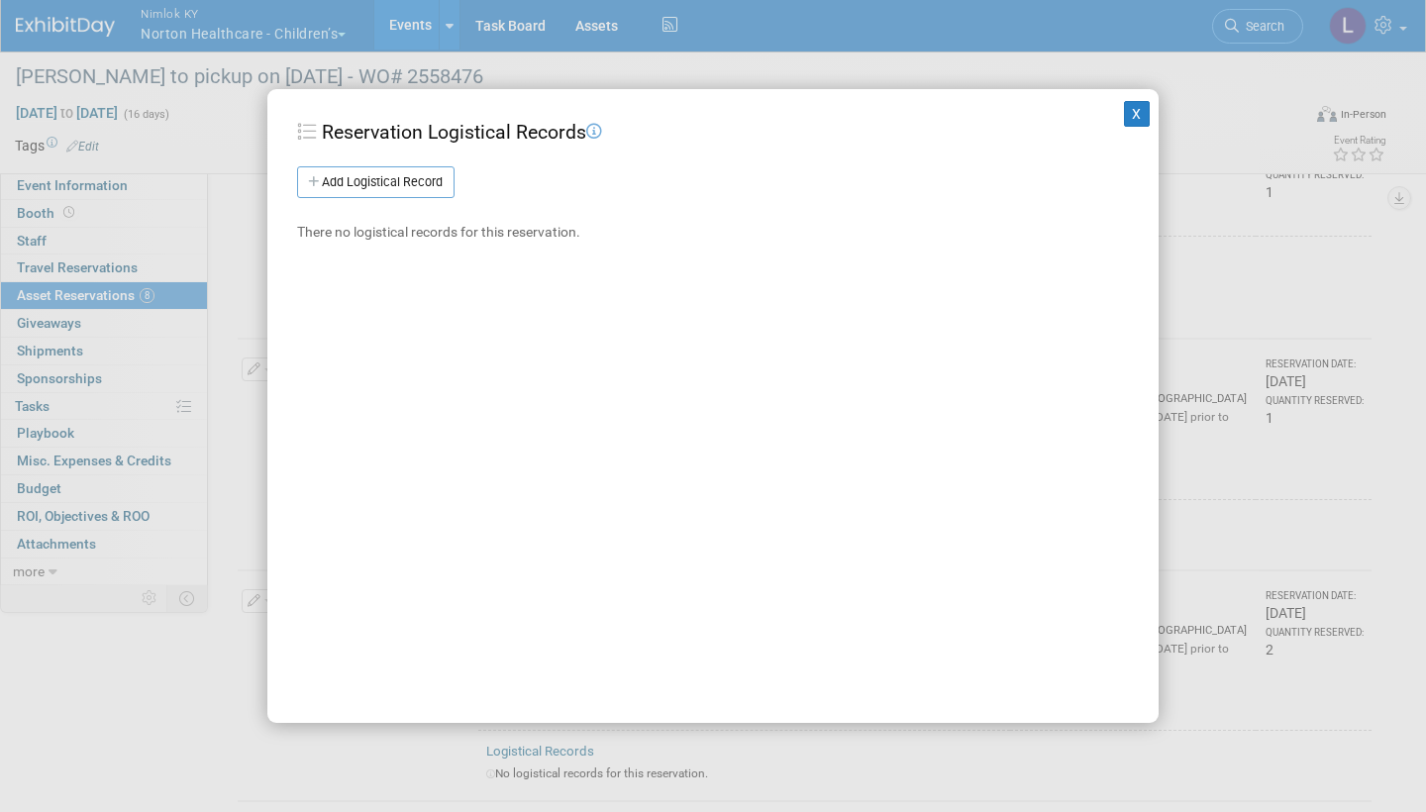
click at [415, 171] on link "Add Logistical Record" at bounding box center [375, 182] width 157 height 32
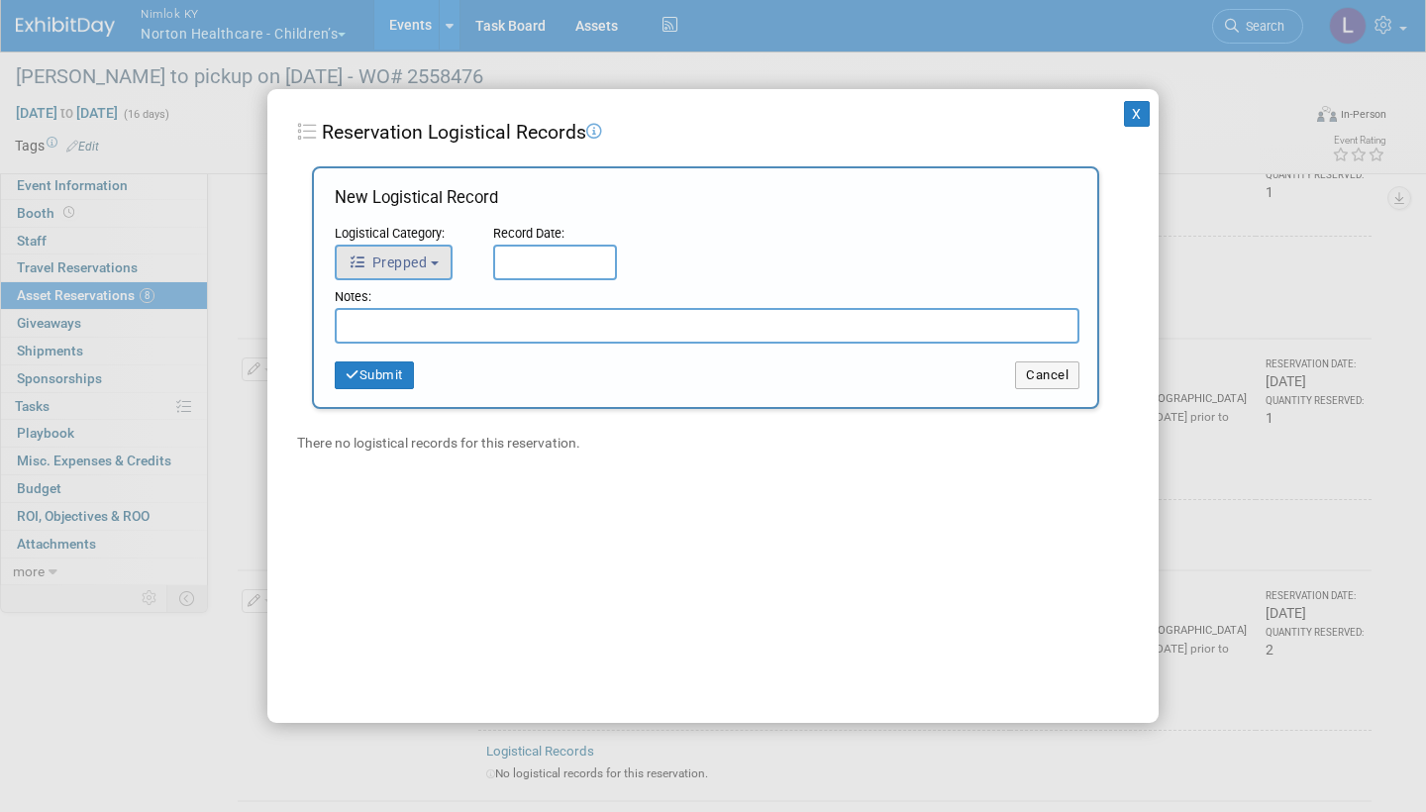
drag, startPoint x: 415, startPoint y: 171, endPoint x: 436, endPoint y: 266, distance: 97.3
click at [436, 266] on button "Prepped" at bounding box center [394, 263] width 118 height 36
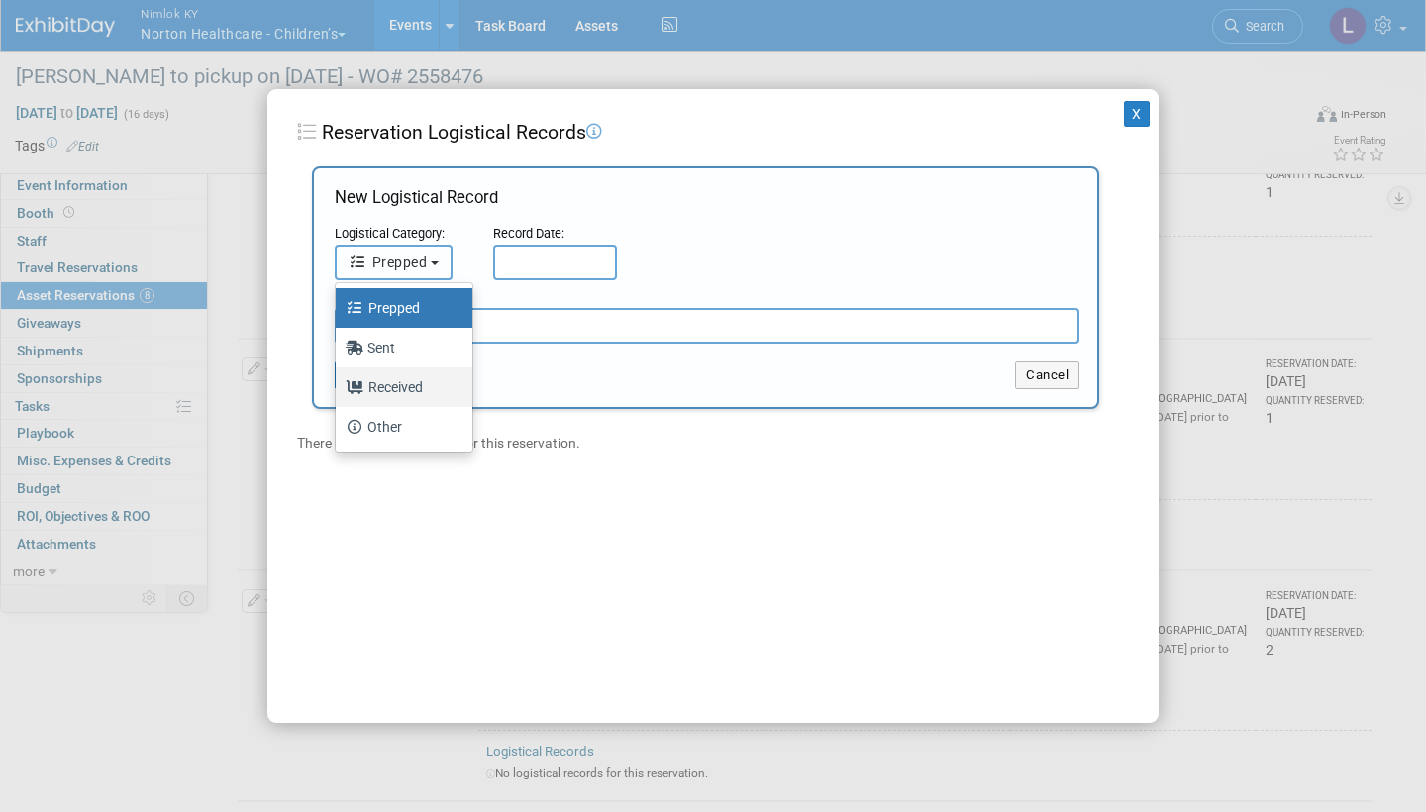
click at [419, 385] on label "Received" at bounding box center [399, 387] width 107 height 32
click at [339, 385] on input "Received" at bounding box center [332, 384] width 13 height 13
select select "3"
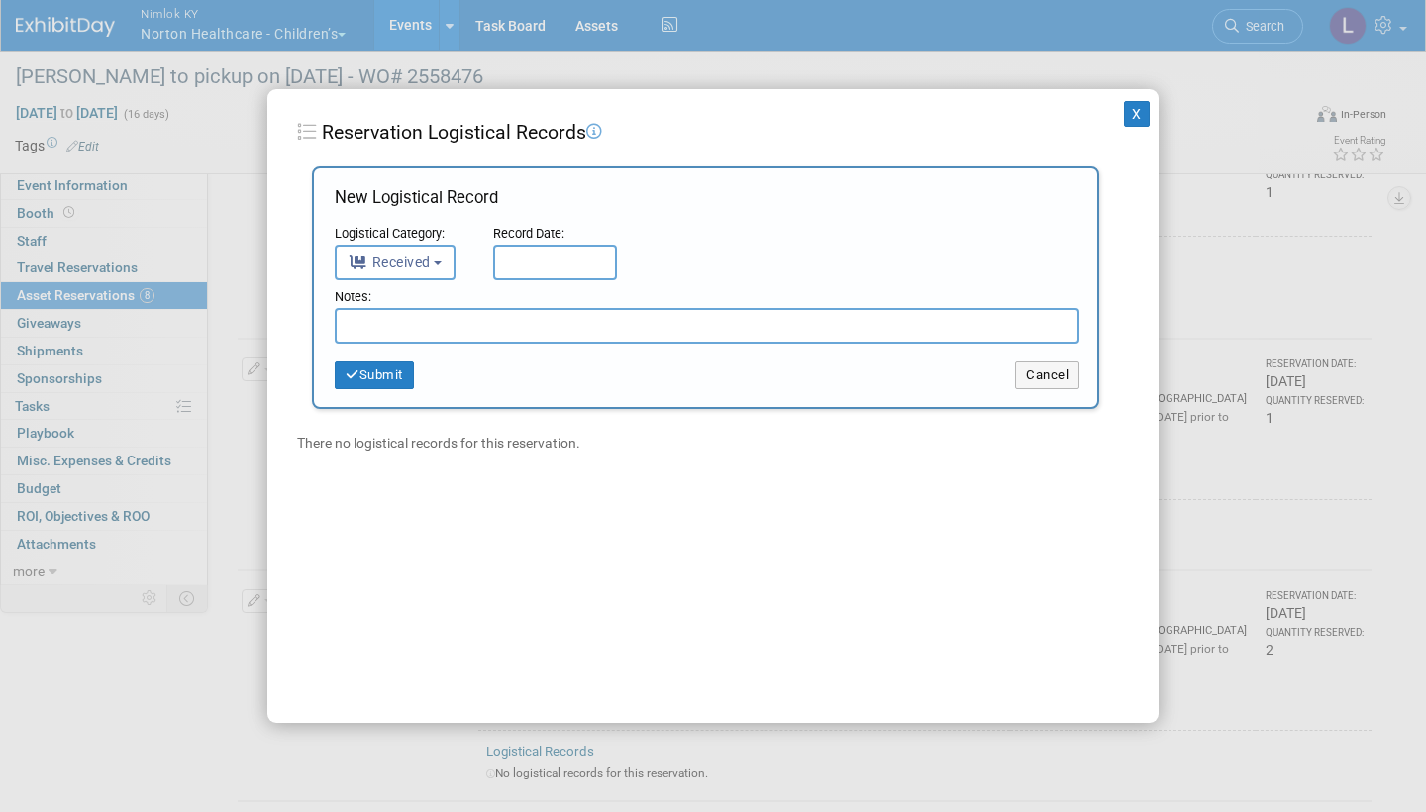
drag, startPoint x: 419, startPoint y: 385, endPoint x: 537, endPoint y: 254, distance: 176.7
click at [537, 254] on input "text" at bounding box center [555, 263] width 124 height 36
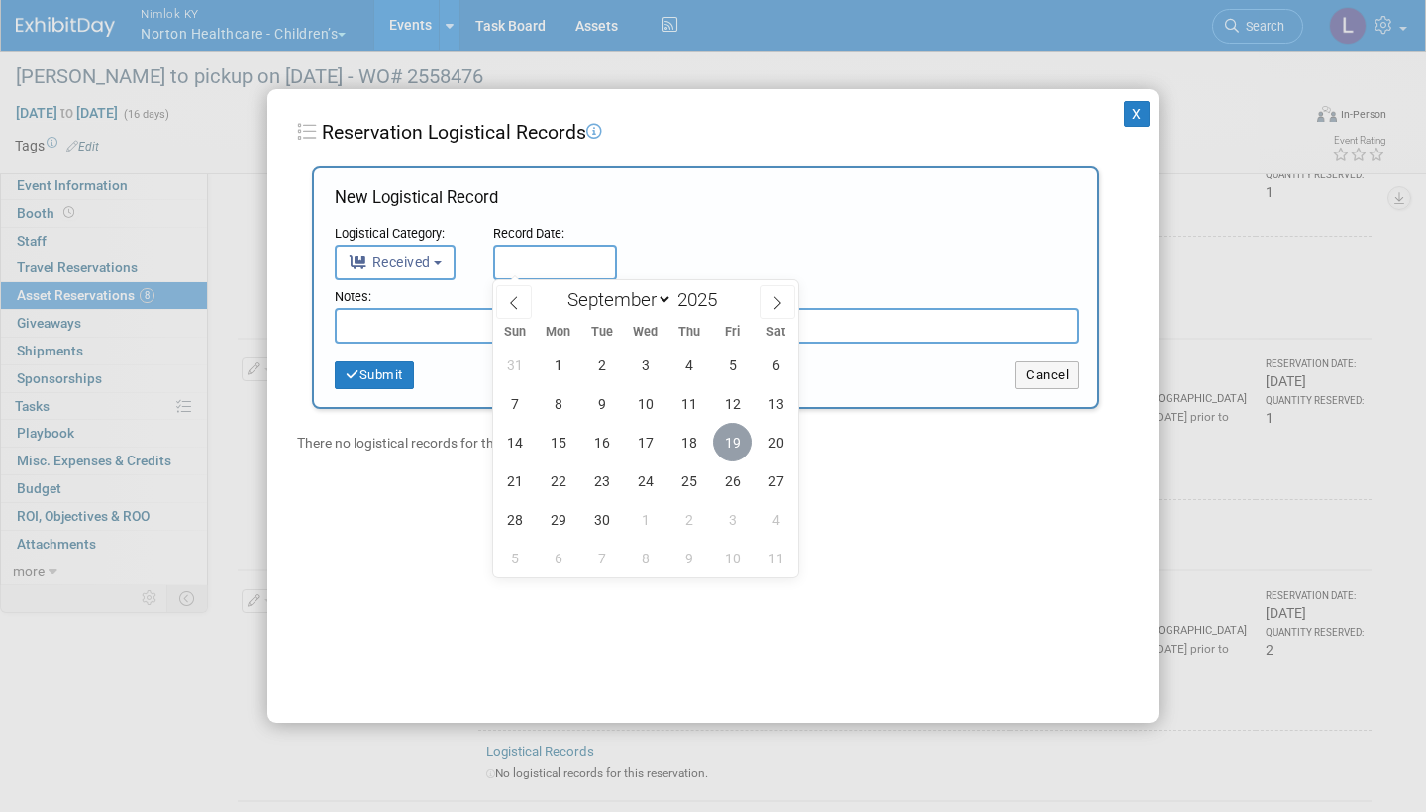
click at [736, 442] on span "19" at bounding box center [732, 442] width 39 height 39
type input "Sep 19, 2025"
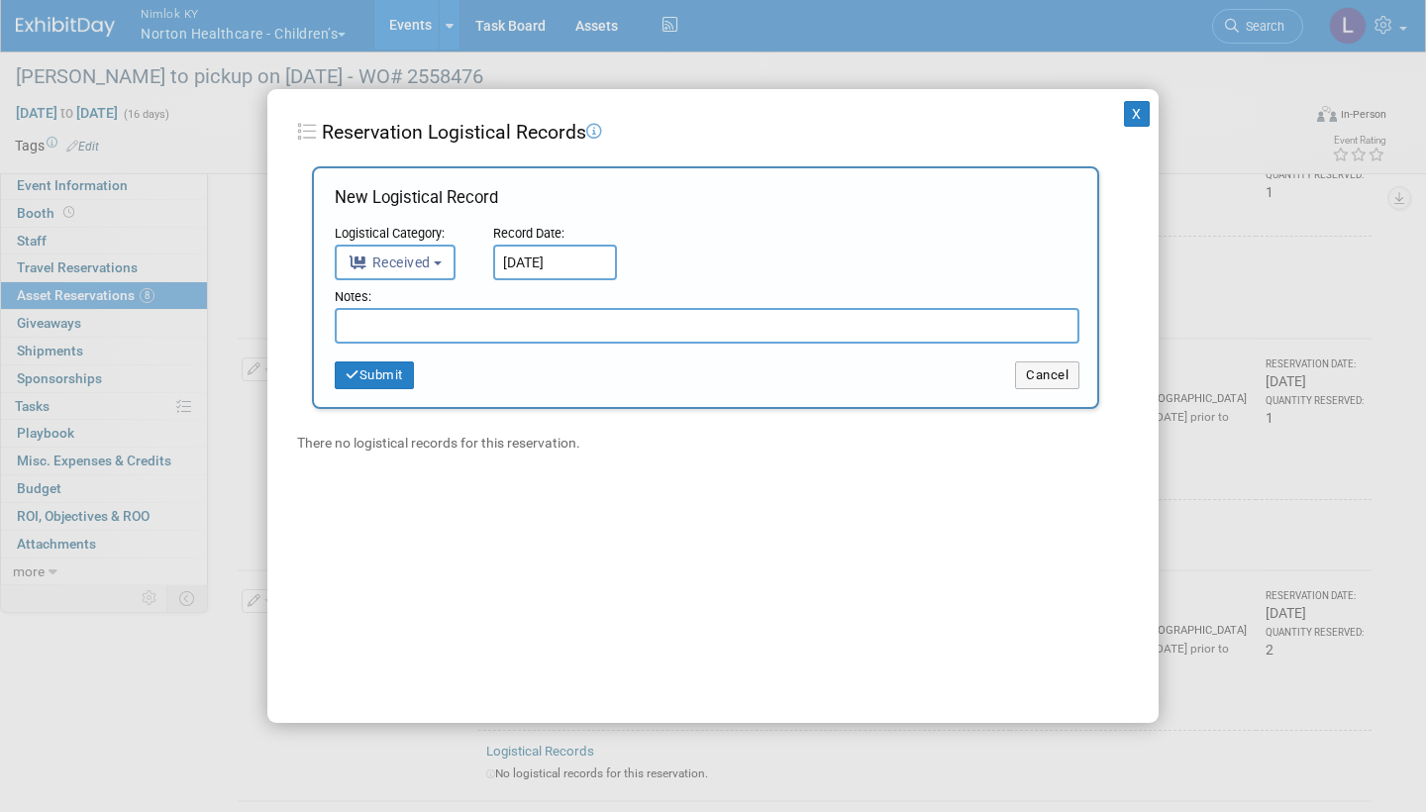
drag, startPoint x: 736, startPoint y: 442, endPoint x: 529, endPoint y: 319, distance: 240.7
click at [529, 319] on input "text" at bounding box center [707, 326] width 745 height 36
paste input "Received in good condition"
type input "Received in good condition"
click at [391, 370] on button "Submit" at bounding box center [374, 375] width 79 height 28
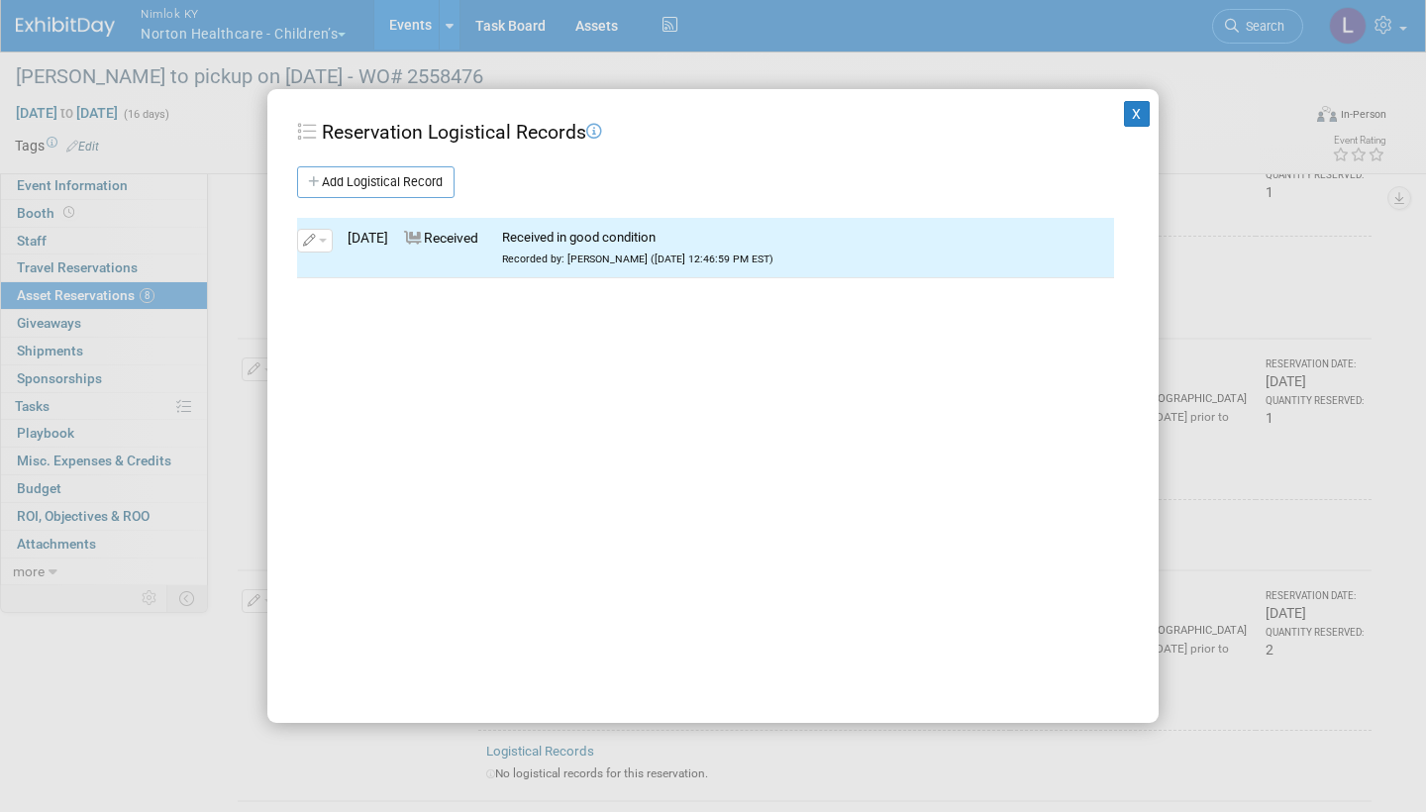
click at [1138, 113] on button "X" at bounding box center [1137, 114] width 26 height 26
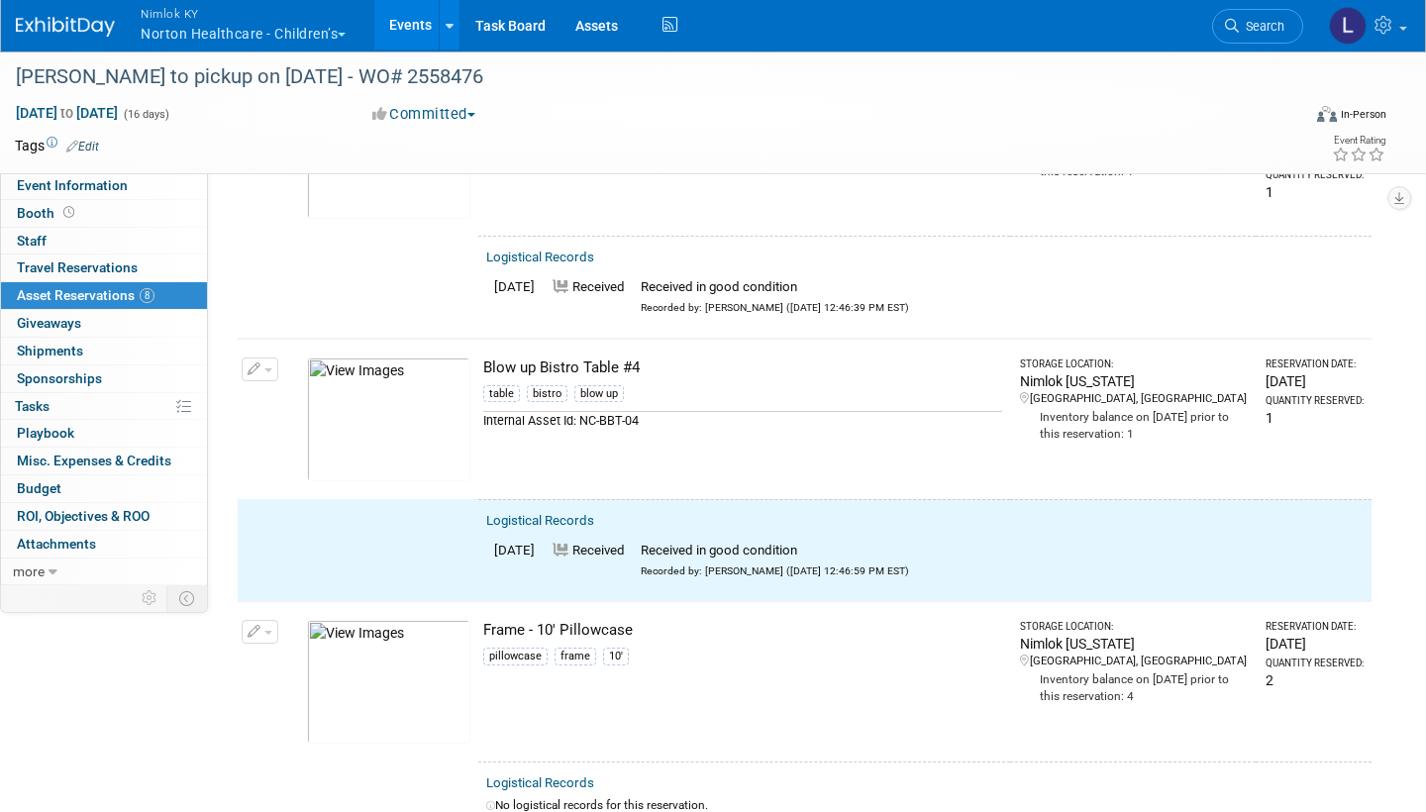
click at [258, 363] on icon "button" at bounding box center [255, 369] width 14 height 13
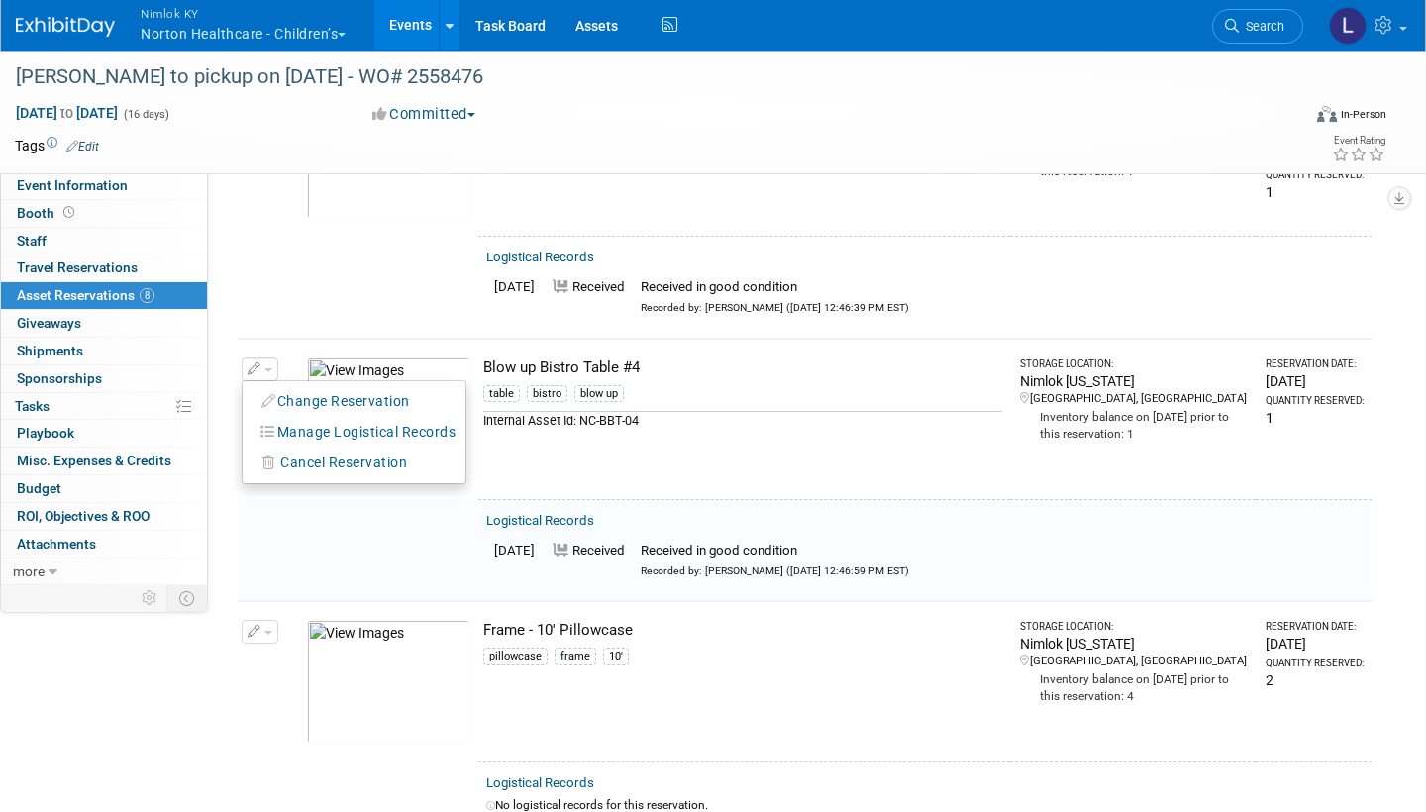
click at [327, 388] on button "Change Reservation" at bounding box center [336, 401] width 167 height 27
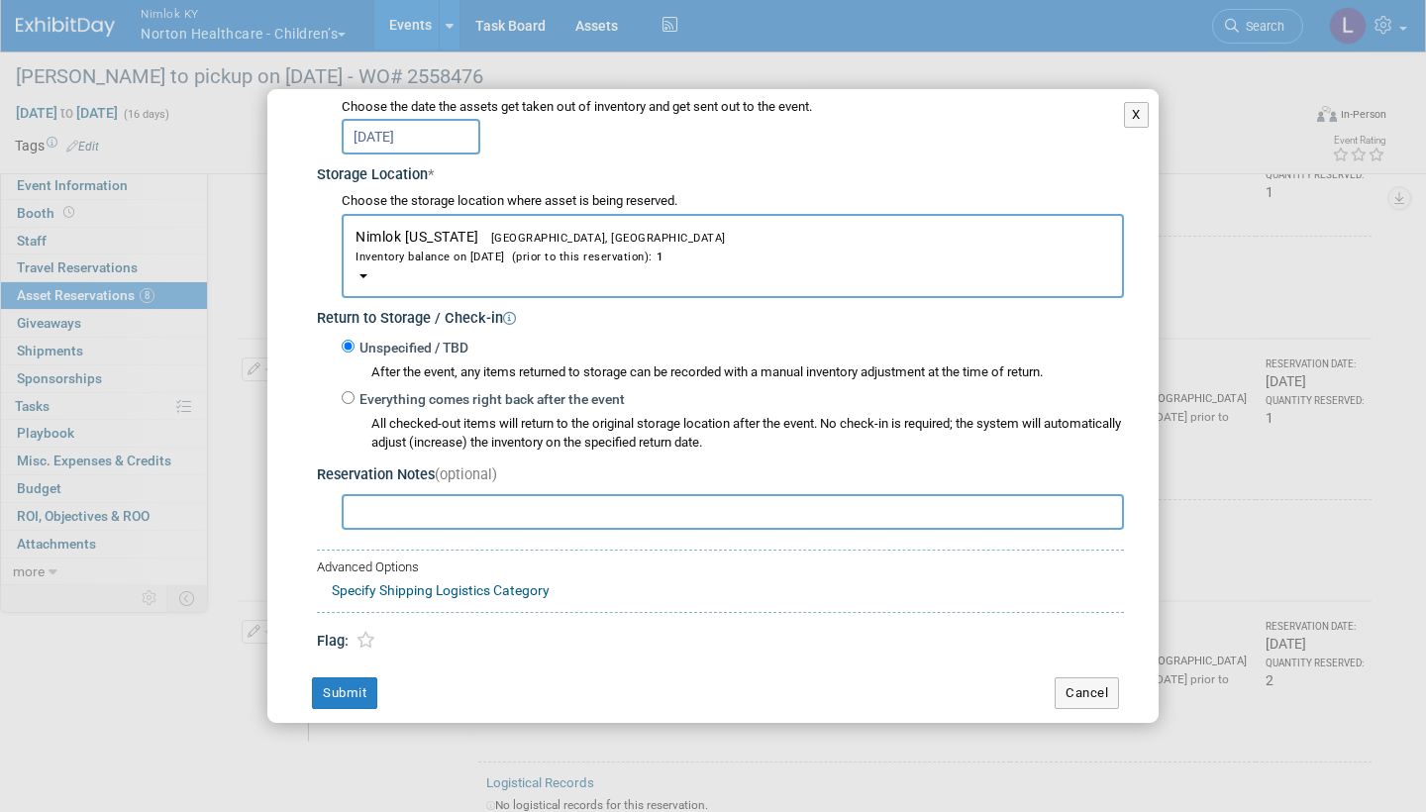
scroll to position [269, 0]
click at [348, 391] on input "Everything comes right back after the event" at bounding box center [348, 397] width 13 height 13
radio input "true"
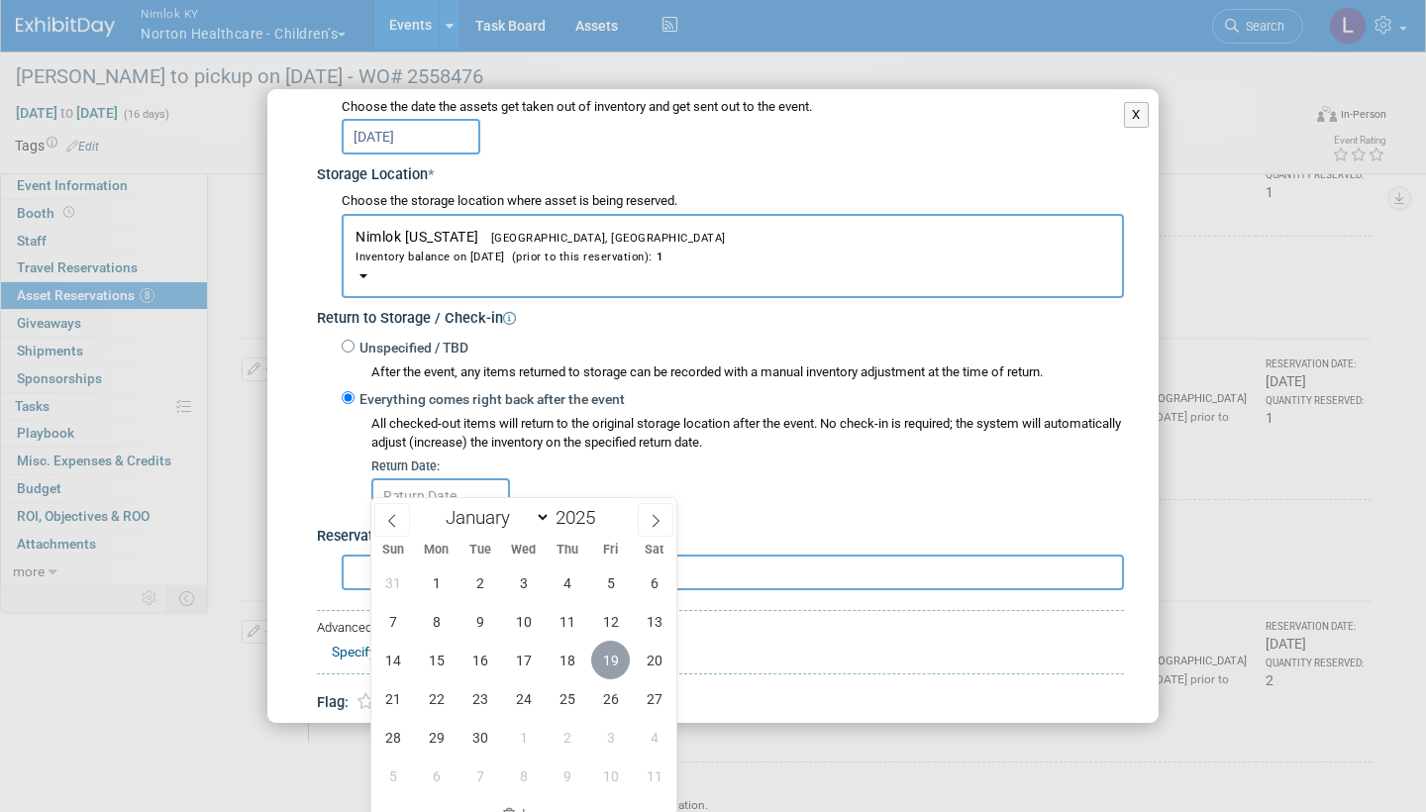
click at [607, 655] on span "19" at bounding box center [610, 660] width 39 height 39
type input "Sep 19, 2025"
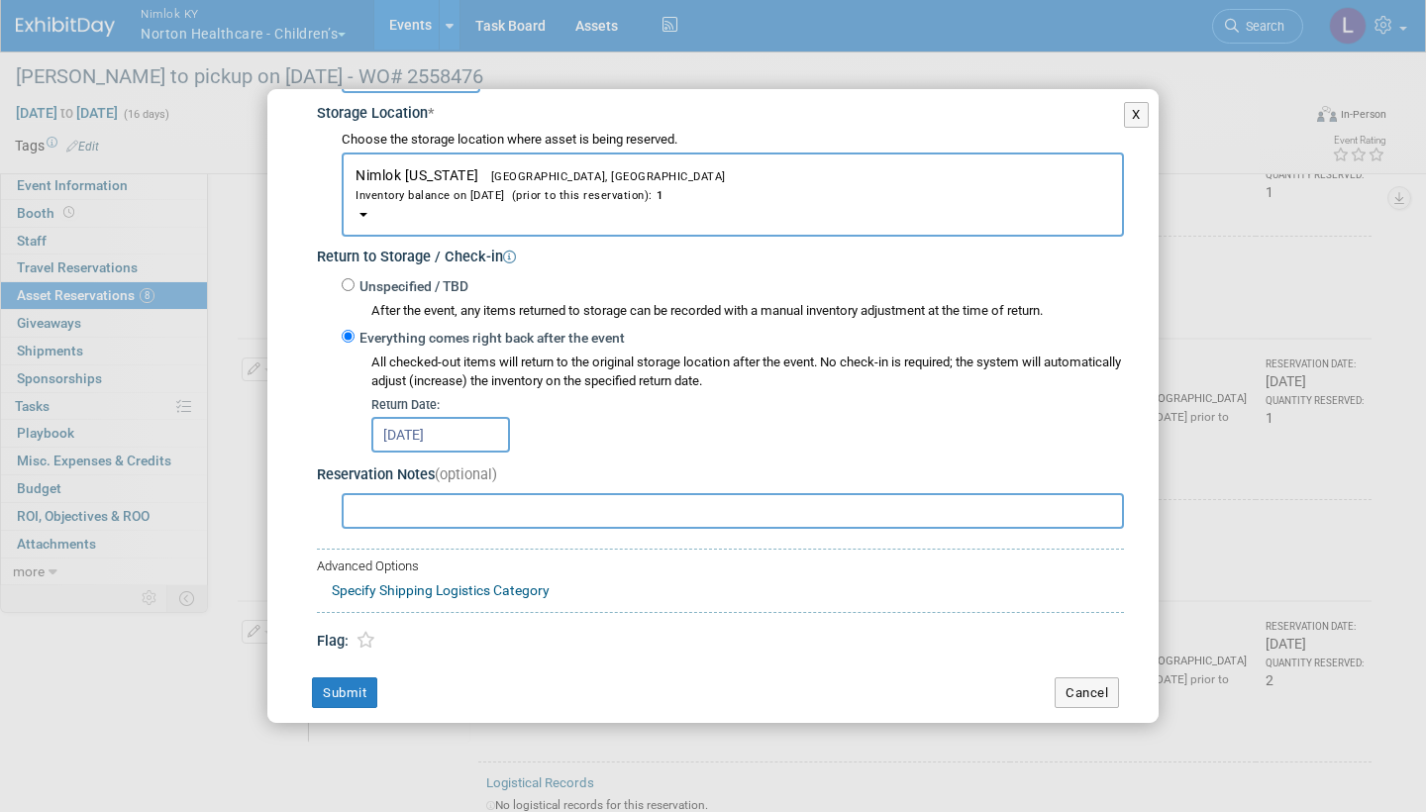
scroll to position [330, 0]
click at [357, 678] on button "Submit" at bounding box center [344, 694] width 65 height 32
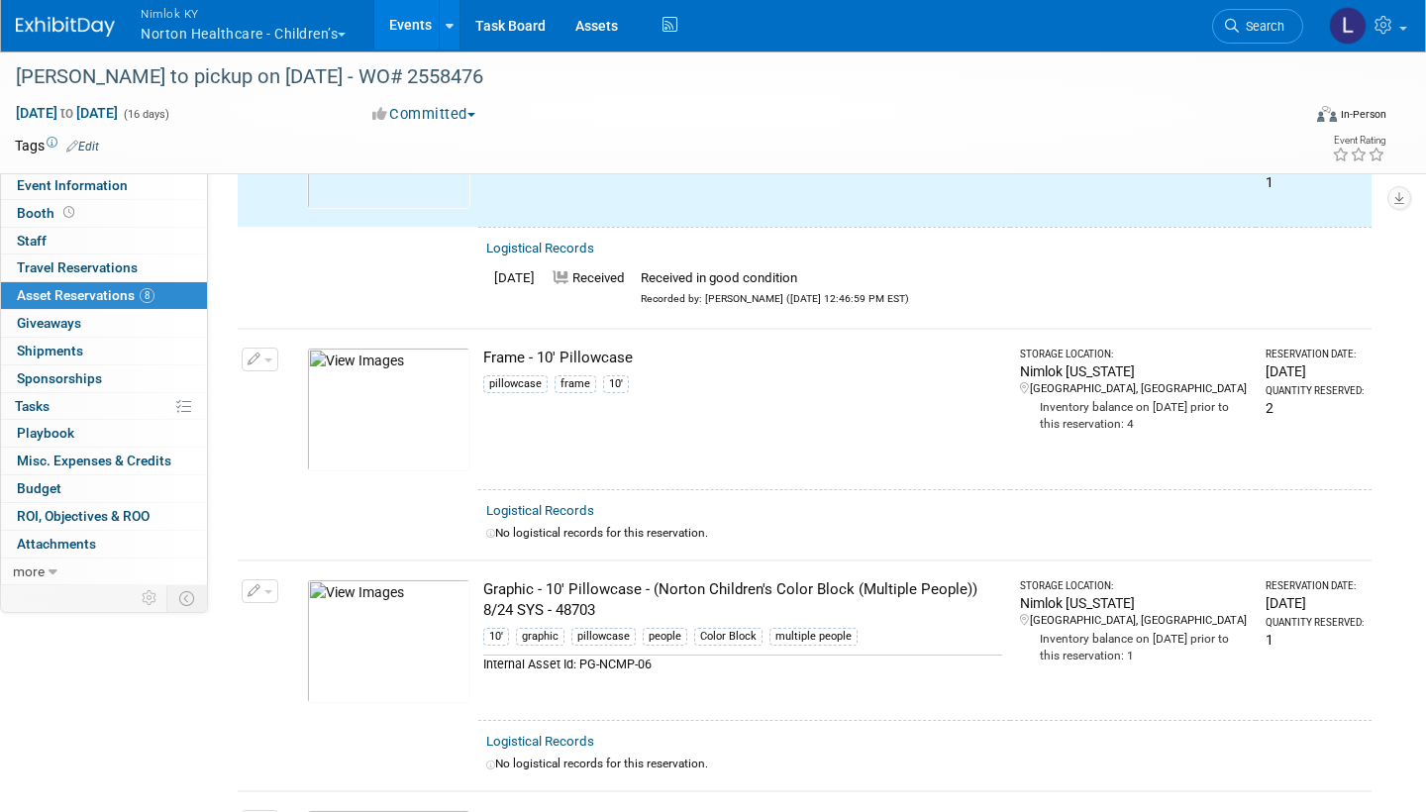
scroll to position [1280, 0]
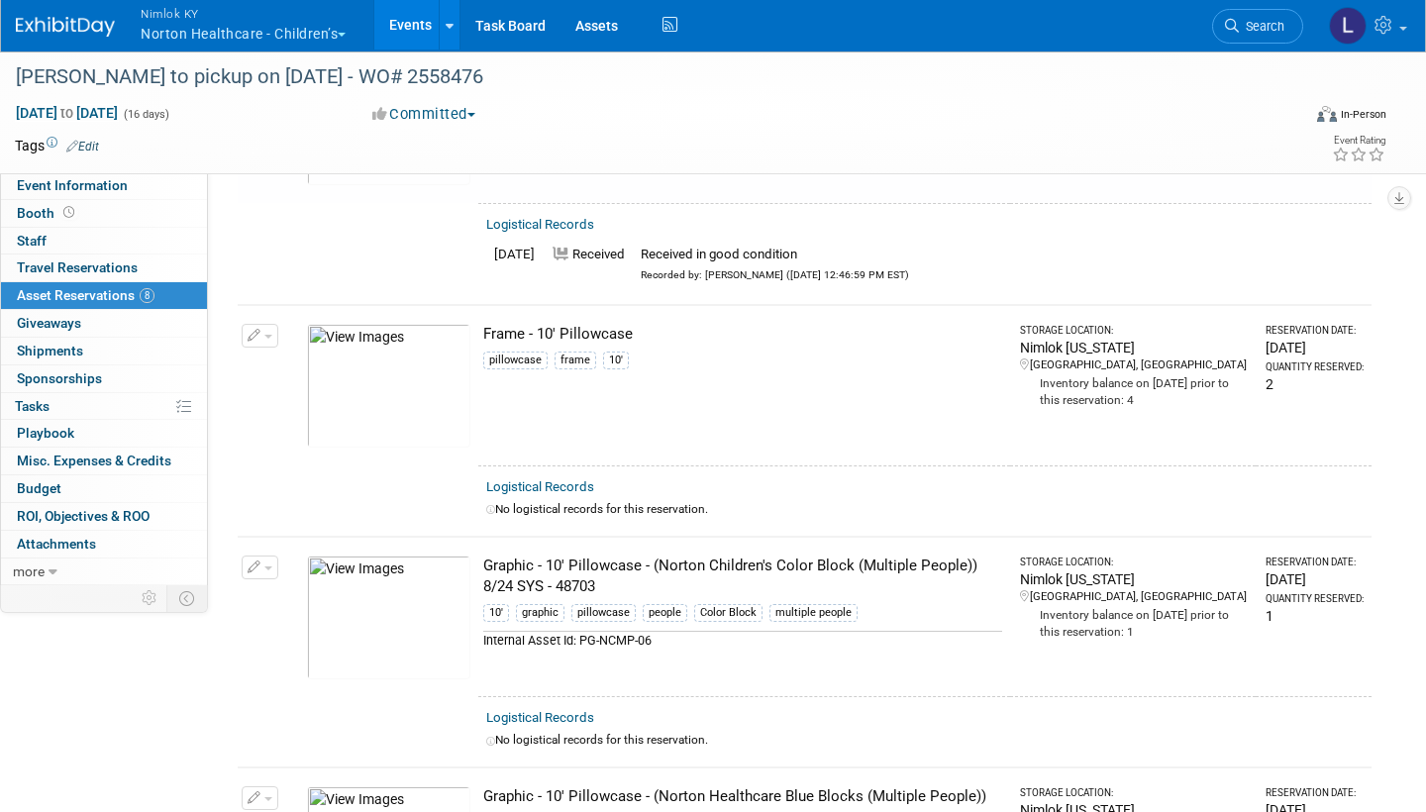
drag, startPoint x: 657, startPoint y: 706, endPoint x: 553, endPoint y: 466, distance: 261.2
click at [553, 479] on link "Logistical Records" at bounding box center [540, 486] width 108 height 15
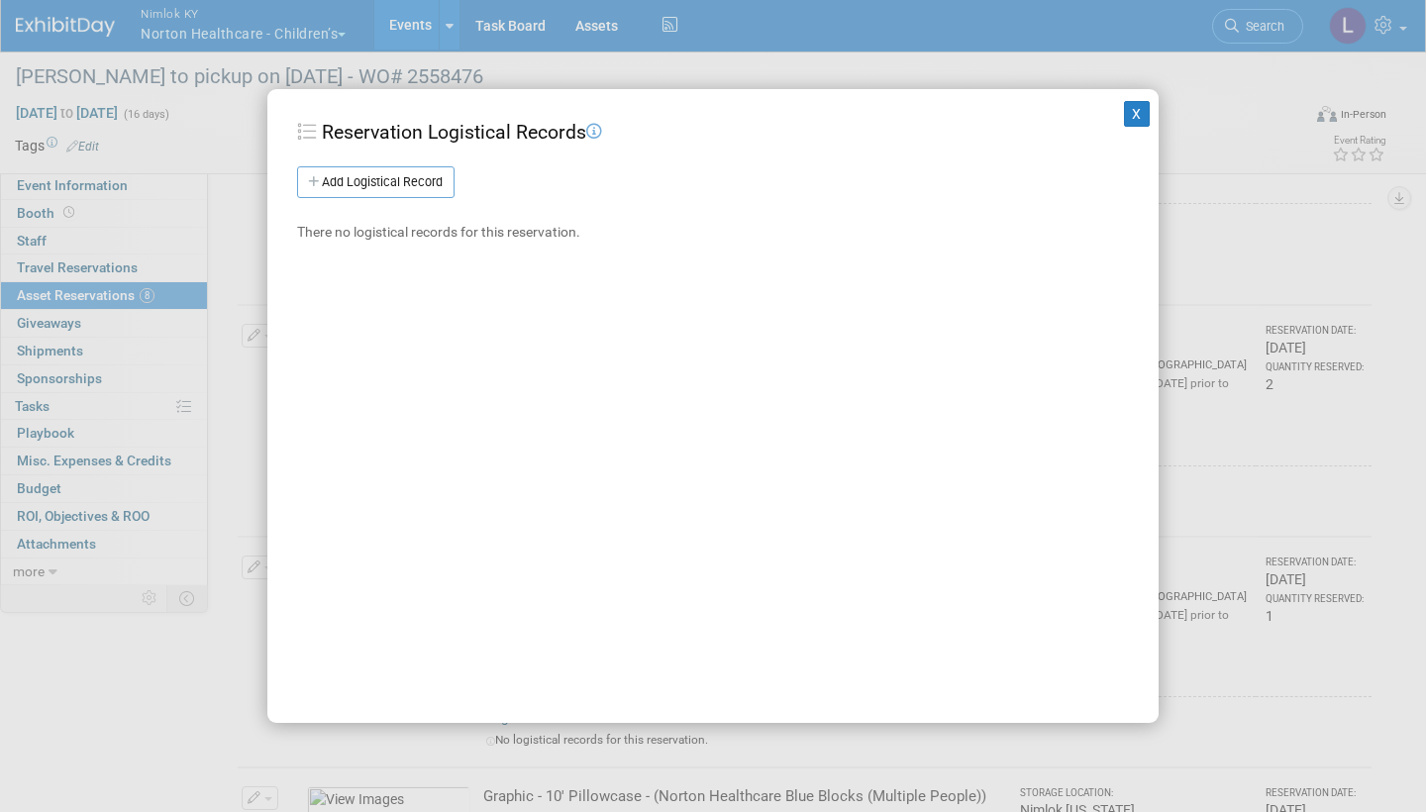
click at [422, 172] on link "Add Logistical Record" at bounding box center [375, 182] width 157 height 32
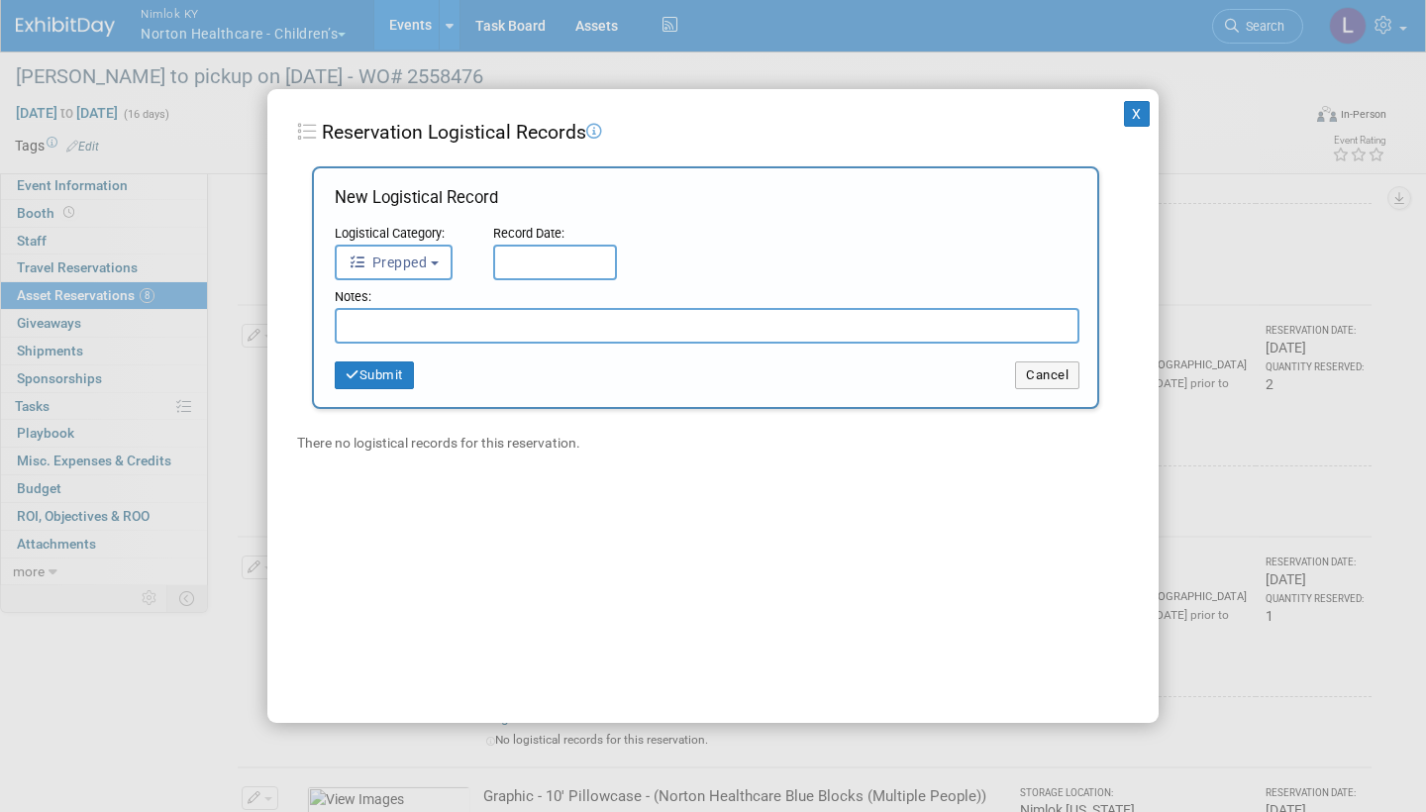
click at [423, 255] on span "Prepped" at bounding box center [388, 263] width 78 height 16
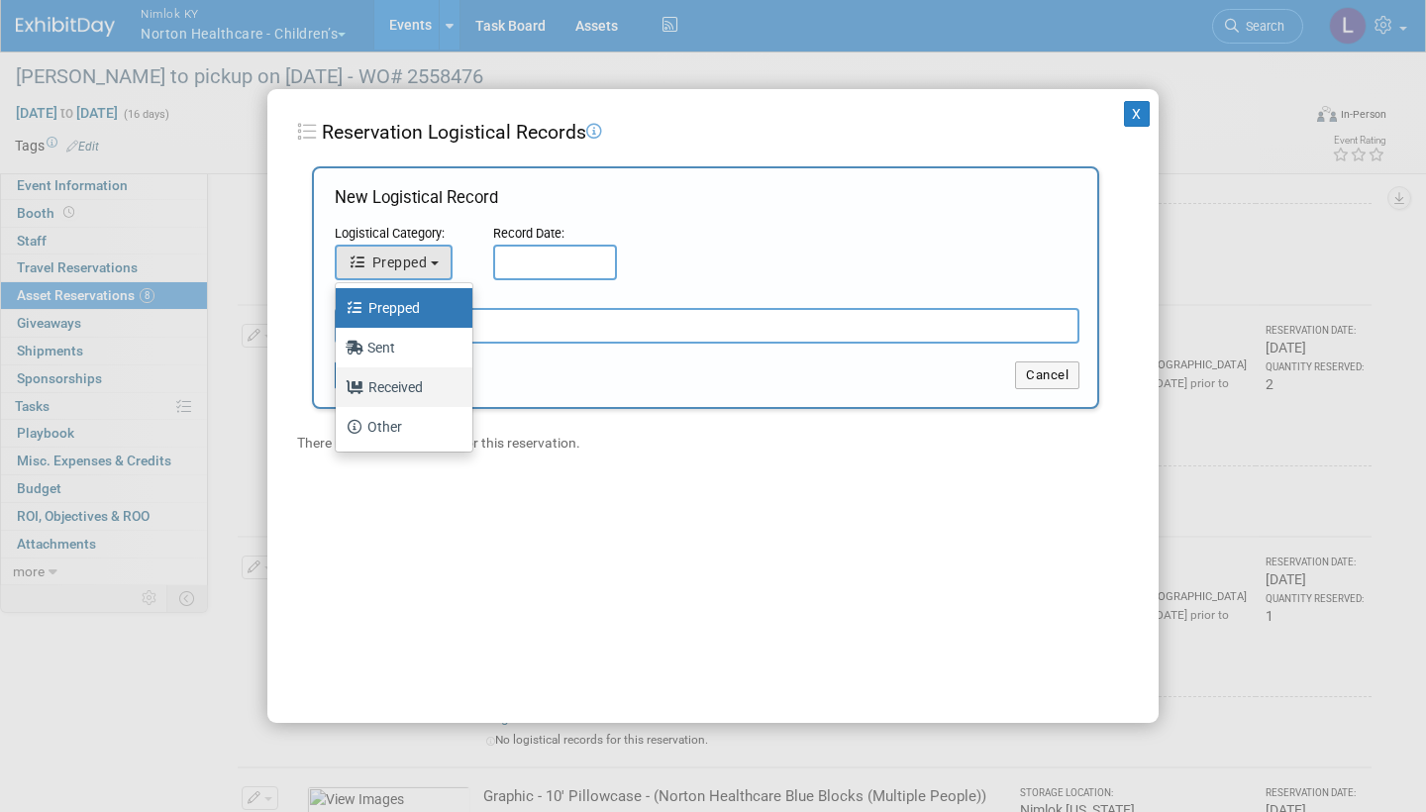
click at [408, 382] on label "Received" at bounding box center [399, 387] width 107 height 32
click at [339, 382] on input "Received" at bounding box center [332, 384] width 13 height 13
select select "3"
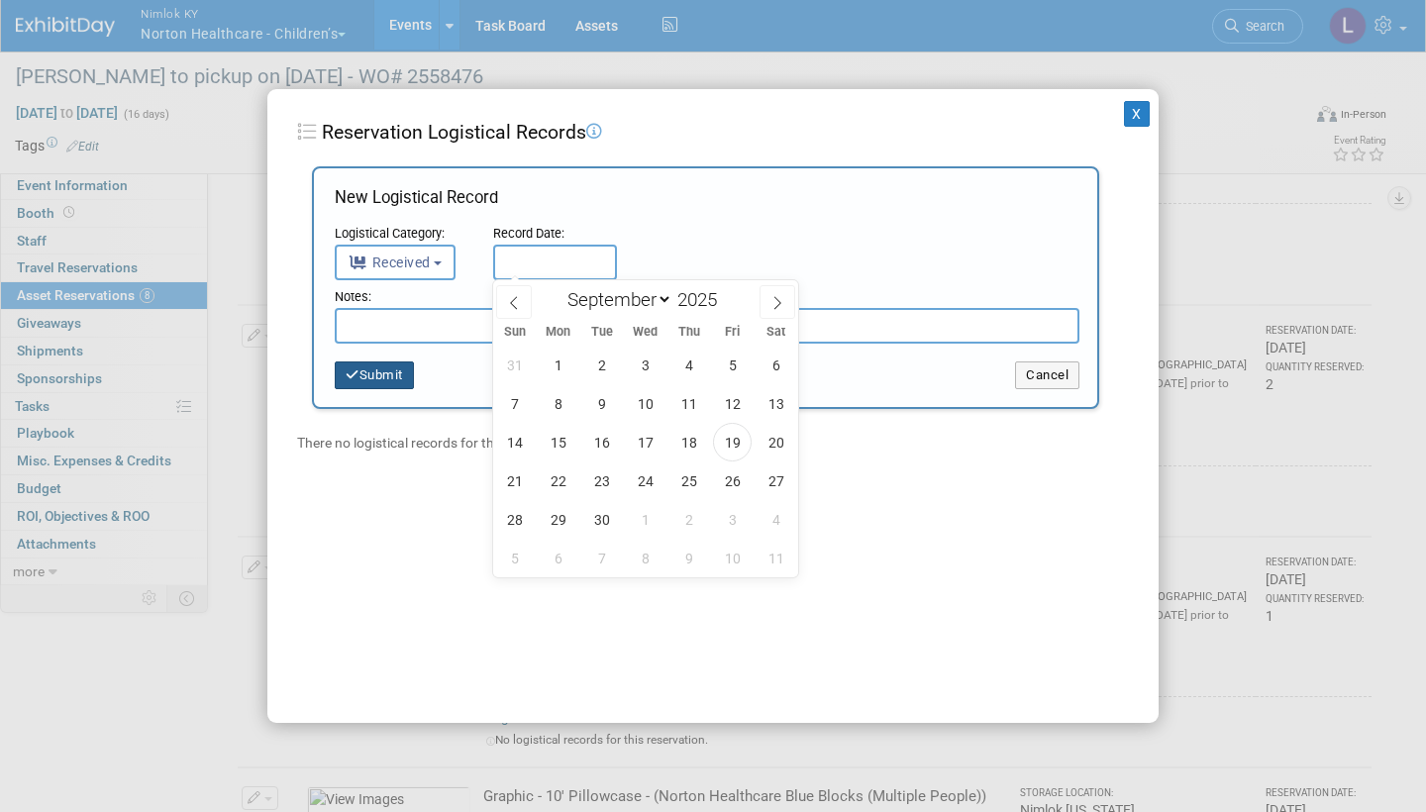
click at [568, 269] on input "text" at bounding box center [555, 263] width 124 height 36
drag, startPoint x: 408, startPoint y: 382, endPoint x: 732, endPoint y: 440, distance: 328.9
click at [732, 440] on span "19" at bounding box center [732, 442] width 39 height 39
type input "Sep 19, 2025"
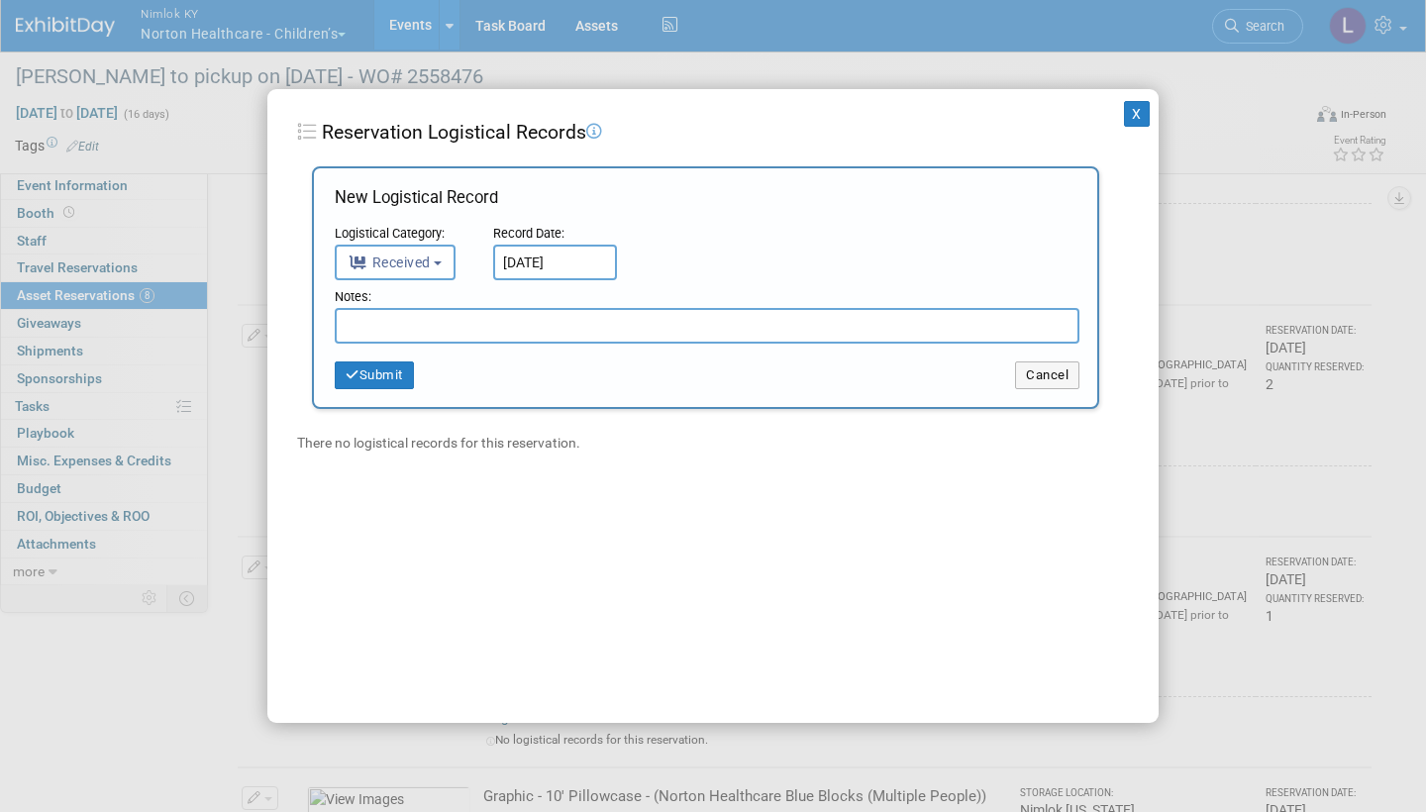
click at [496, 311] on input "text" at bounding box center [707, 326] width 745 height 36
paste input "Received in good condition"
type input "Received in good condition"
click at [402, 371] on button "Submit" at bounding box center [374, 375] width 79 height 28
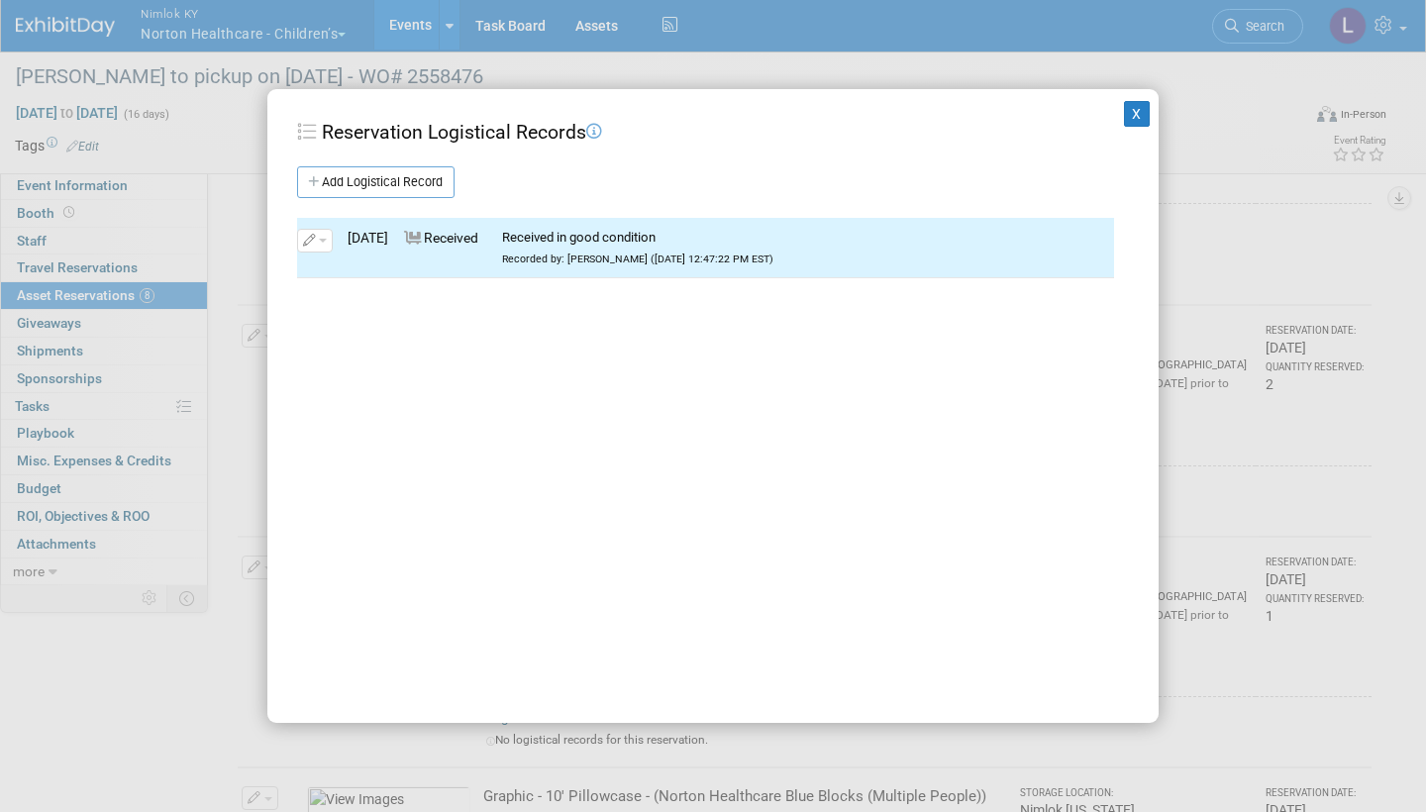
click at [1133, 107] on button "X" at bounding box center [1137, 114] width 26 height 26
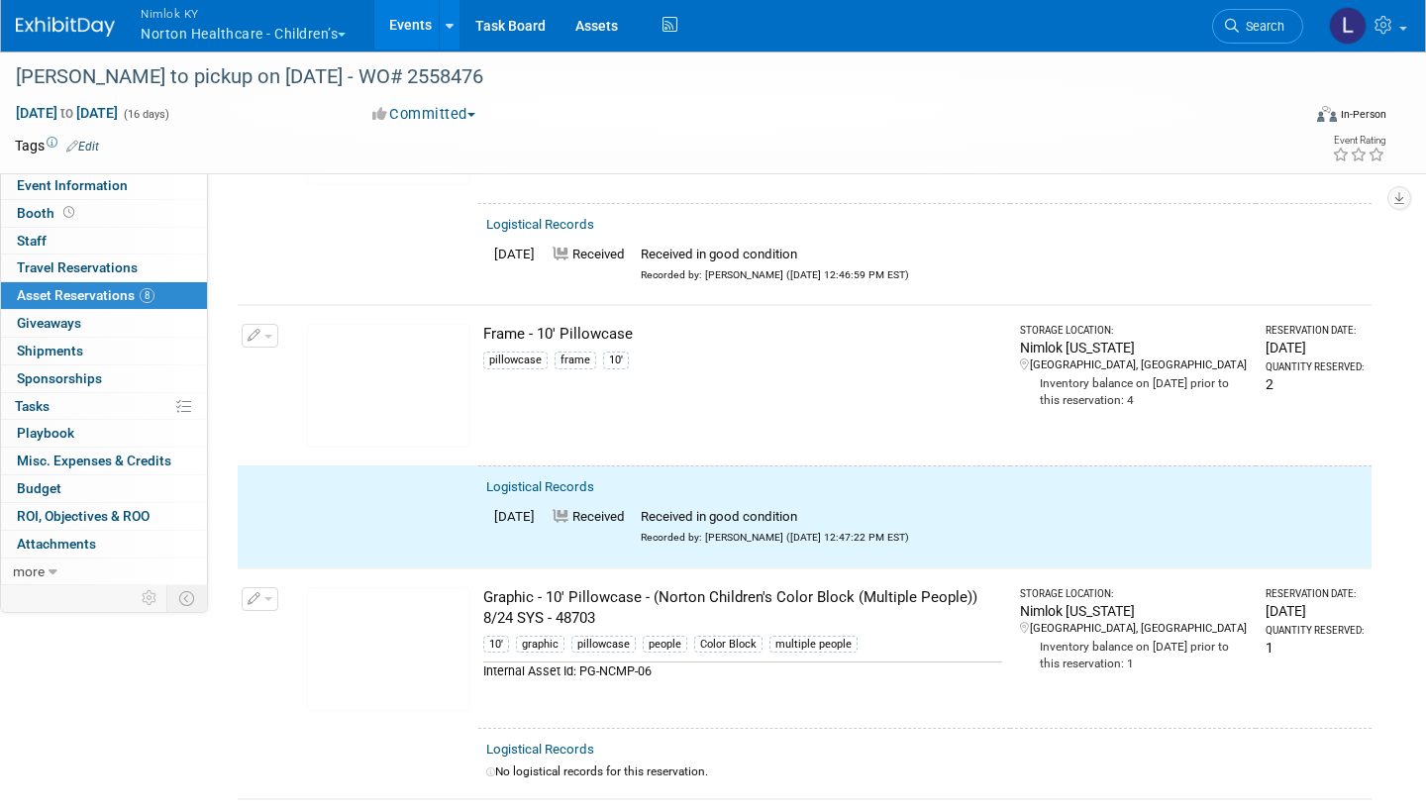
click at [268, 325] on button "button" at bounding box center [260, 336] width 37 height 24
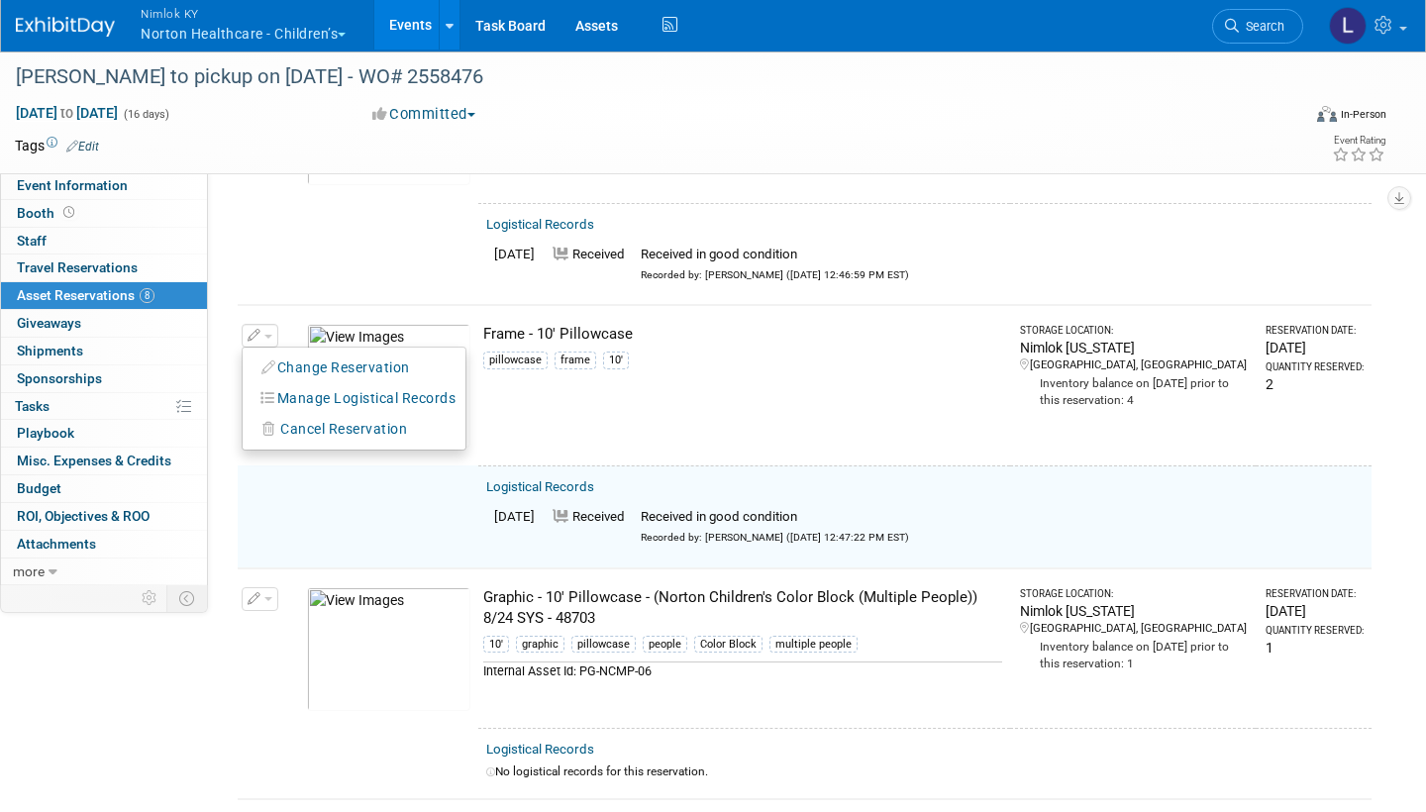
click at [314, 355] on button "Change Reservation" at bounding box center [336, 368] width 167 height 27
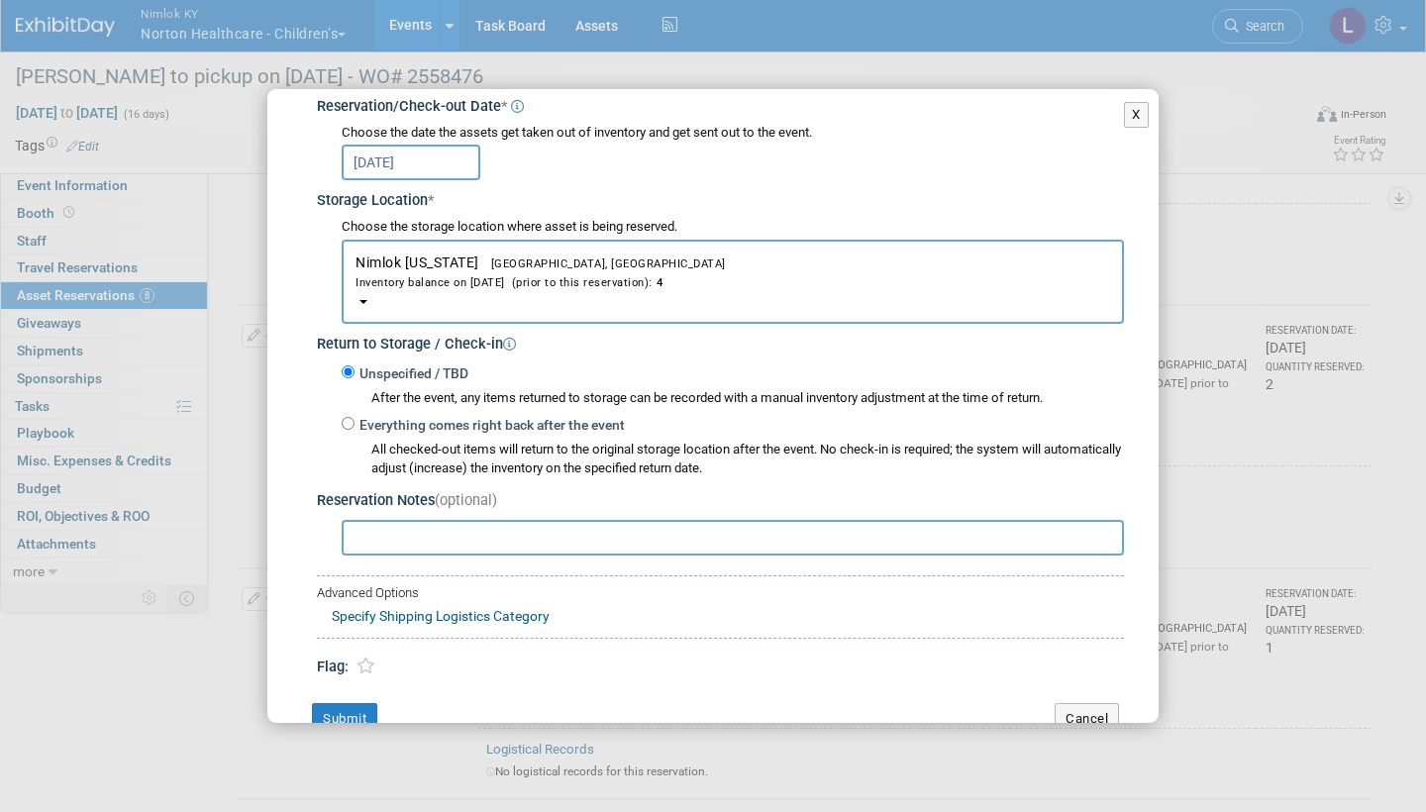
scroll to position [263, 0]
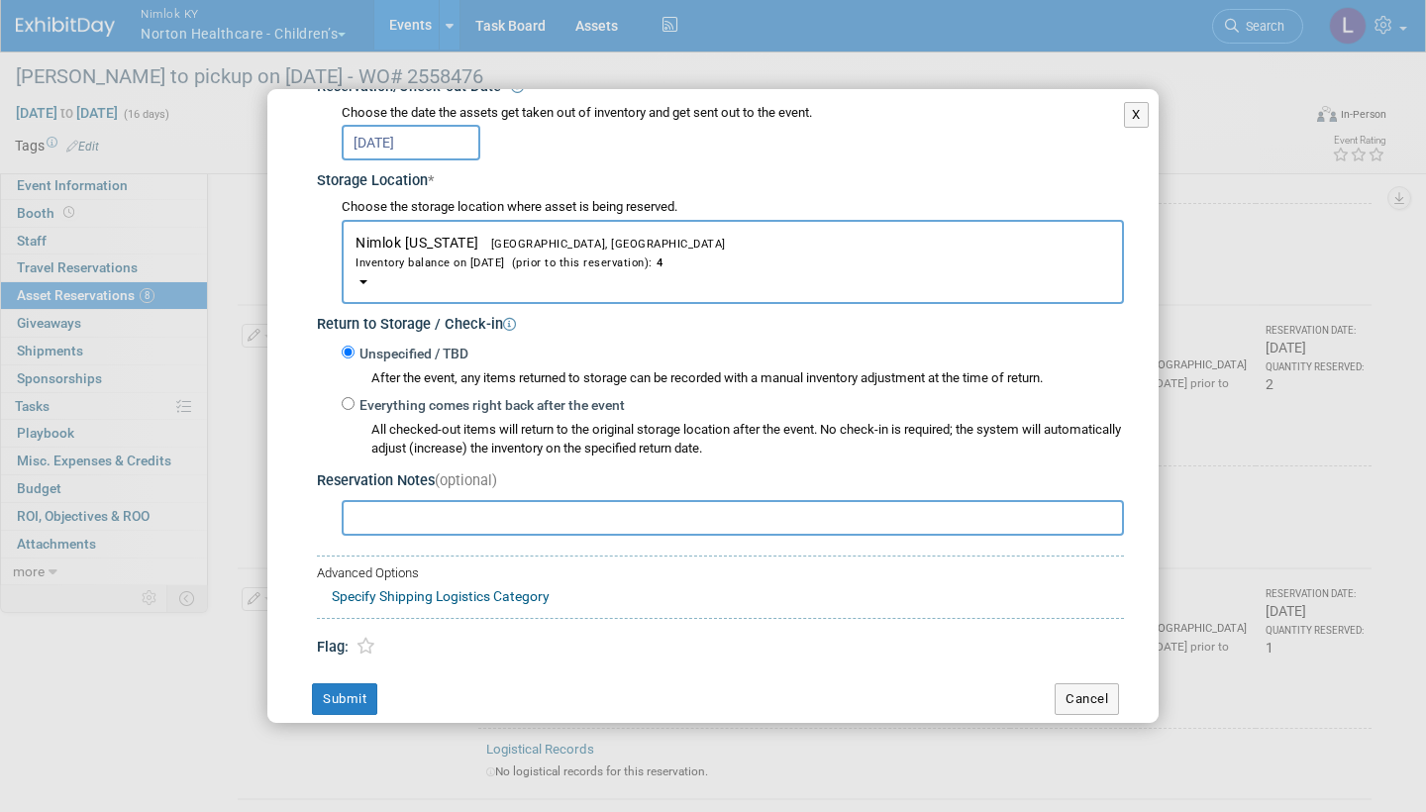
click at [348, 397] on input "Everything comes right back after the event" at bounding box center [348, 403] width 13 height 13
radio input "true"
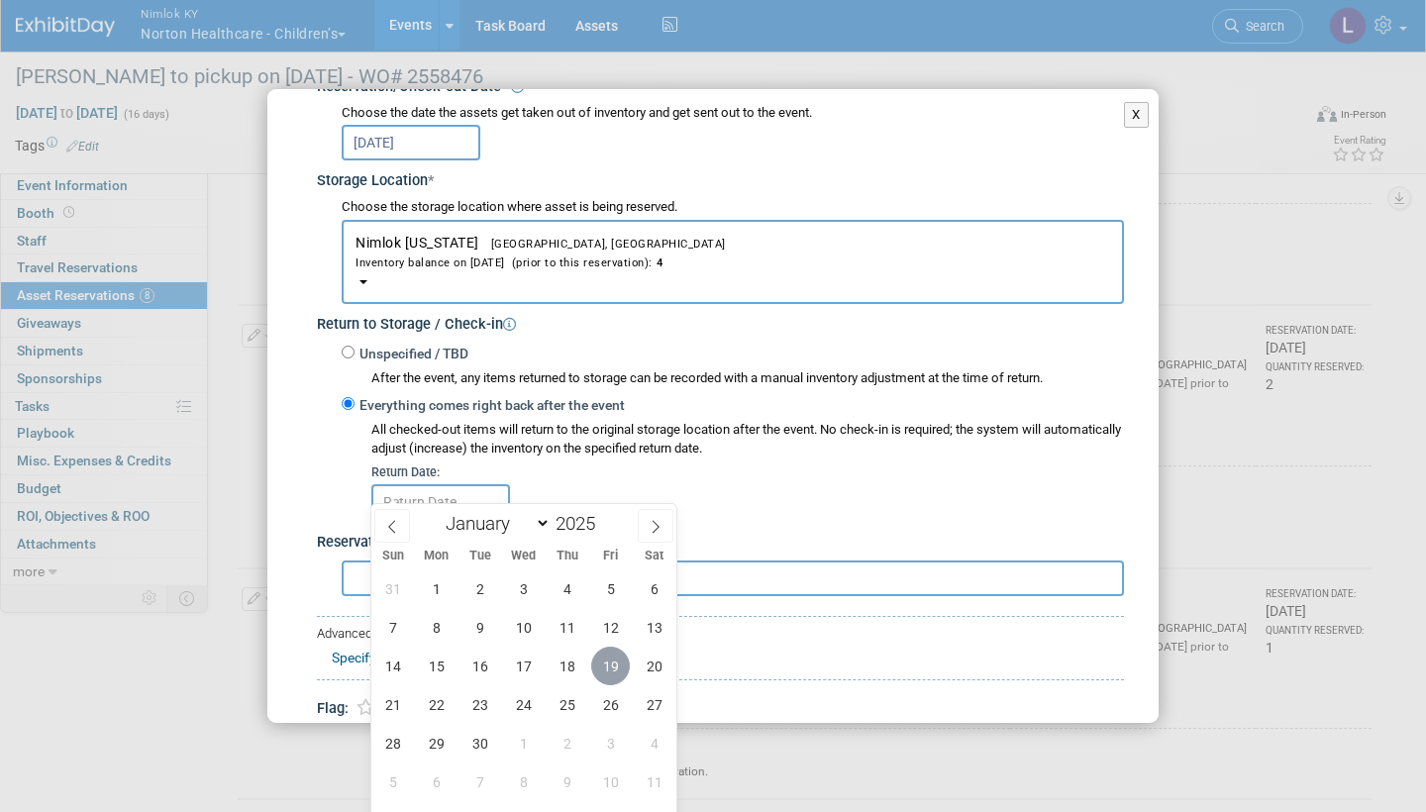
click at [612, 662] on span "19" at bounding box center [610, 666] width 39 height 39
type input "Sep 19, 2025"
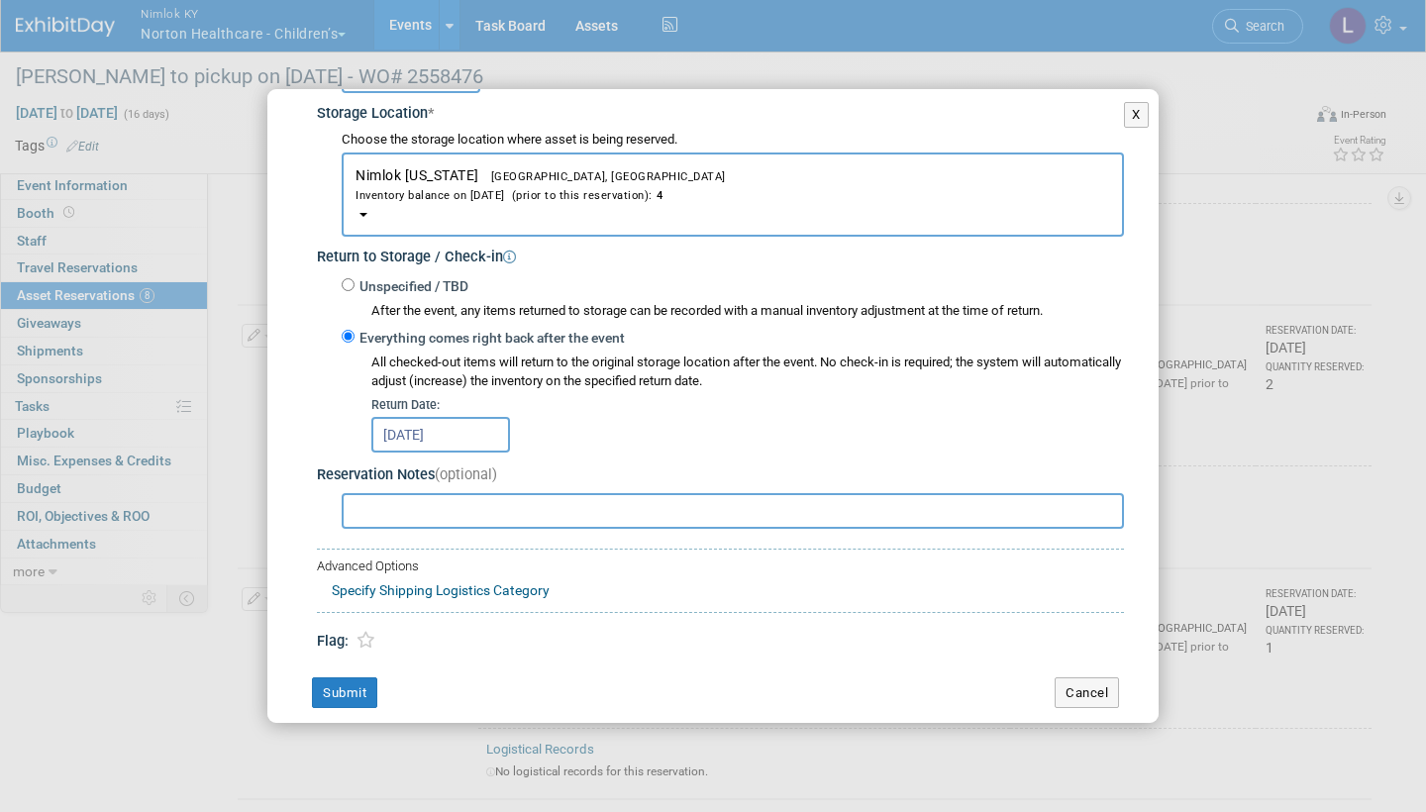
scroll to position [330, 0]
click at [357, 678] on button "Submit" at bounding box center [344, 694] width 65 height 32
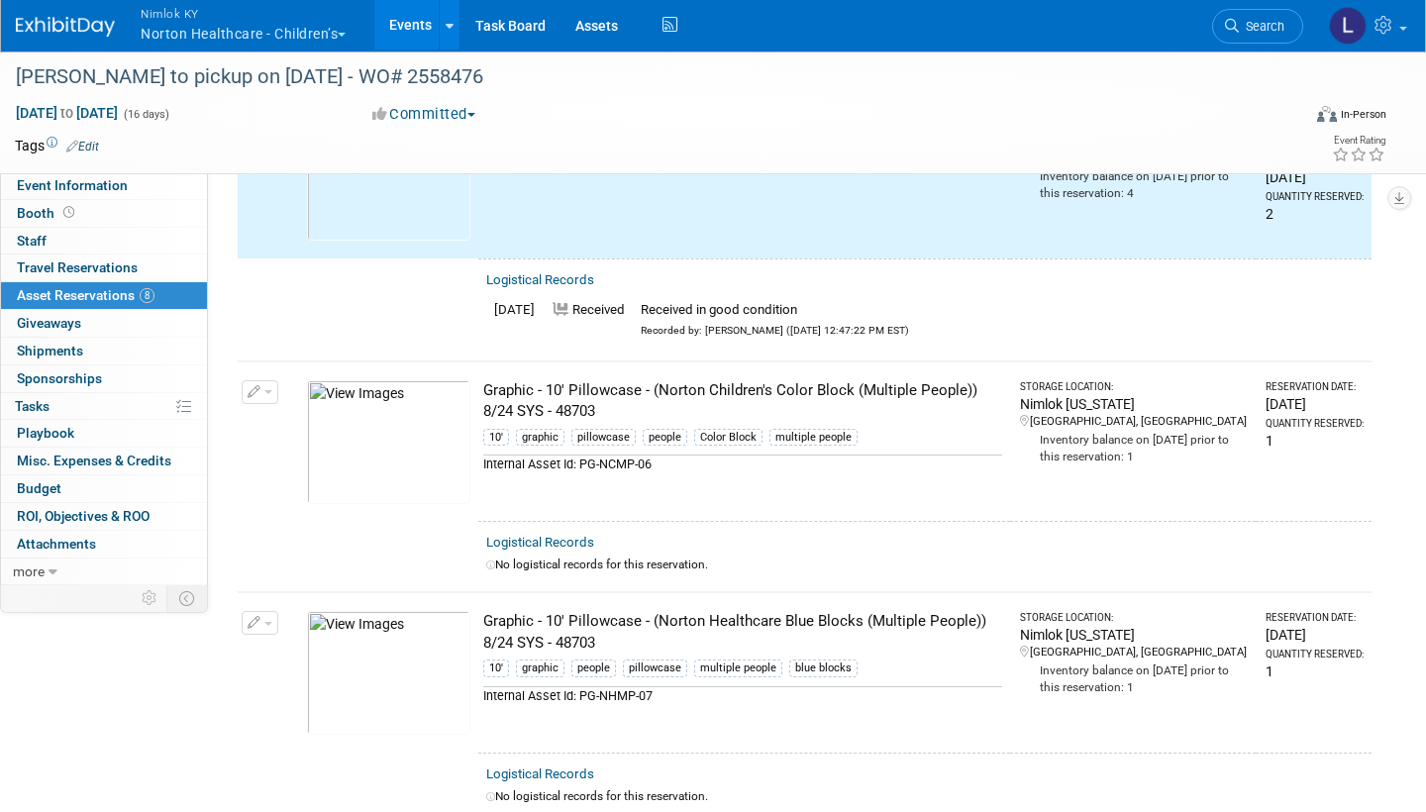
scroll to position [1496, 0]
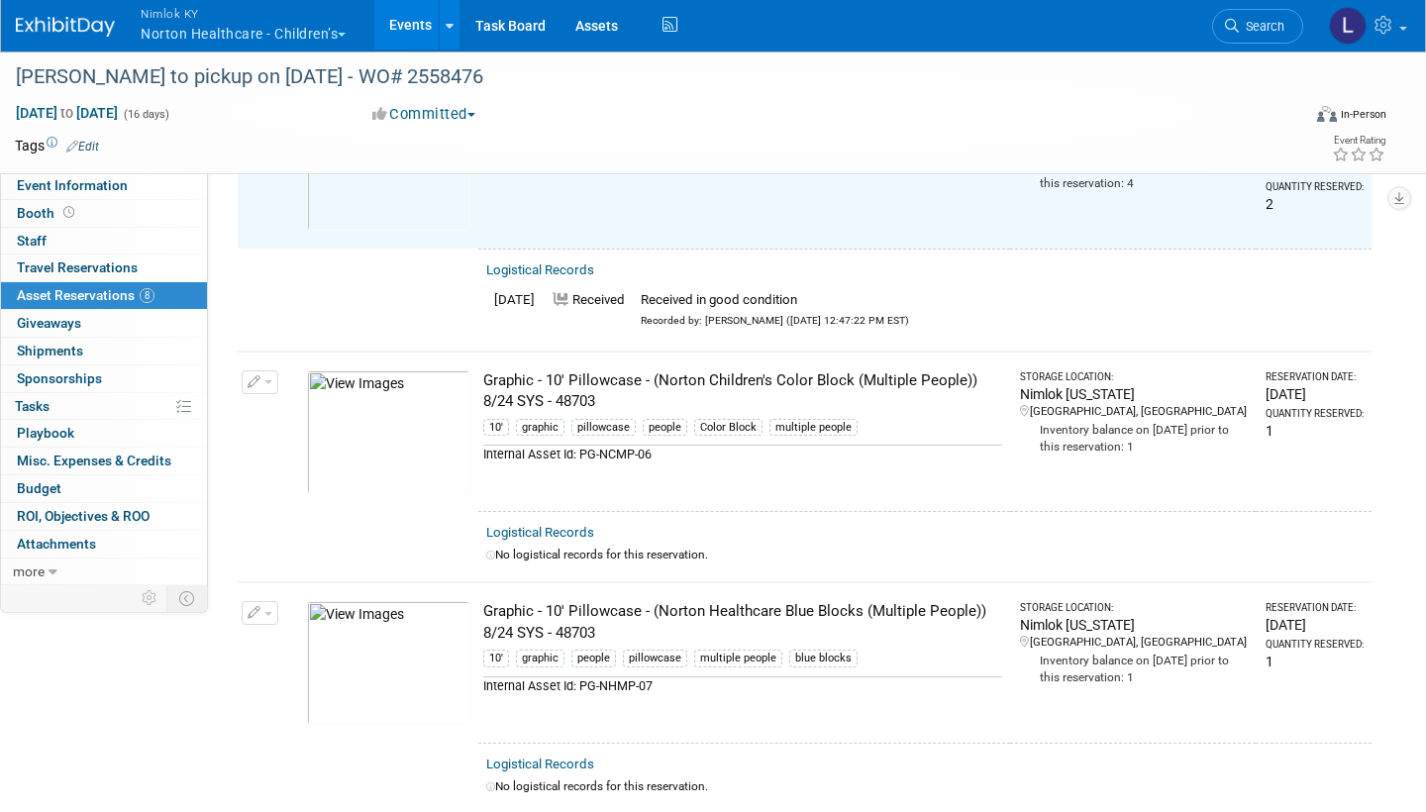
click at [558, 525] on link "Logistical Records" at bounding box center [540, 532] width 108 height 15
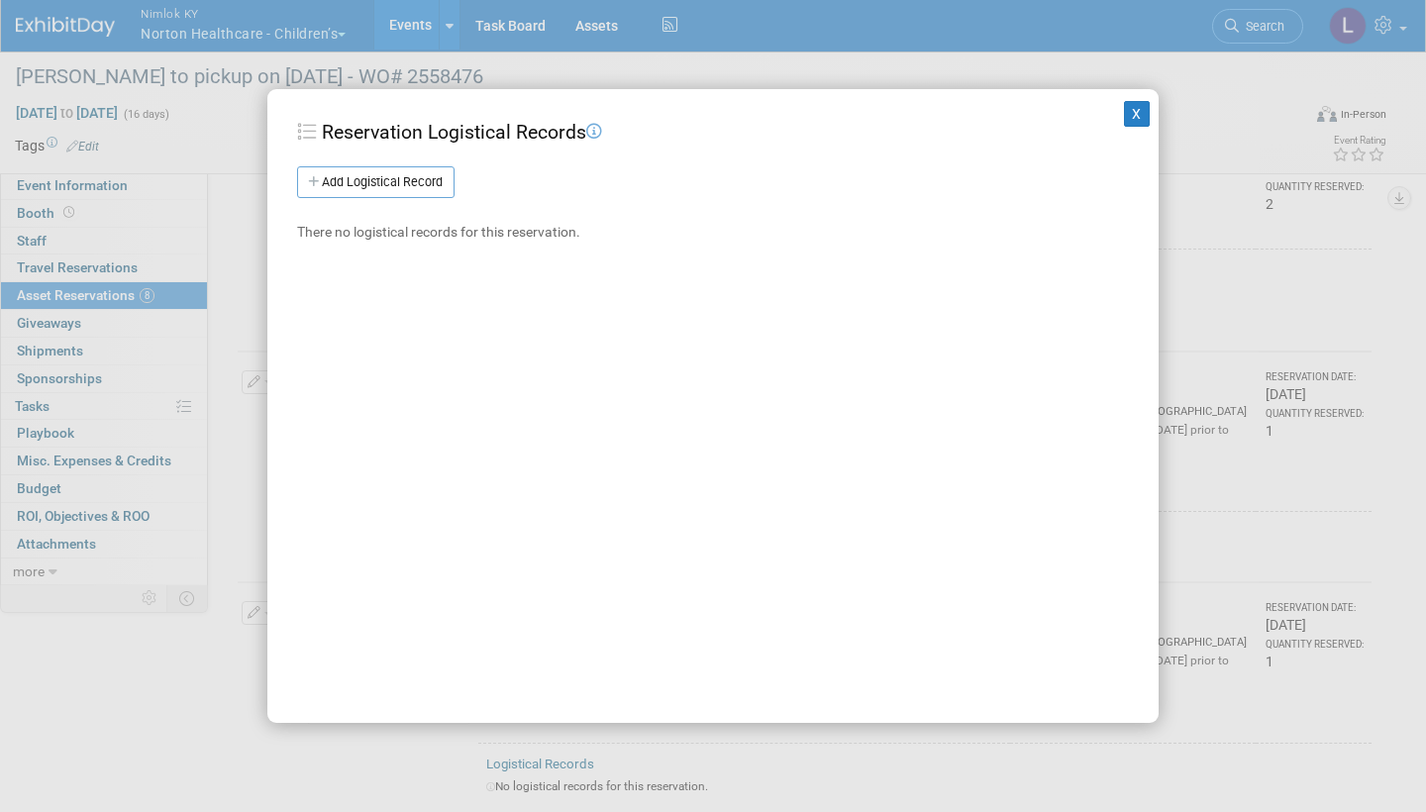
click at [421, 180] on link "Add Logistical Record" at bounding box center [375, 182] width 157 height 32
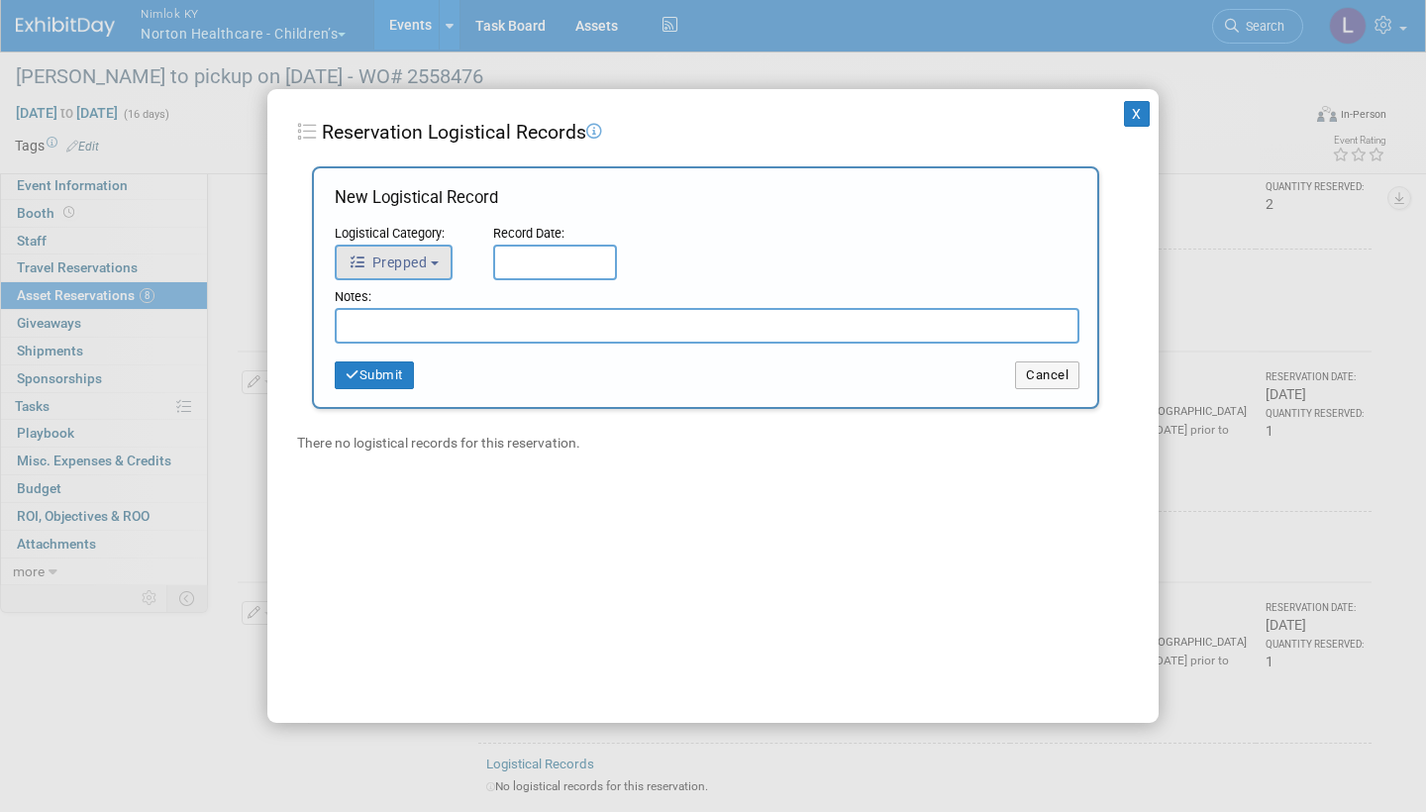
drag, startPoint x: 421, startPoint y: 180, endPoint x: 428, endPoint y: 252, distance: 71.6
click at [428, 252] on button "Prepped" at bounding box center [394, 263] width 118 height 36
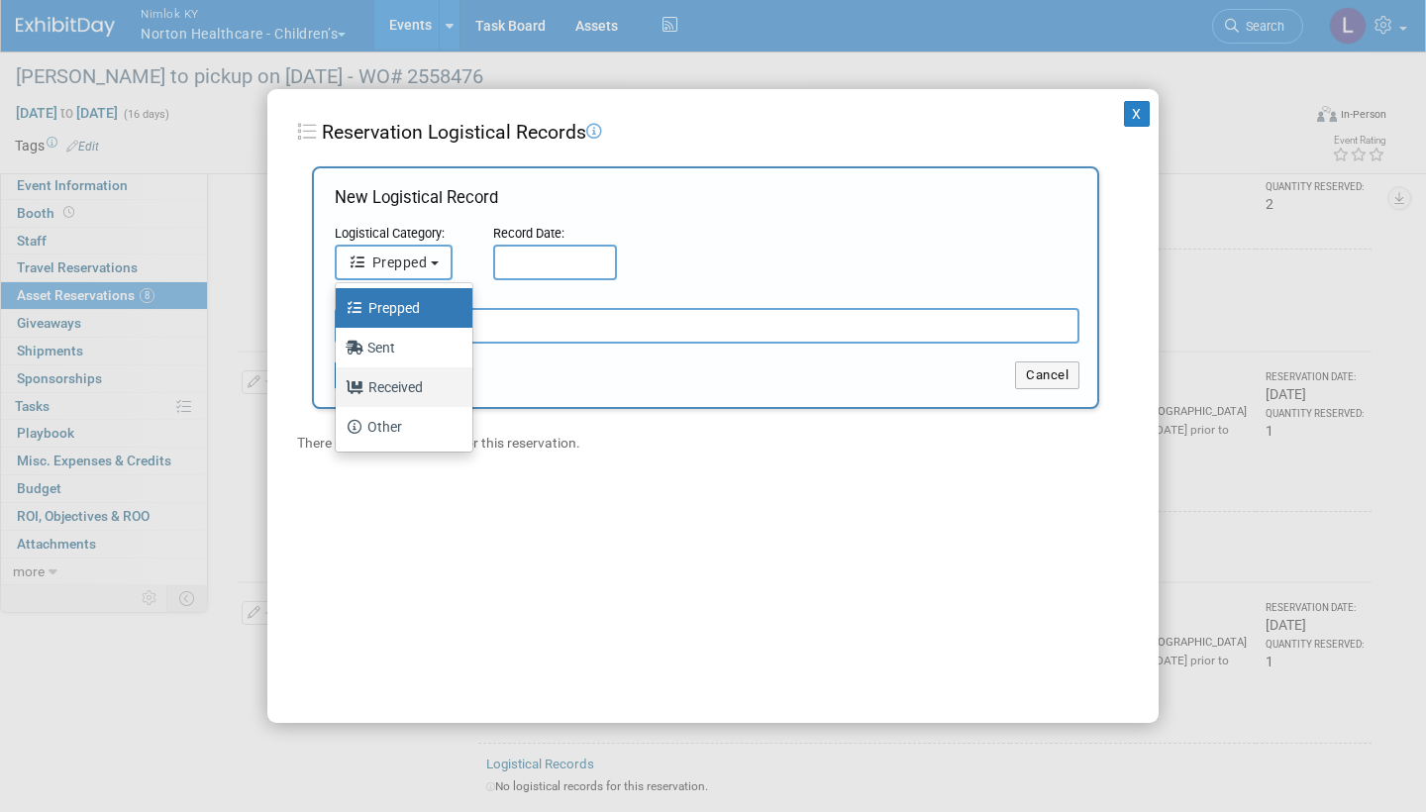
click at [412, 385] on label "Received" at bounding box center [399, 387] width 107 height 32
click at [339, 385] on input "Received" at bounding box center [332, 384] width 13 height 13
select select "3"
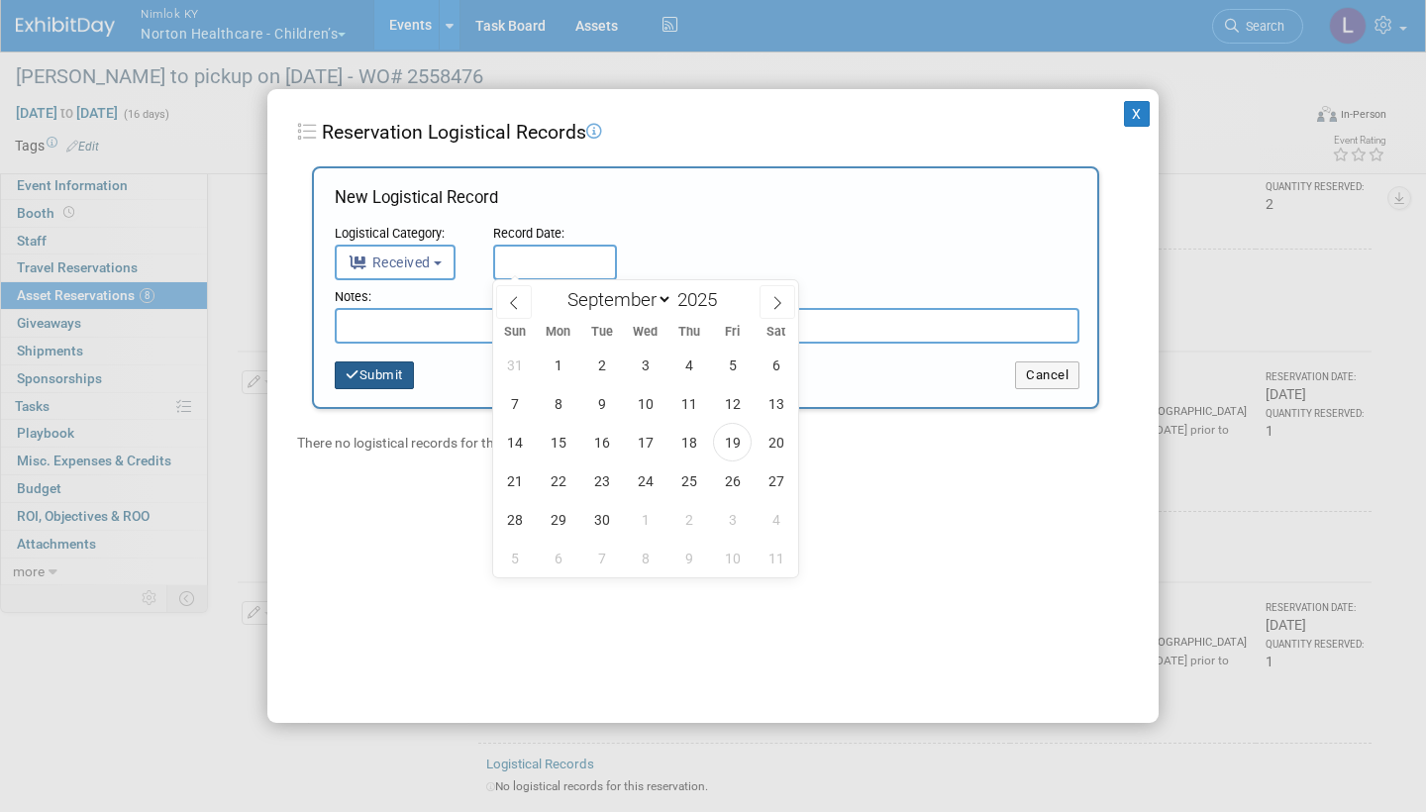
click at [575, 250] on input "text" at bounding box center [555, 263] width 124 height 36
click at [729, 425] on span "19" at bounding box center [732, 442] width 39 height 39
type input "Sep 19, 2025"
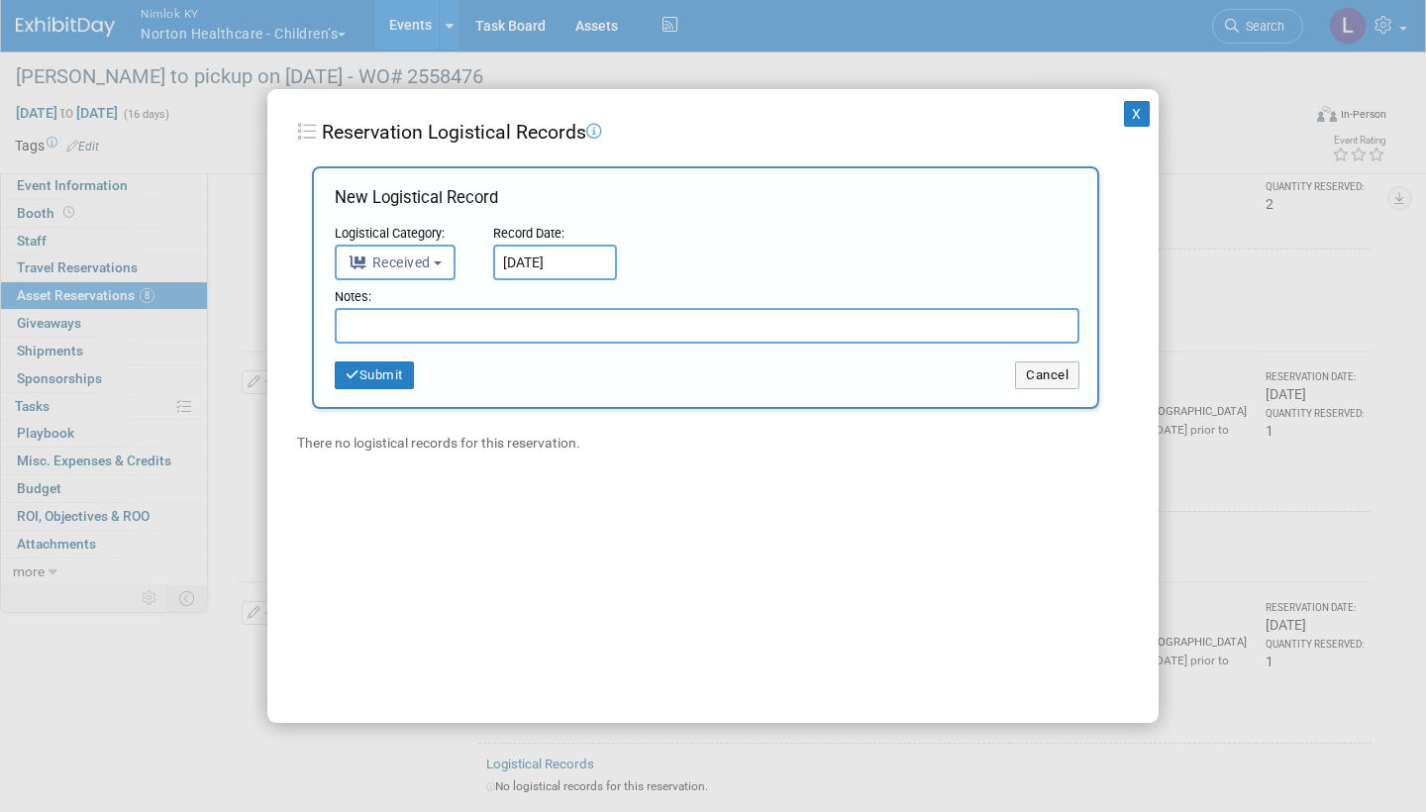
click at [518, 318] on input "text" at bounding box center [707, 326] width 745 height 36
paste input "Received in good condition"
type input "Received in good condition"
click at [404, 368] on button "Submit" at bounding box center [374, 375] width 79 height 28
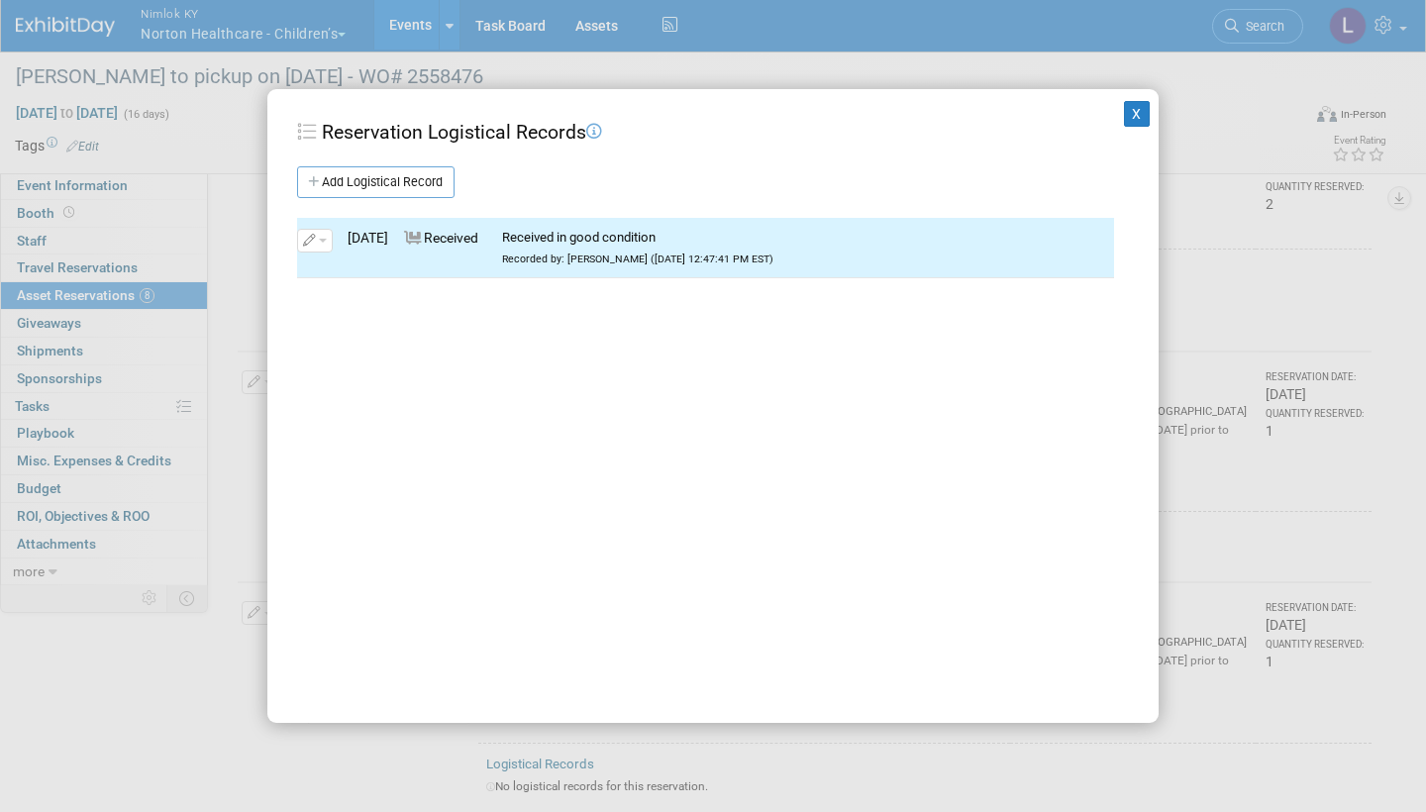
click at [1145, 117] on button "X" at bounding box center [1137, 114] width 26 height 26
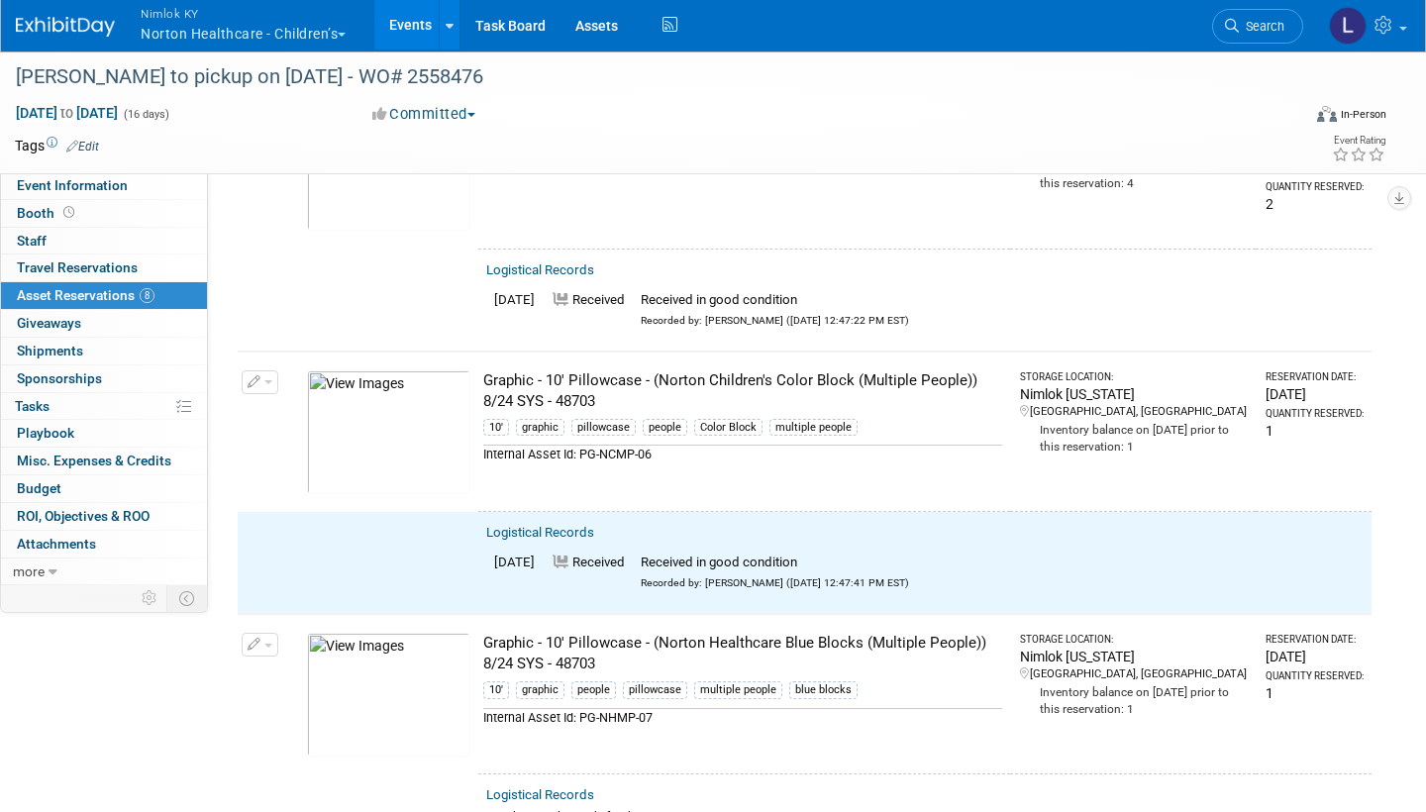
click at [267, 380] on span "button" at bounding box center [268, 382] width 8 height 4
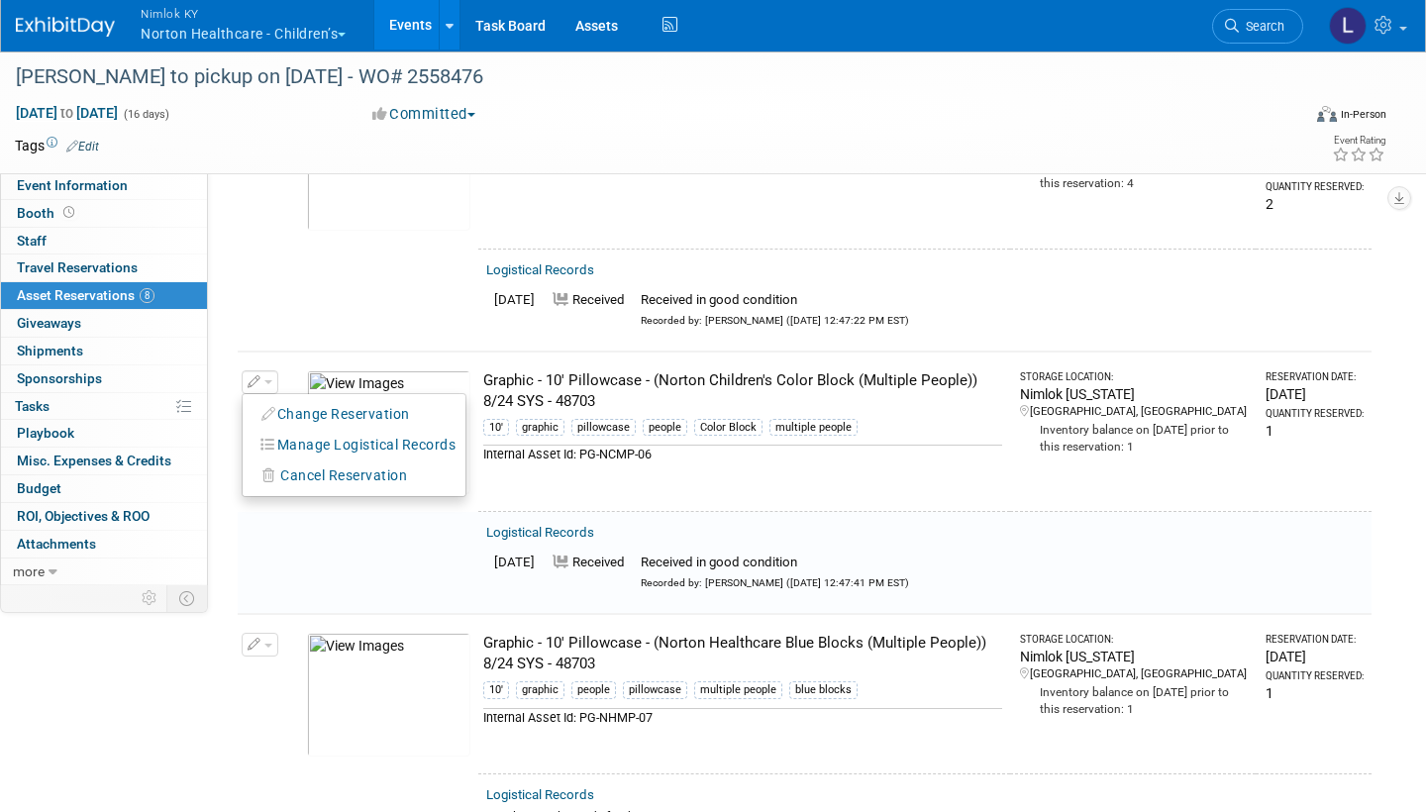
click at [296, 401] on button "Change Reservation" at bounding box center [336, 414] width 167 height 27
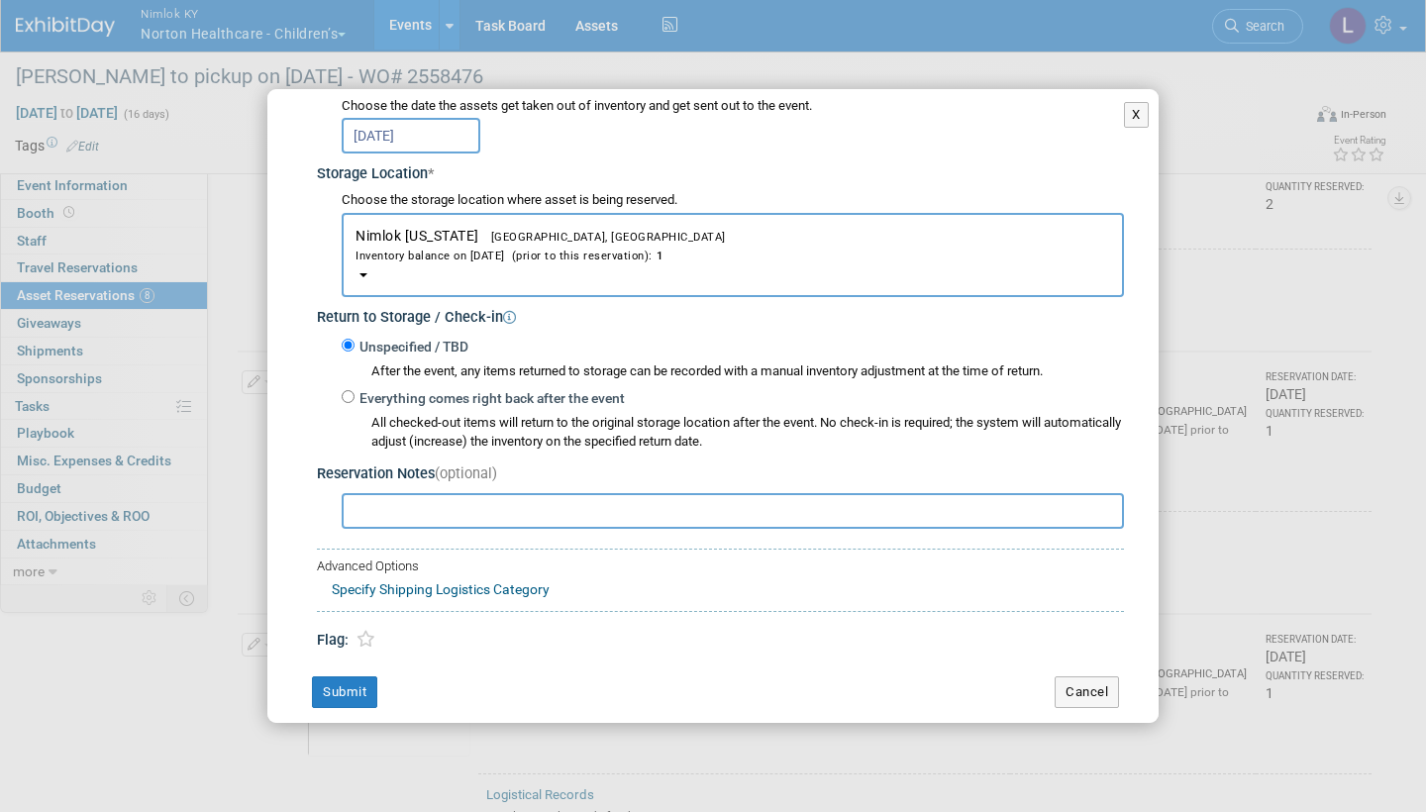
scroll to position [269, 0]
drag, startPoint x: 456, startPoint y: 546, endPoint x: 348, endPoint y: 385, distance: 193.4
click at [348, 391] on input "Everything comes right back after the event" at bounding box center [348, 397] width 13 height 13
radio input "true"
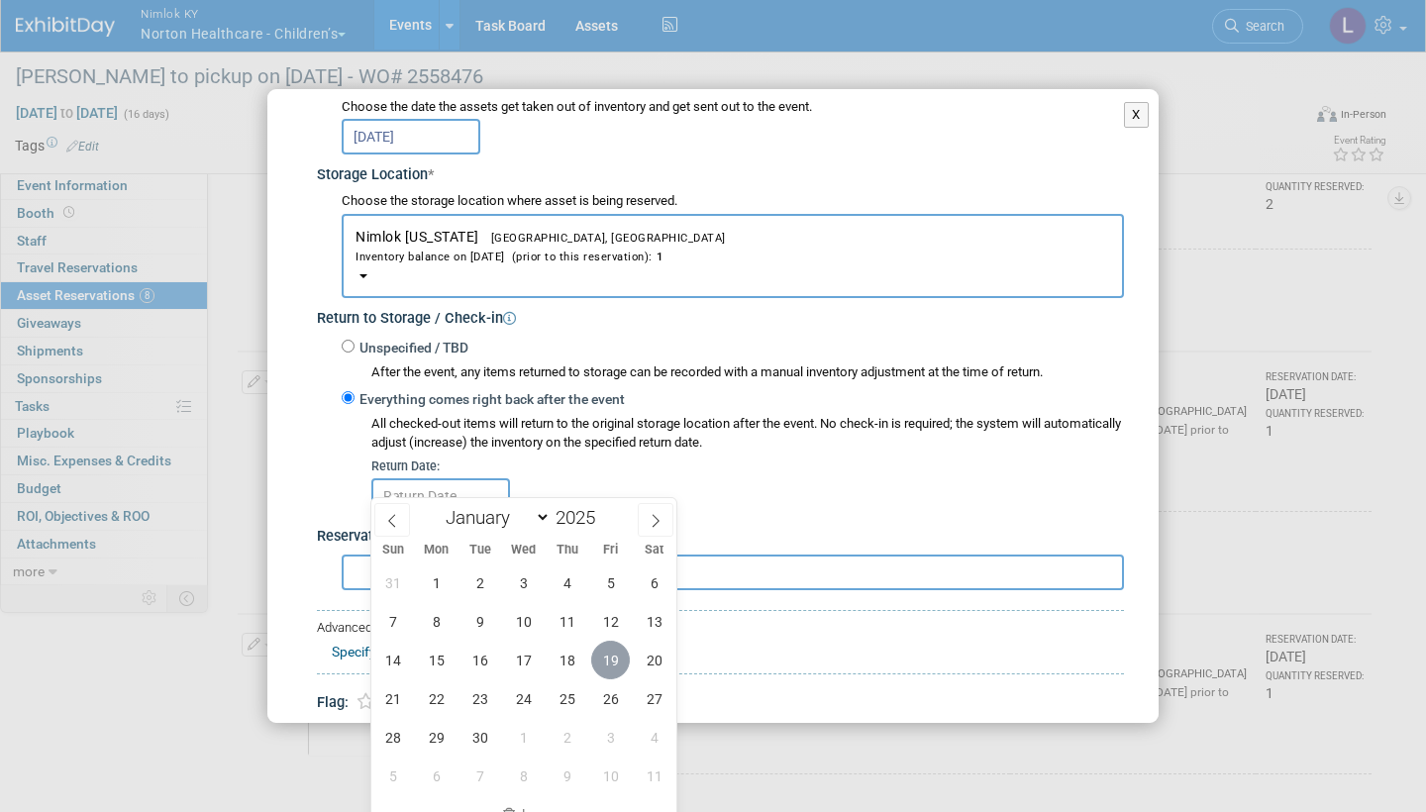
click at [615, 656] on span "19" at bounding box center [610, 660] width 39 height 39
type input "Sep 19, 2025"
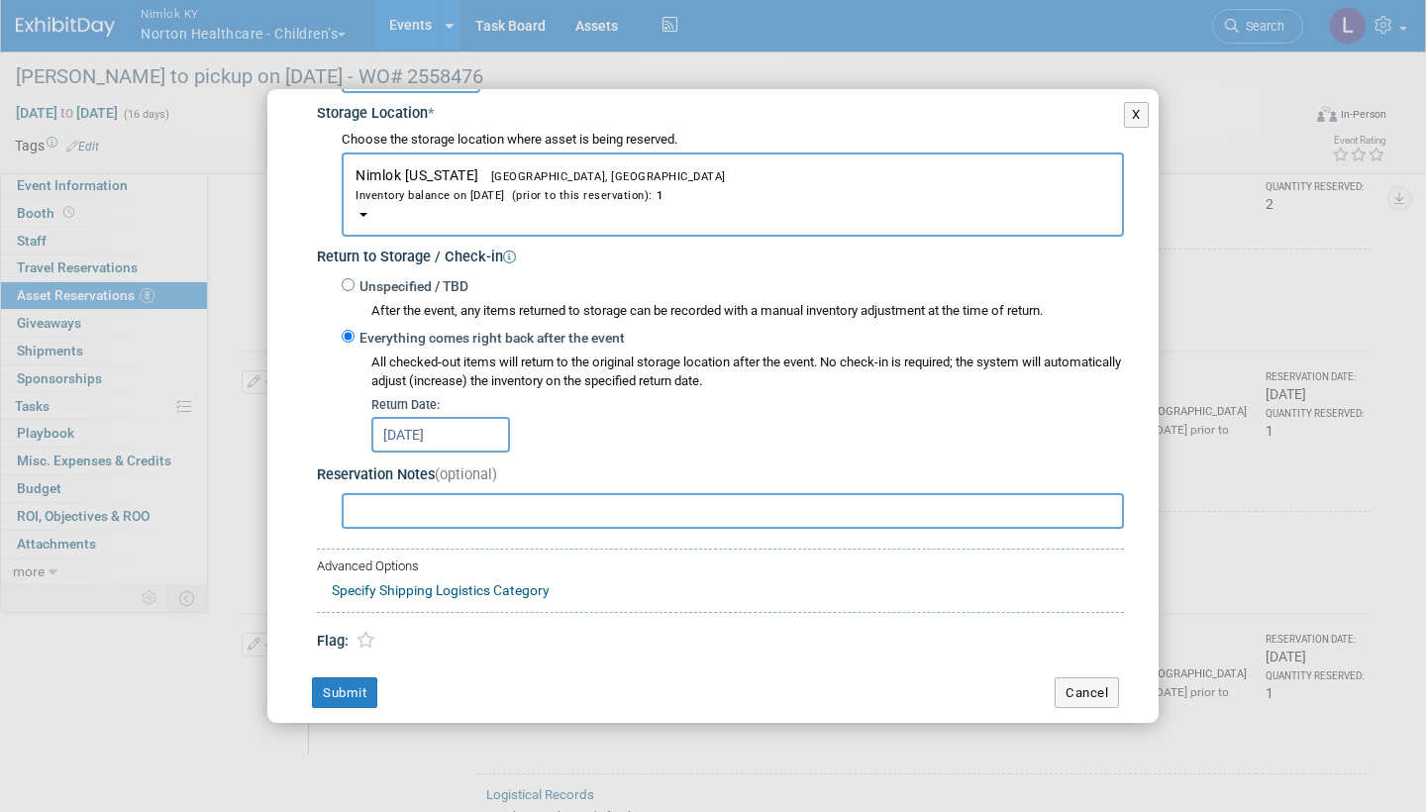
scroll to position [330, 0]
click at [347, 678] on button "Submit" at bounding box center [344, 694] width 65 height 32
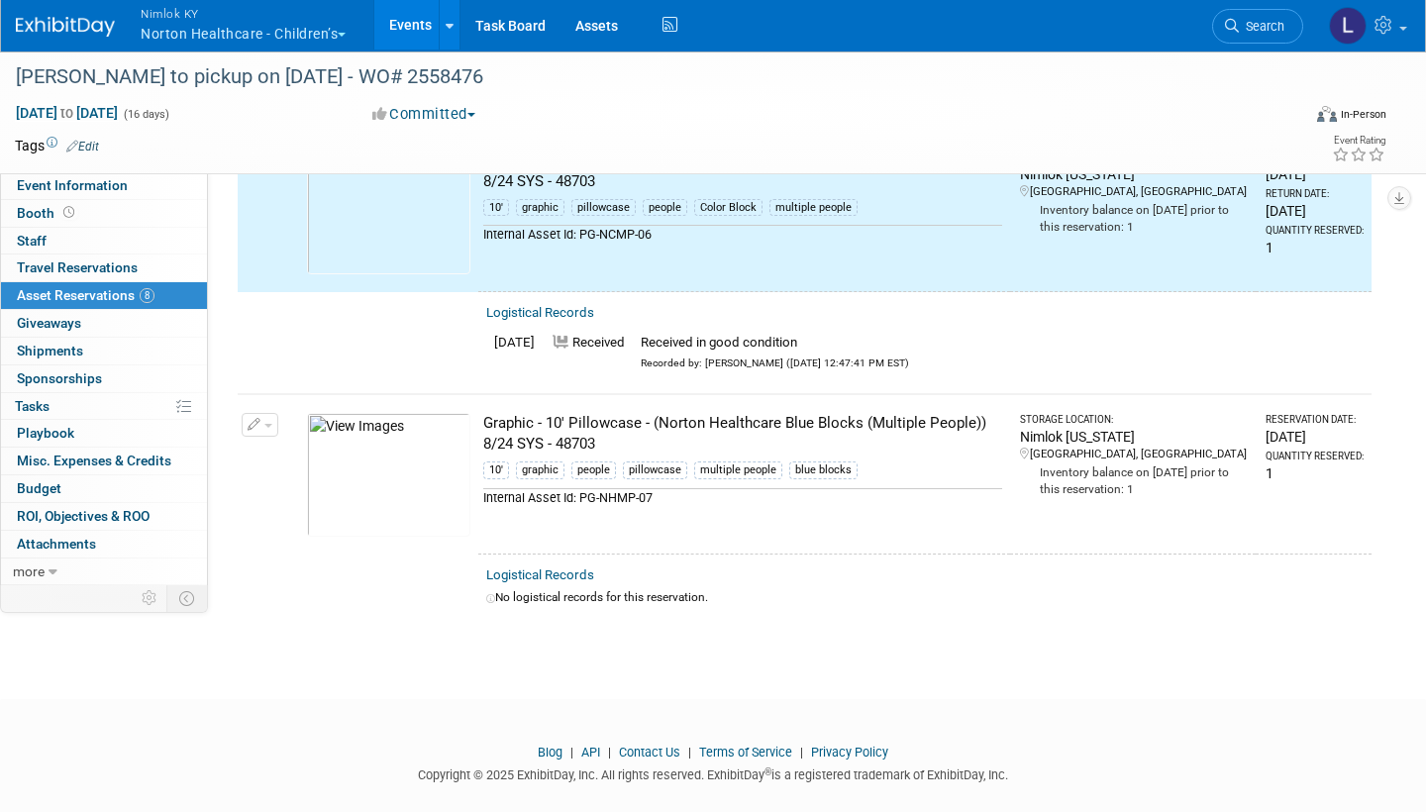
scroll to position [1718, 0]
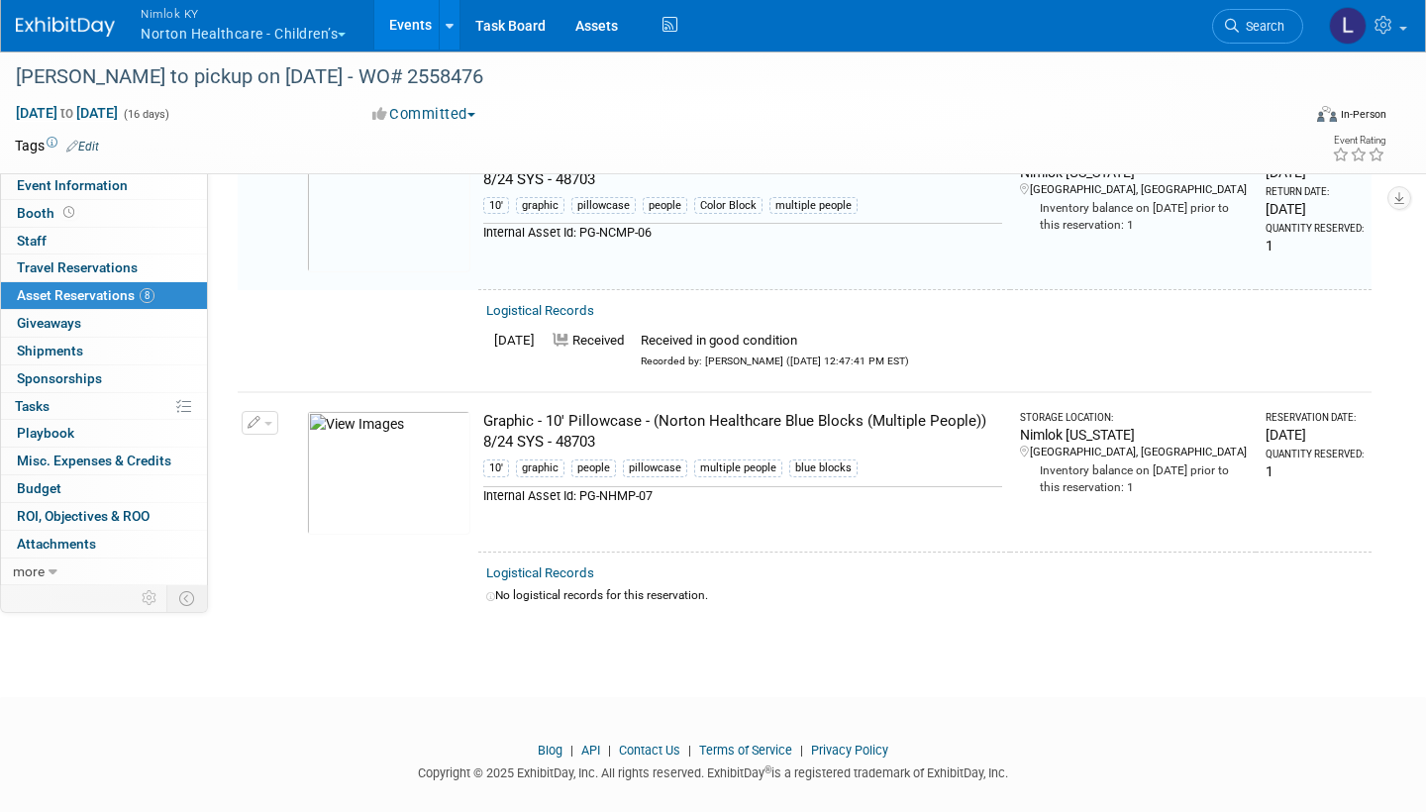
drag, startPoint x: 347, startPoint y: 668, endPoint x: 564, endPoint y: 542, distance: 251.2
click at [564, 563] on div "Logistical Records" at bounding box center [924, 573] width 877 height 21
click at [566, 565] on link "Logistical Records" at bounding box center [540, 572] width 108 height 15
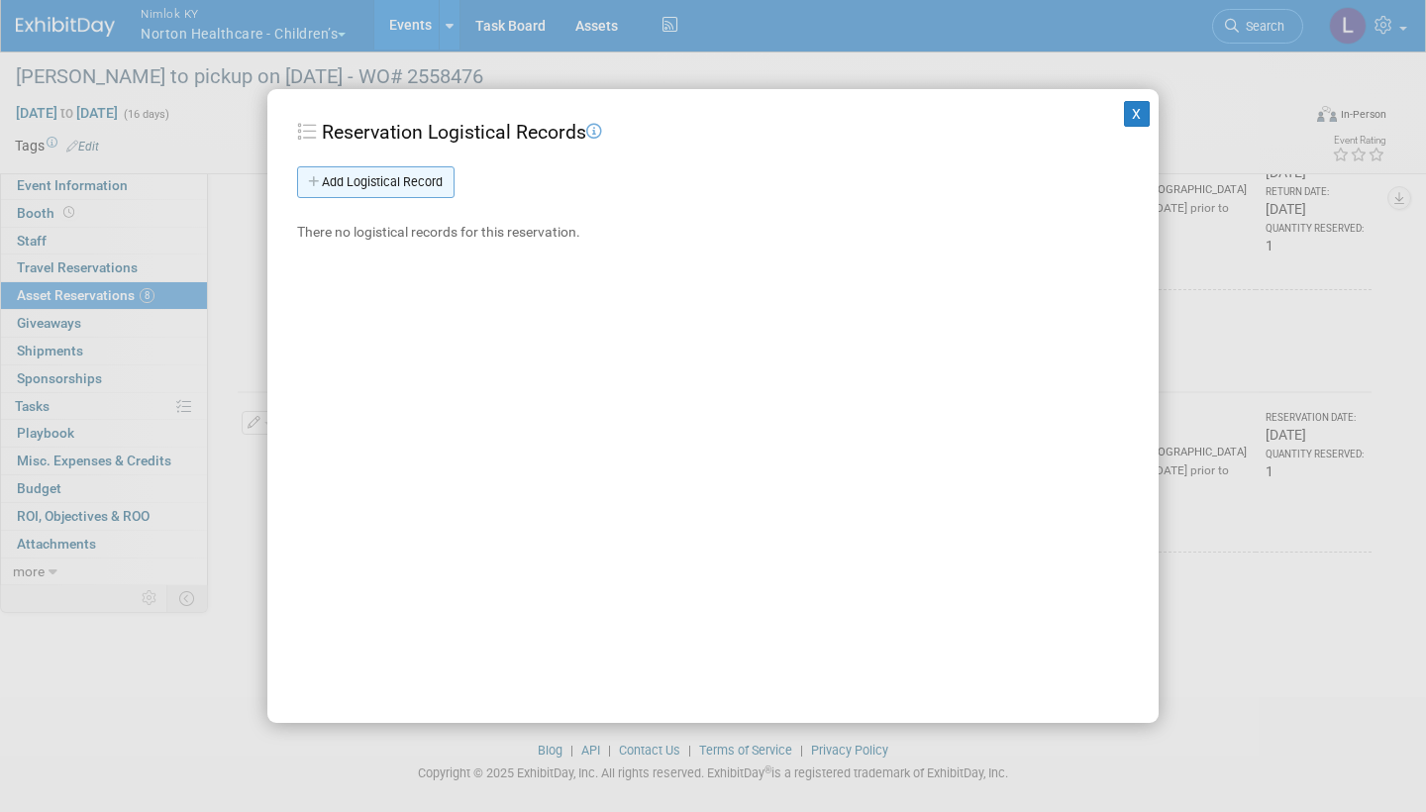
drag, startPoint x: 564, startPoint y: 542, endPoint x: 411, endPoint y: 173, distance: 398.7
click at [411, 173] on link "Add Logistical Record" at bounding box center [375, 182] width 157 height 32
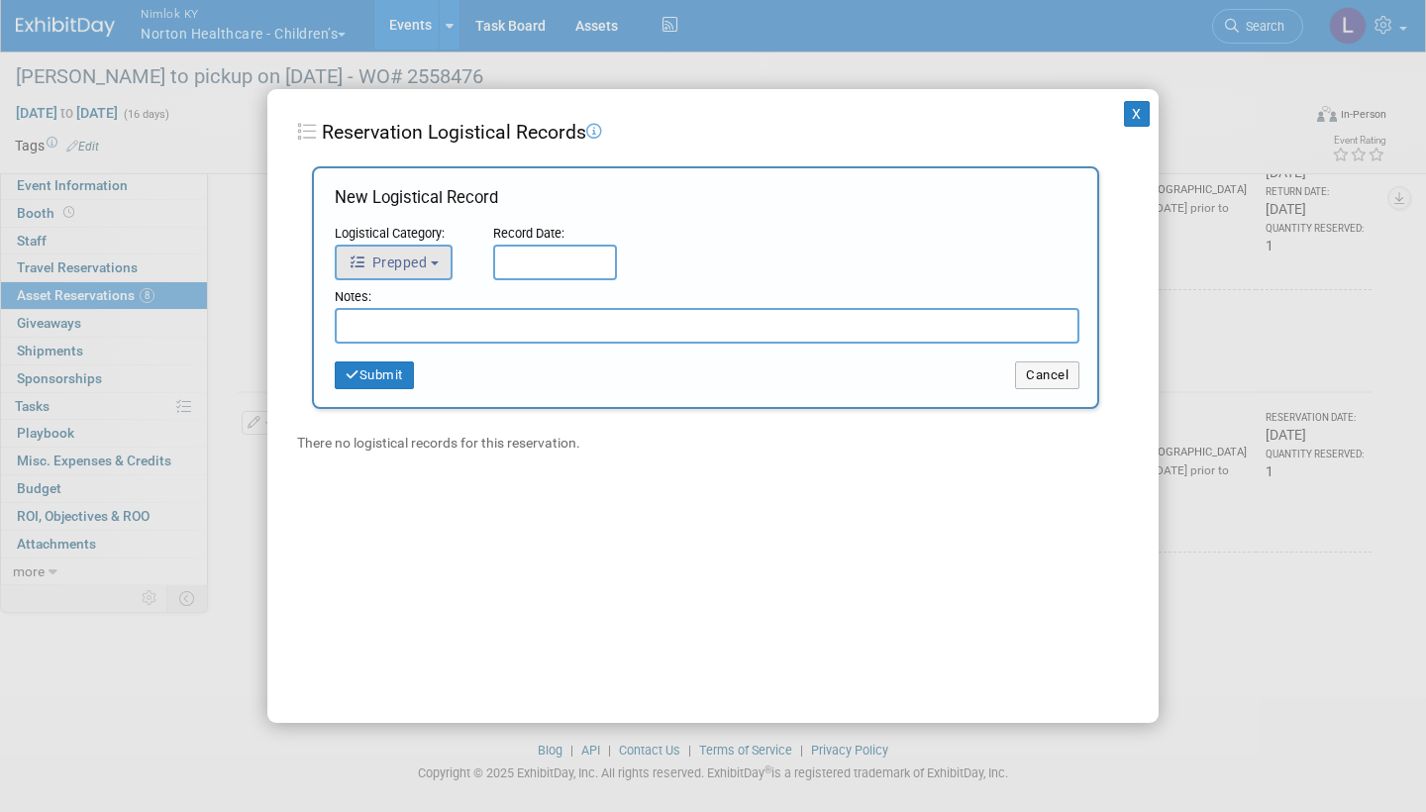
drag, startPoint x: 411, startPoint y: 173, endPoint x: 434, endPoint y: 260, distance: 90.1
click at [434, 261] on b "button" at bounding box center [435, 263] width 8 height 4
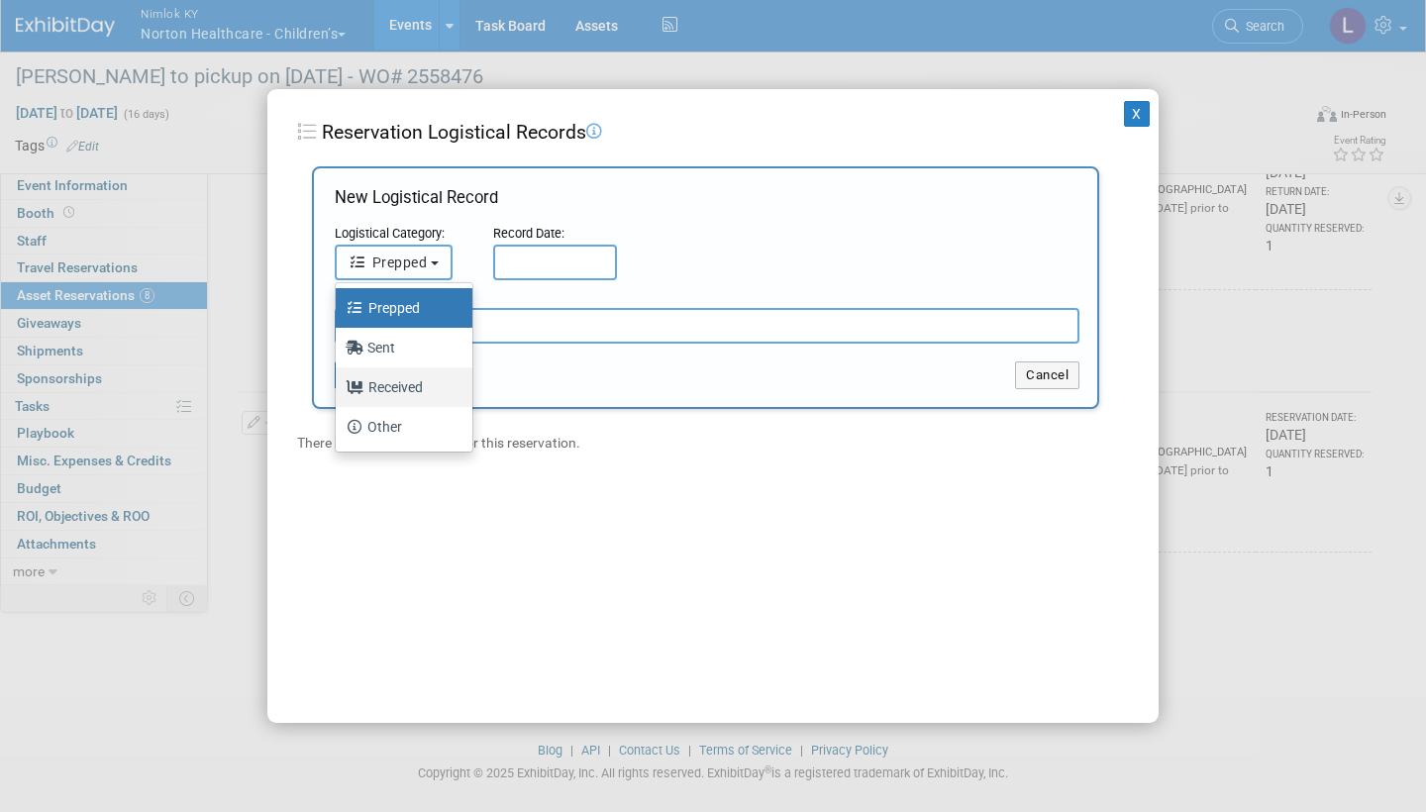
click at [411, 386] on label "Received" at bounding box center [399, 387] width 107 height 32
click at [339, 386] on input "Received" at bounding box center [332, 384] width 13 height 13
select select "3"
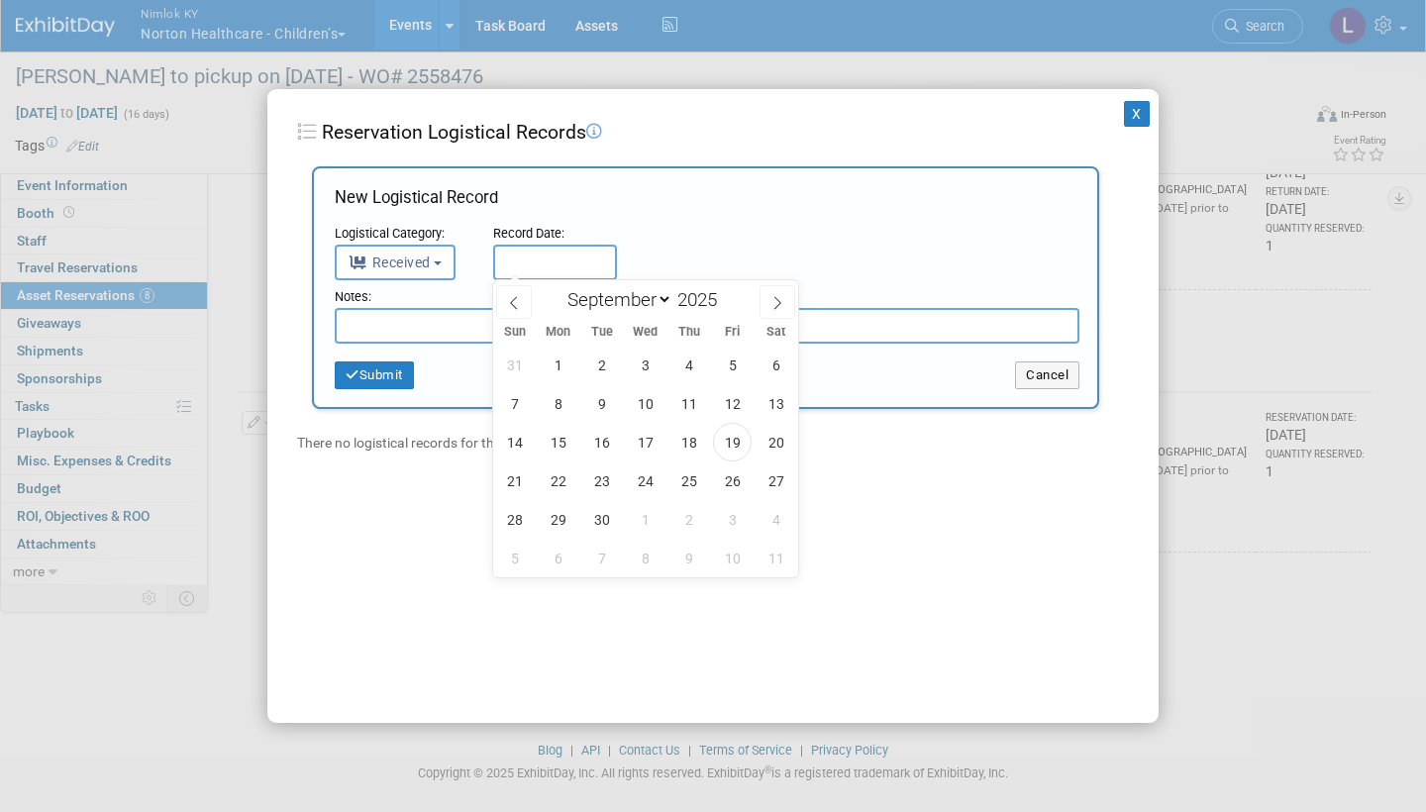
drag, startPoint x: 411, startPoint y: 386, endPoint x: 524, endPoint y: 250, distance: 177.3
click at [524, 250] on input "text" at bounding box center [555, 263] width 124 height 36
click at [732, 442] on span "19" at bounding box center [732, 442] width 39 height 39
type input "Sep 19, 2025"
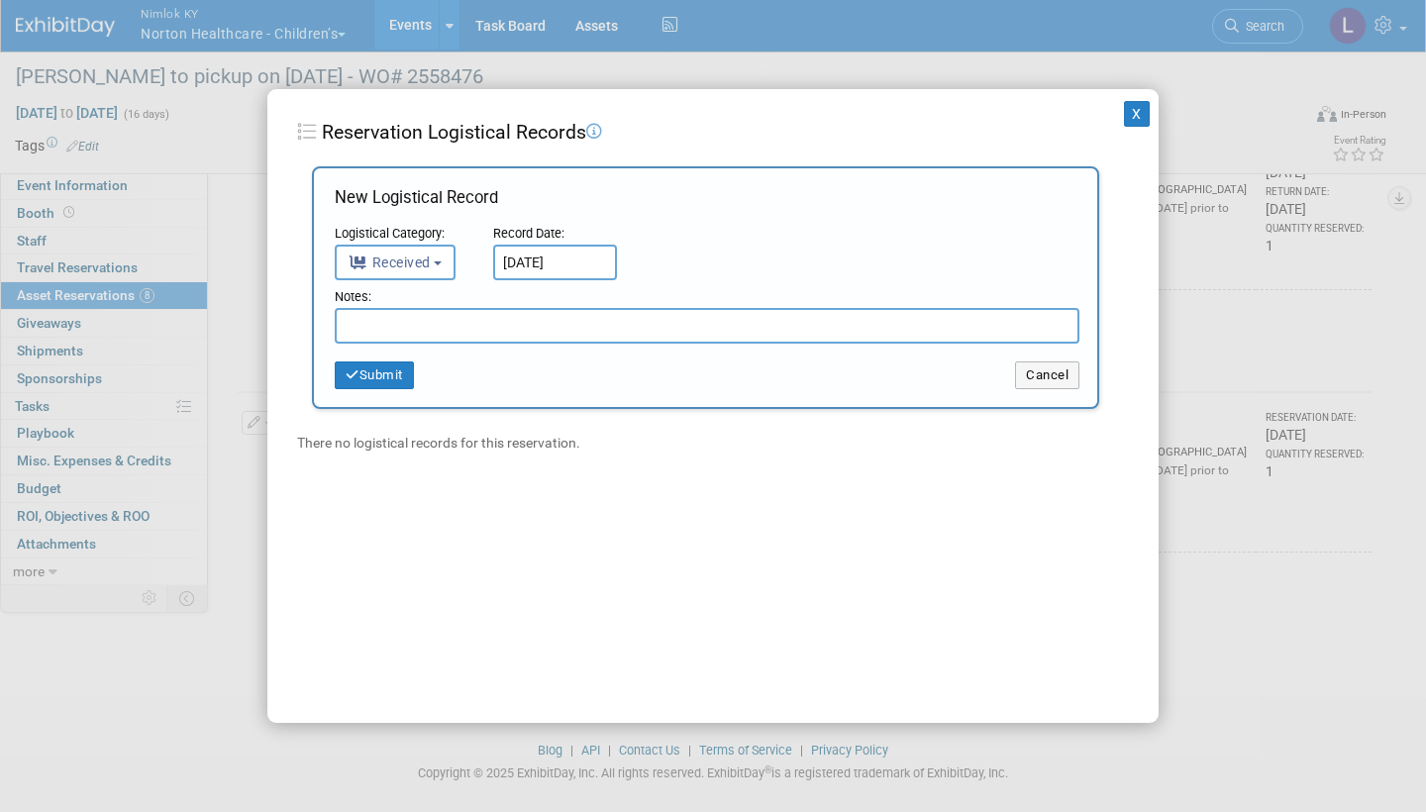
click at [452, 325] on input "text" at bounding box center [707, 326] width 745 height 36
paste input "Received in good condition"
type input "Received in good condition"
drag, startPoint x: 732, startPoint y: 442, endPoint x: 379, endPoint y: 371, distance: 359.5
click at [379, 371] on button "Submit" at bounding box center [374, 375] width 79 height 28
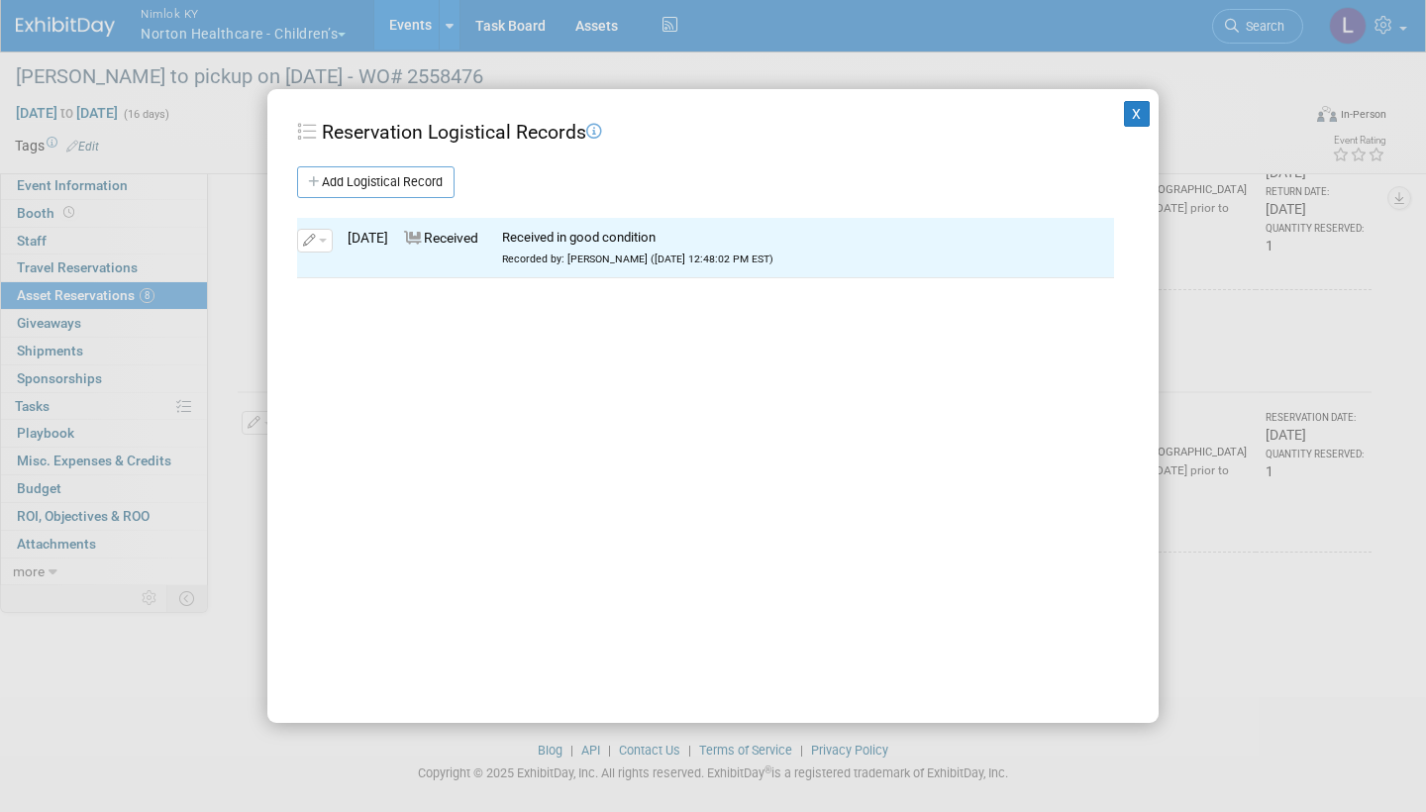
click at [1136, 111] on button "X" at bounding box center [1137, 114] width 26 height 26
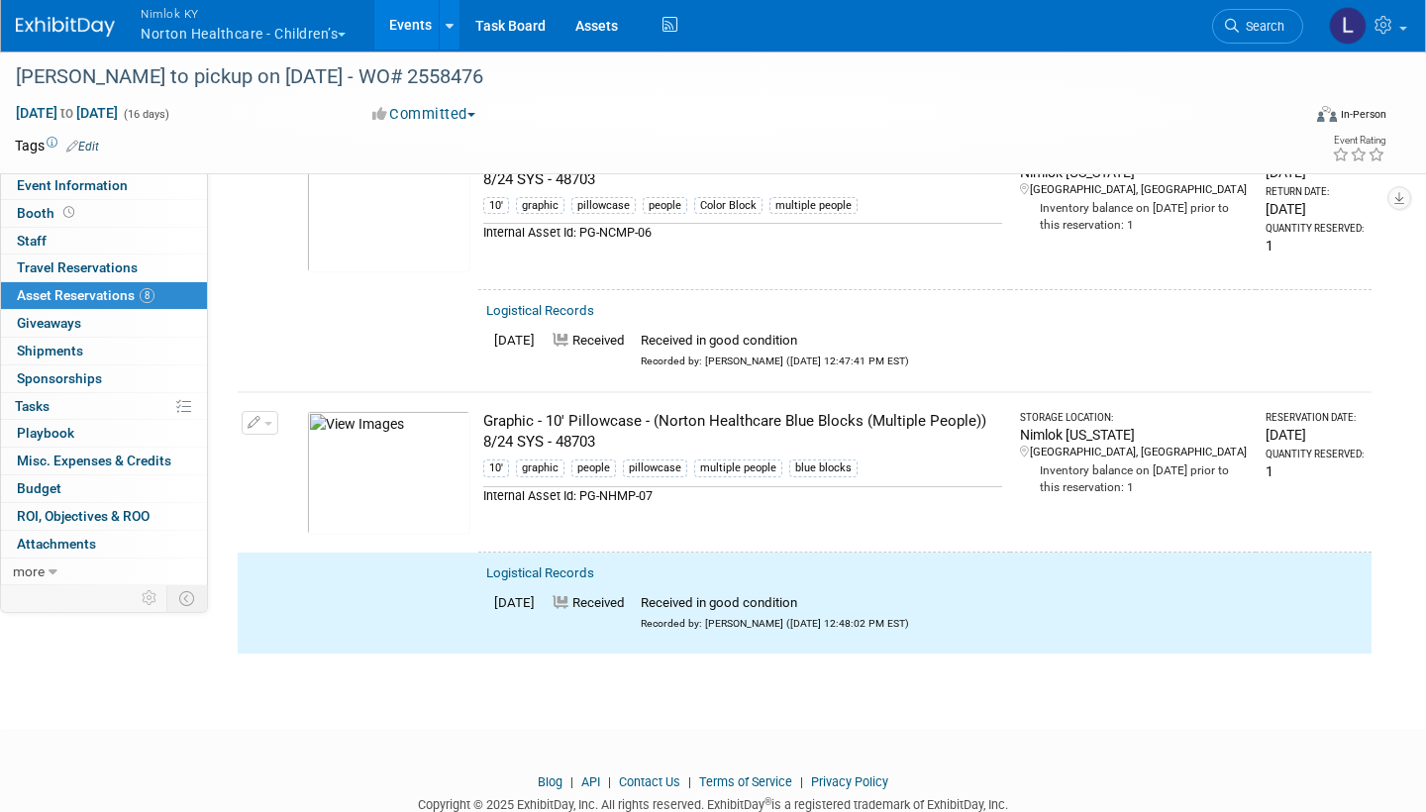
drag, startPoint x: 1136, startPoint y: 111, endPoint x: 268, endPoint y: 402, distance: 915.1
click at [268, 422] on span "button" at bounding box center [268, 424] width 8 height 4
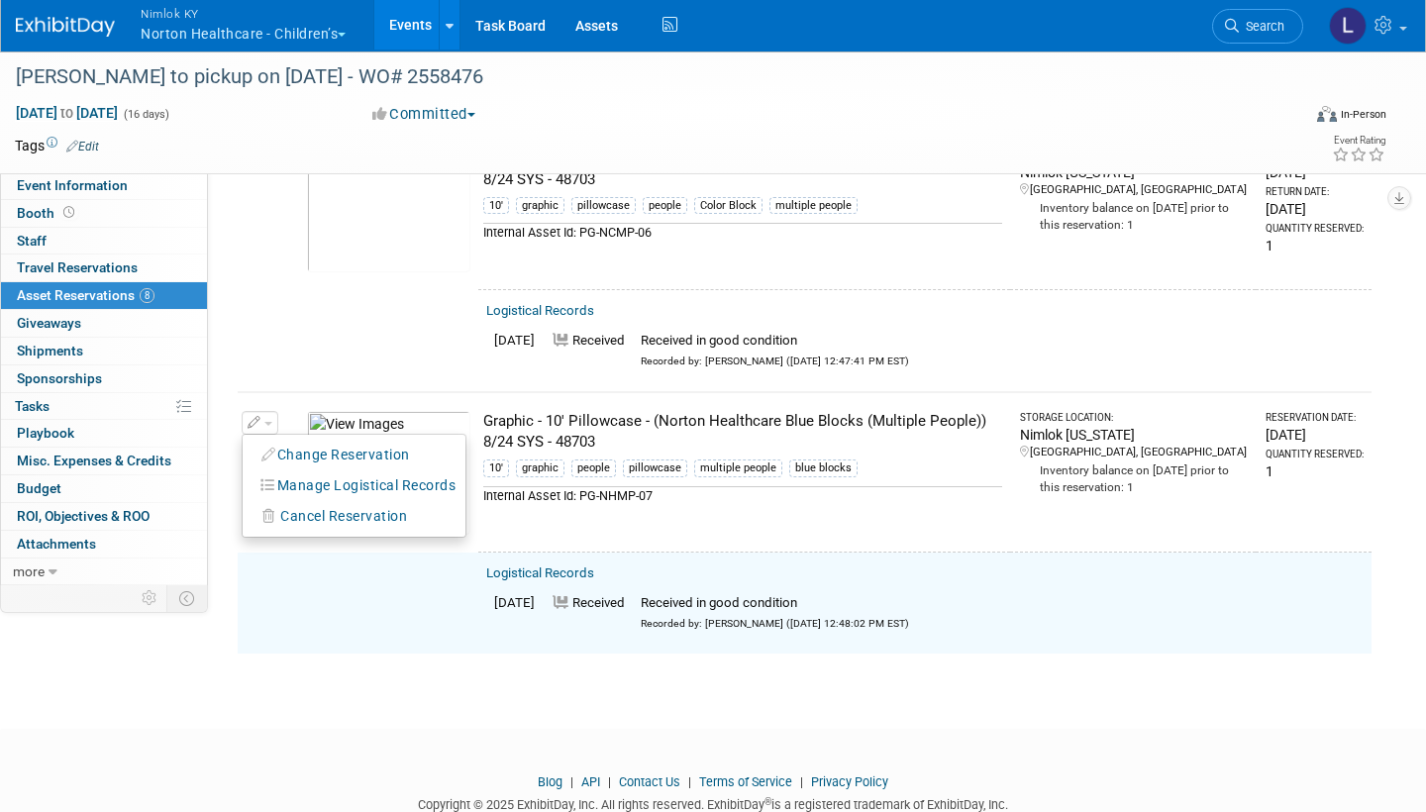
click at [322, 442] on button "Change Reservation" at bounding box center [336, 455] width 167 height 27
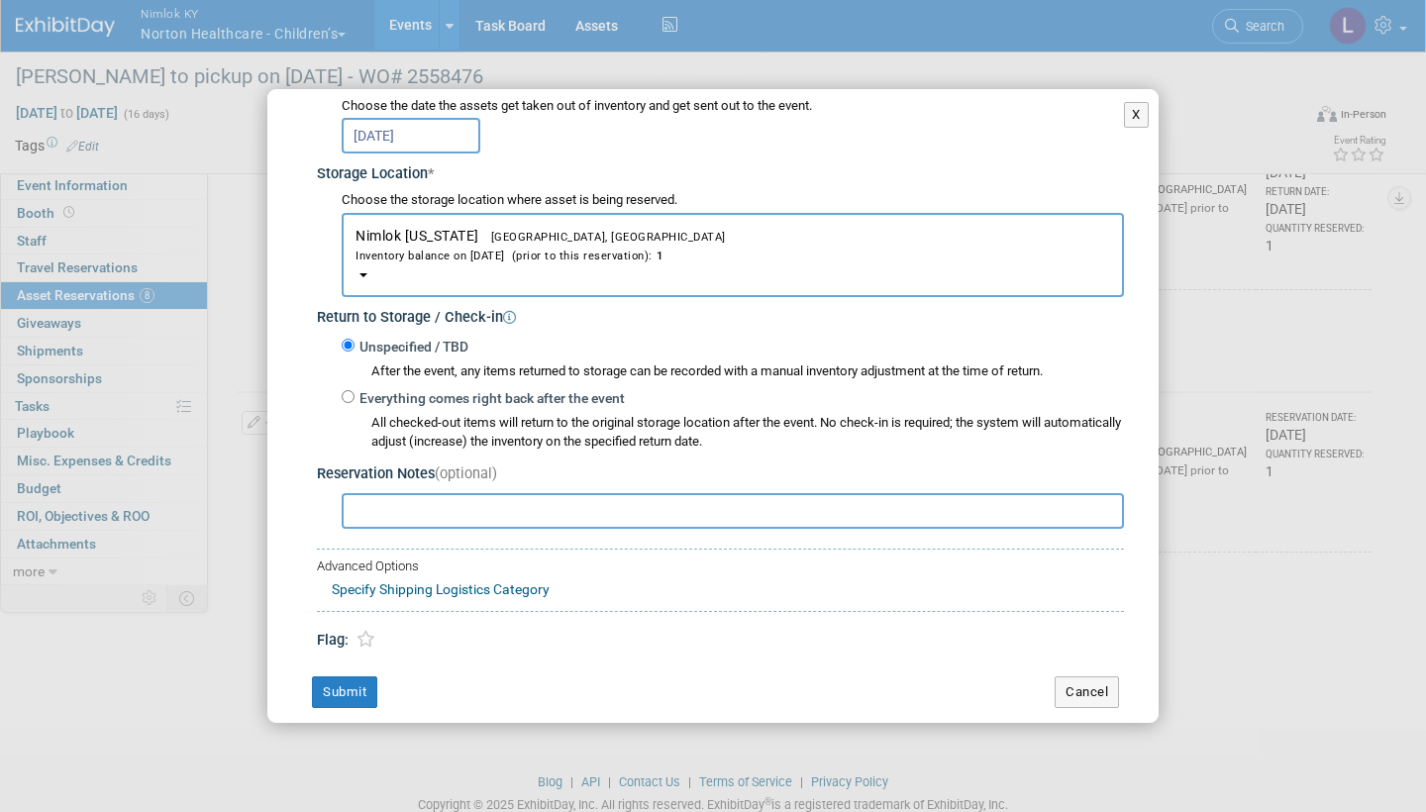
scroll to position [269, 0]
click at [345, 391] on input "Everything comes right back after the event" at bounding box center [348, 397] width 13 height 13
radio input "true"
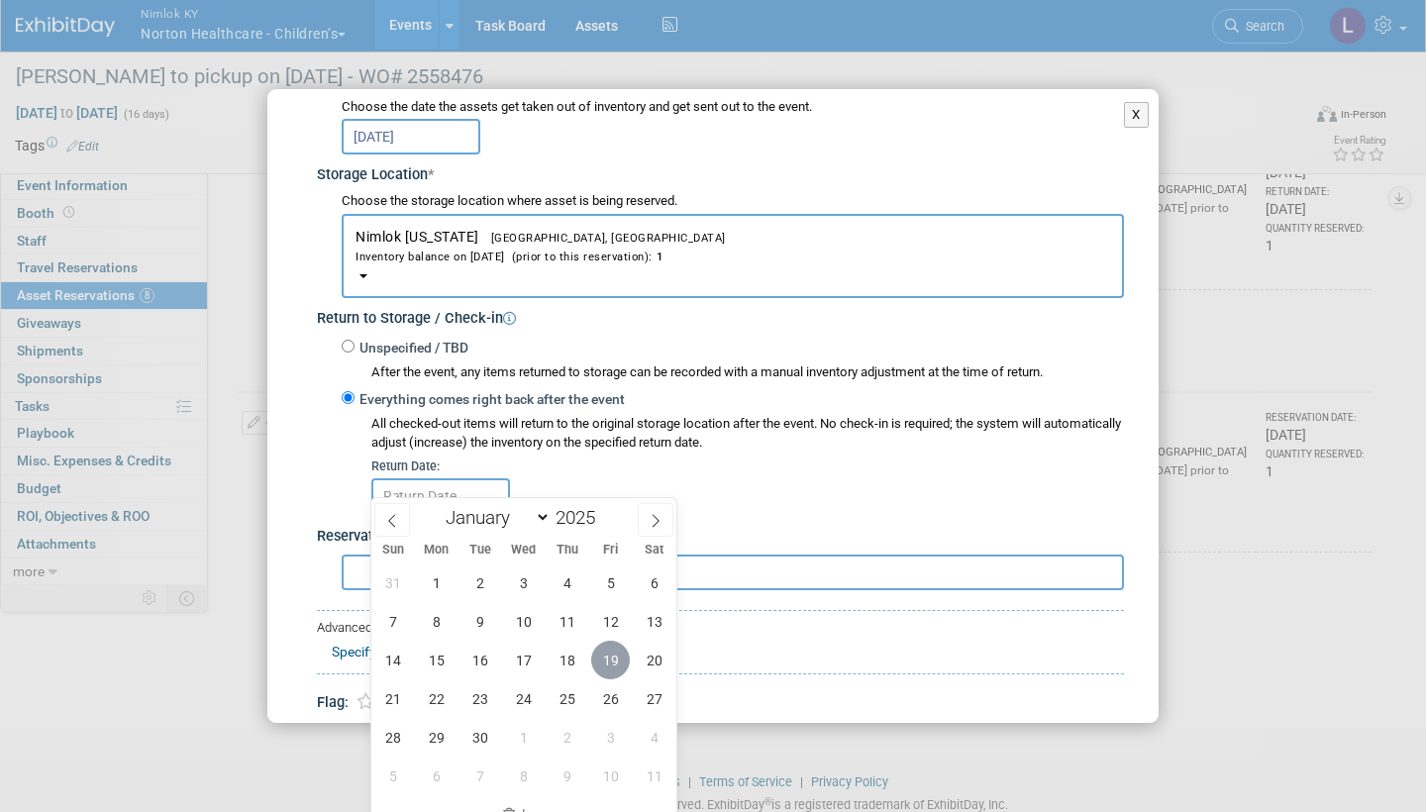
drag, startPoint x: 562, startPoint y: 574, endPoint x: 610, endPoint y: 659, distance: 97.2
click at [610, 659] on span "19" at bounding box center [610, 660] width 39 height 39
type input "Sep 19, 2025"
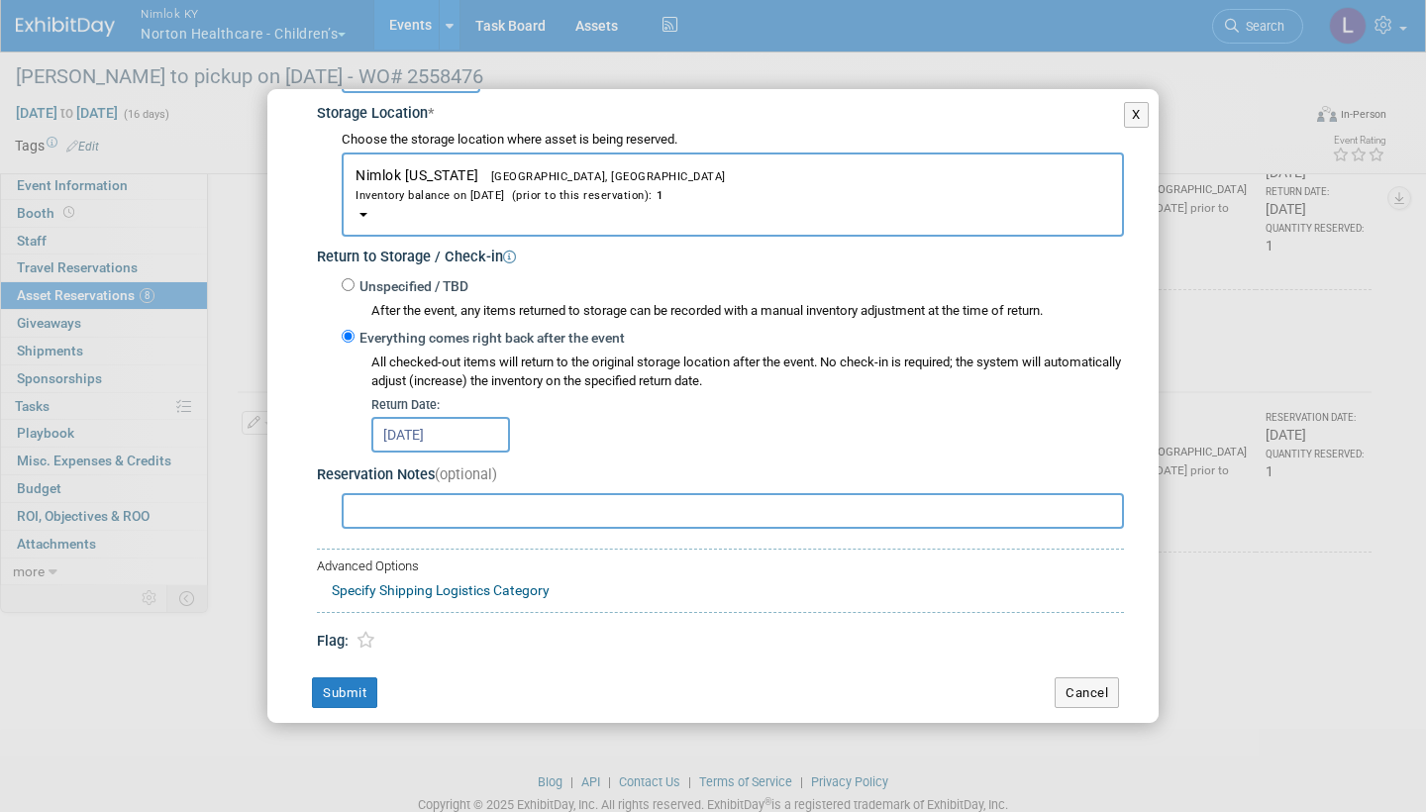
scroll to position [330, 0]
click at [358, 678] on button "Submit" at bounding box center [344, 694] width 65 height 32
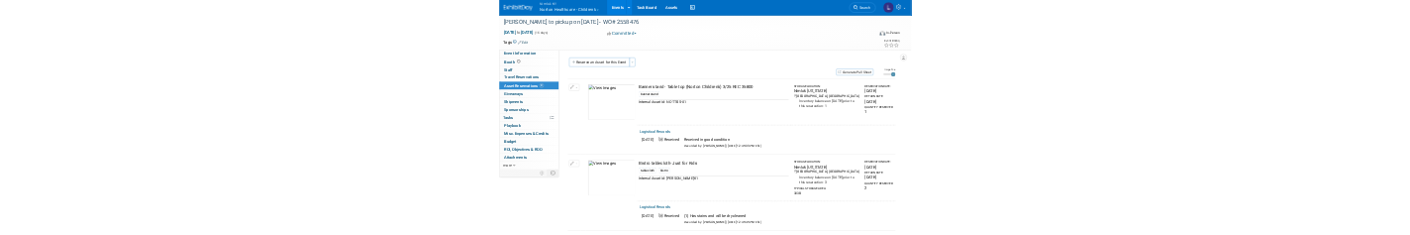
scroll to position [0, 0]
